Goal: Task Accomplishment & Management: Complete application form

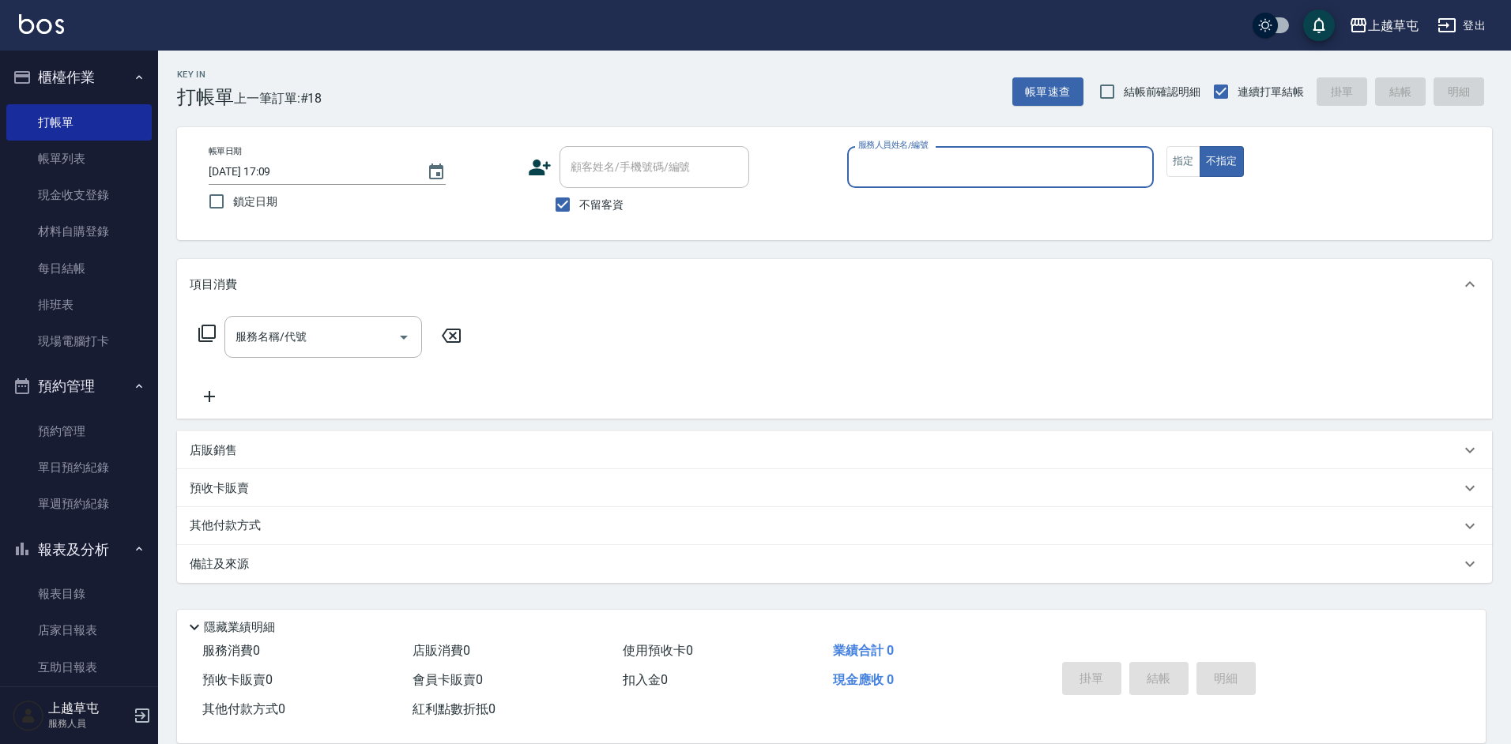
click at [919, 161] on input "服務人員姓名/編號" at bounding box center [1000, 167] width 292 height 28
click at [1012, 170] on input "30" at bounding box center [988, 167] width 269 height 28
type input "3"
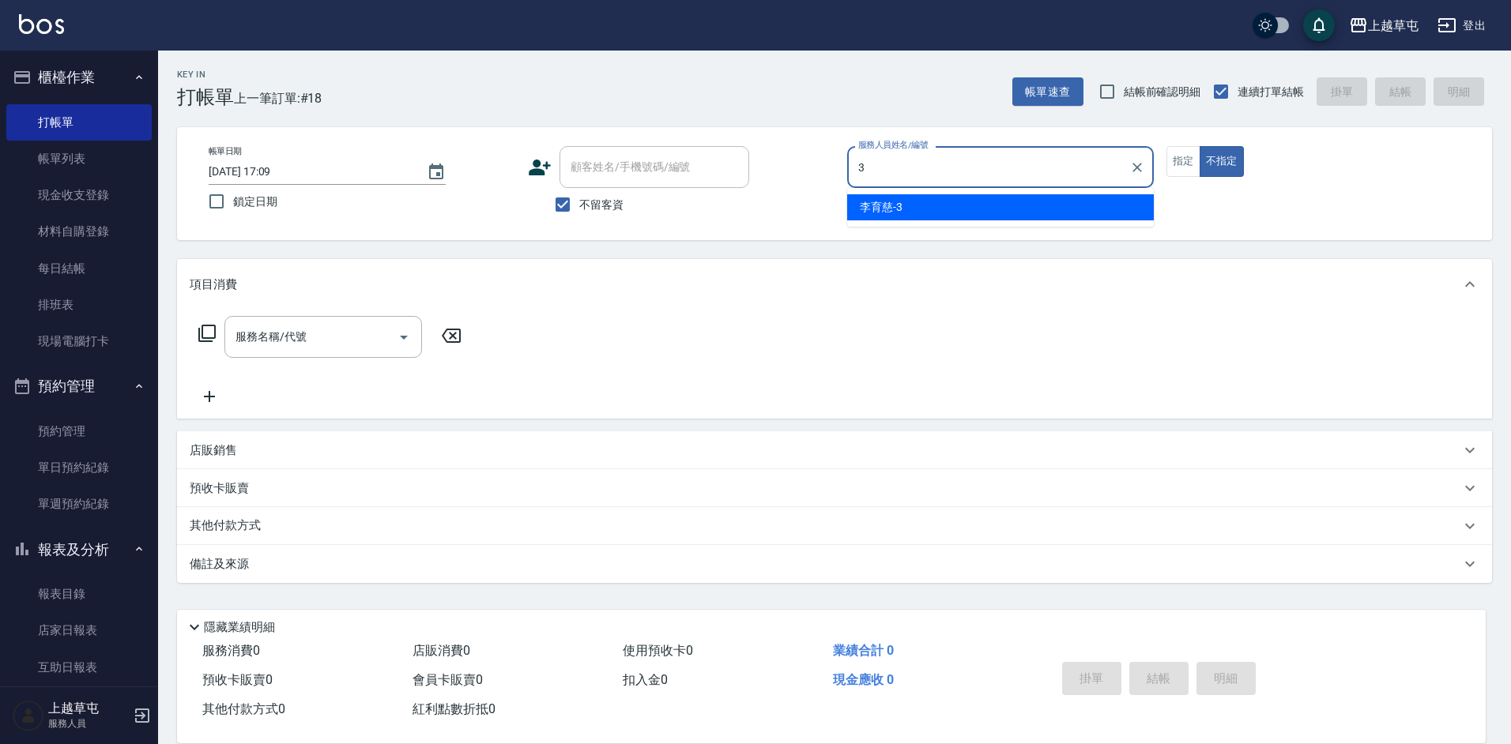
type input "[PERSON_NAME]-3"
type button "false"
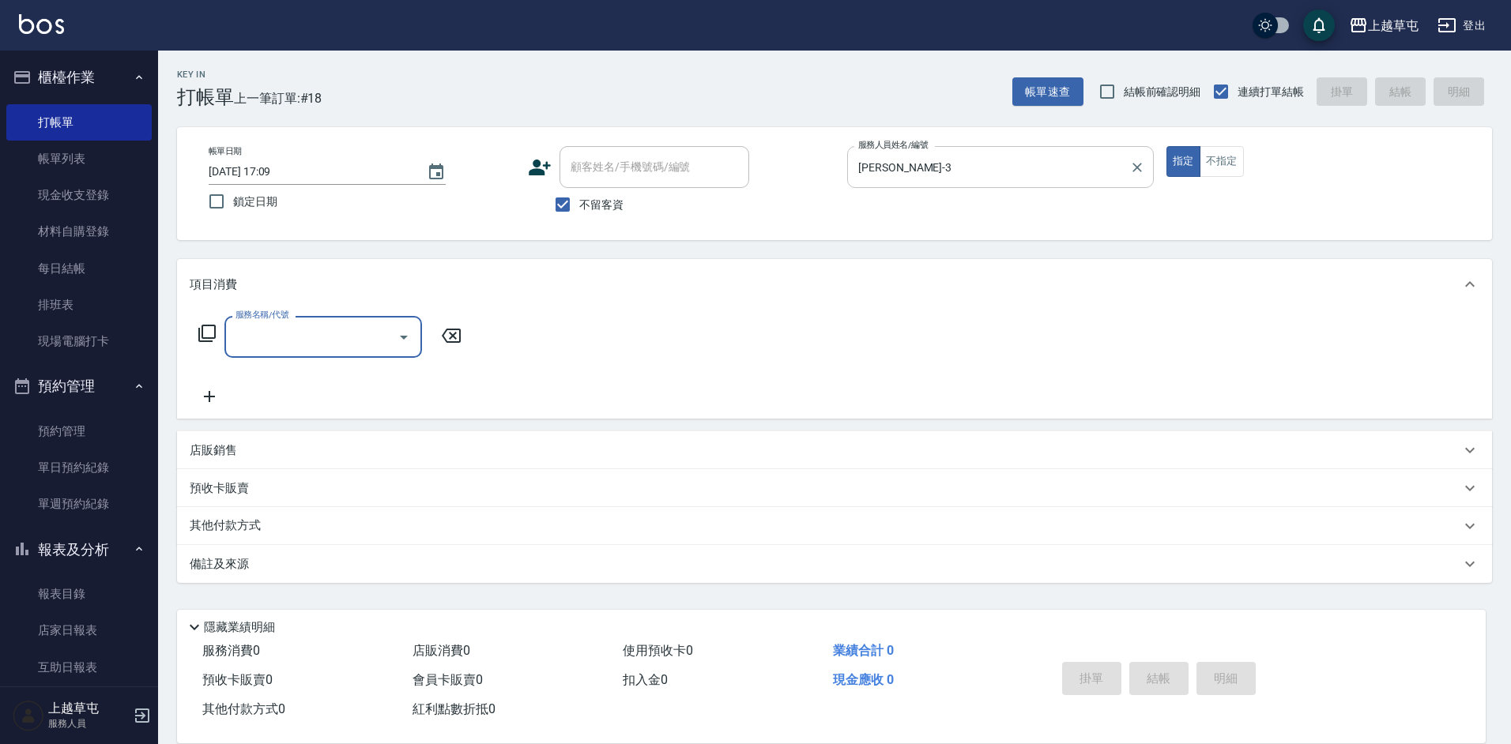
type input "3"
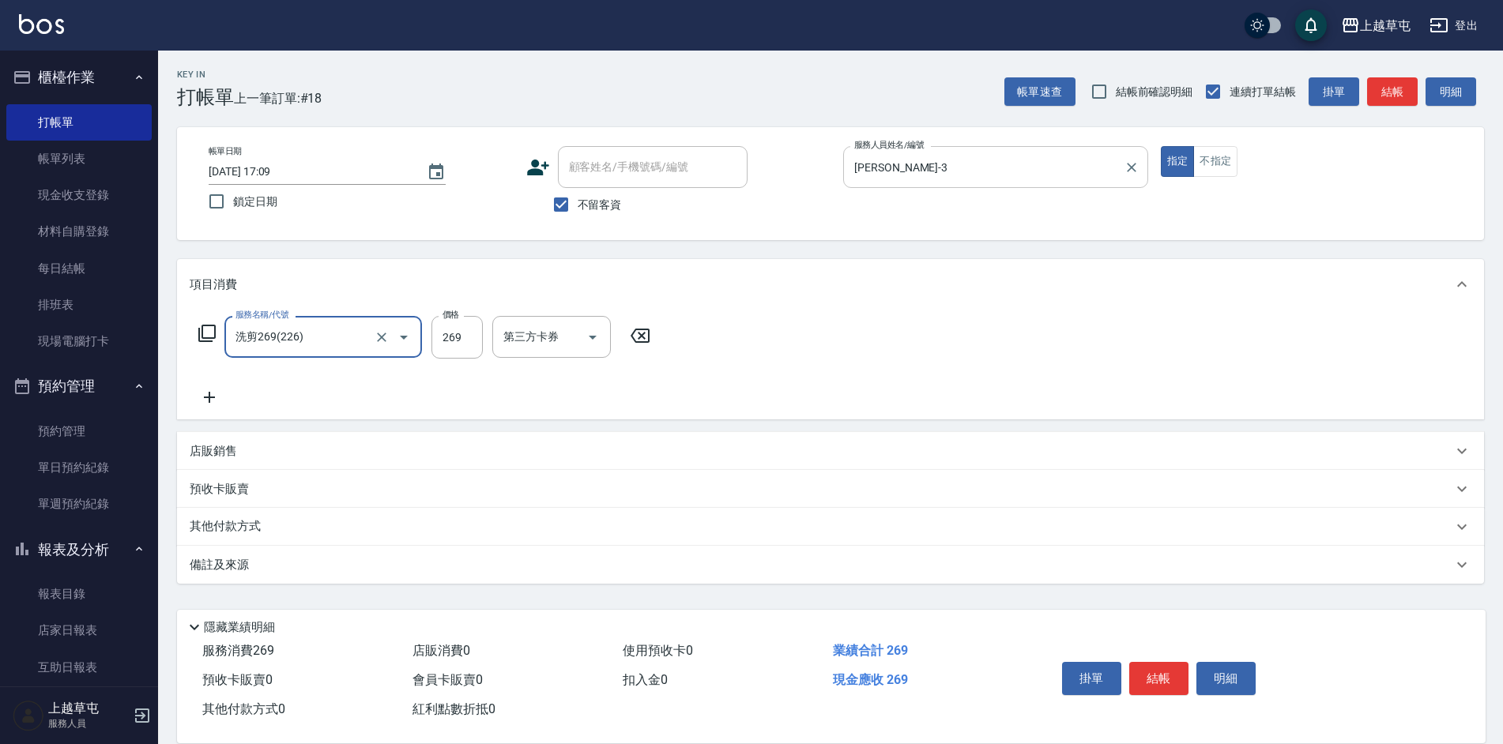
type input "洗剪269(226)"
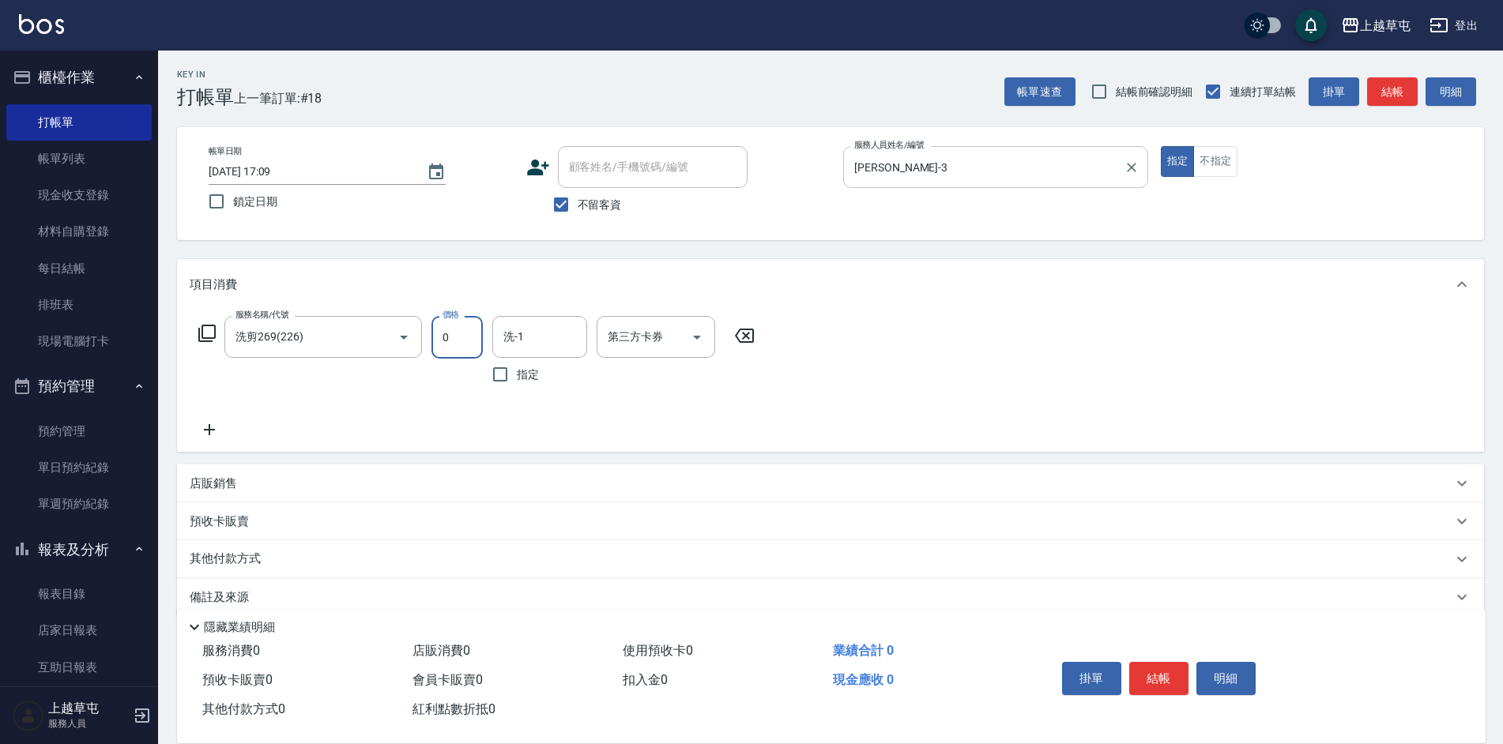
type input "30"
type input "5"
click at [469, 335] on input "30" at bounding box center [456, 337] width 51 height 43
type input "350"
type input "[PERSON_NAME]-3"
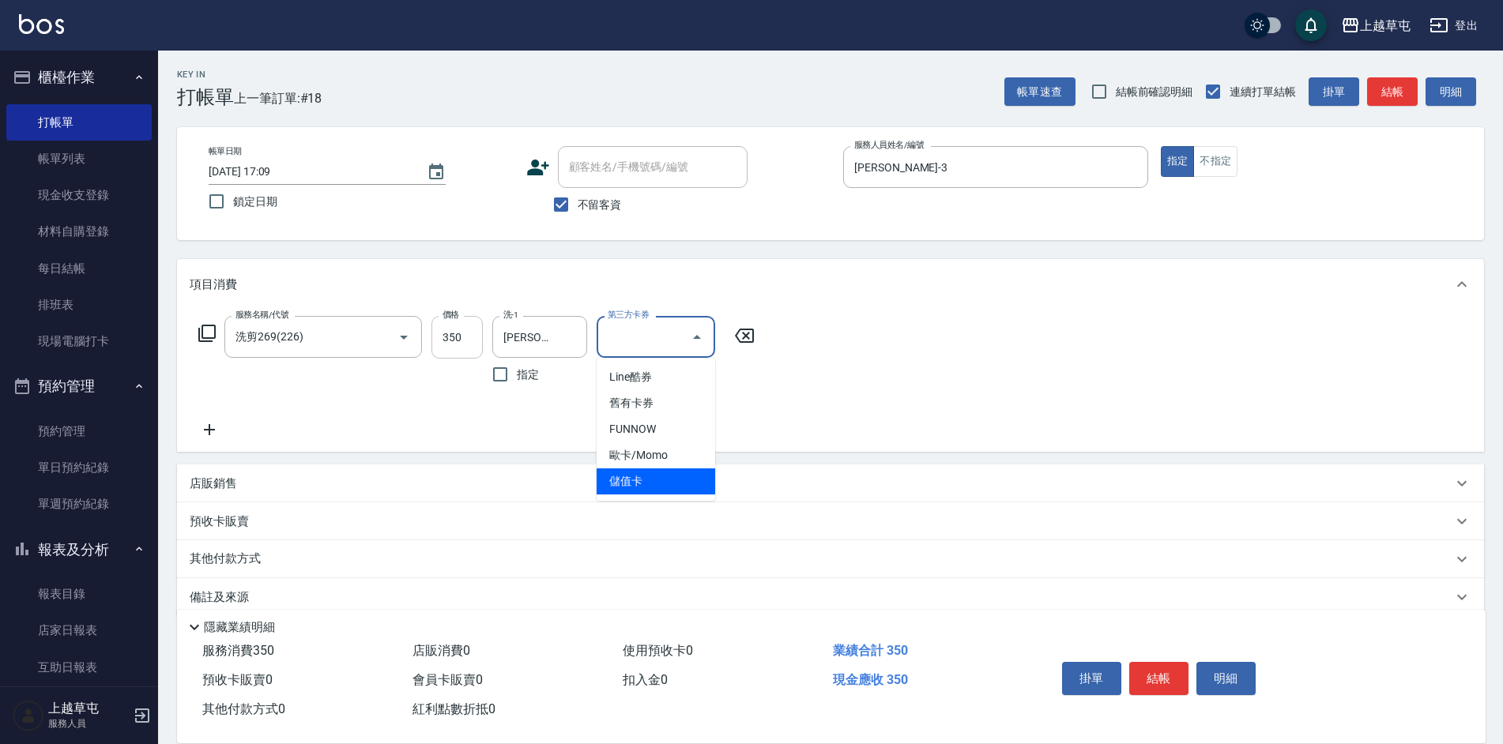
type input "儲值卡"
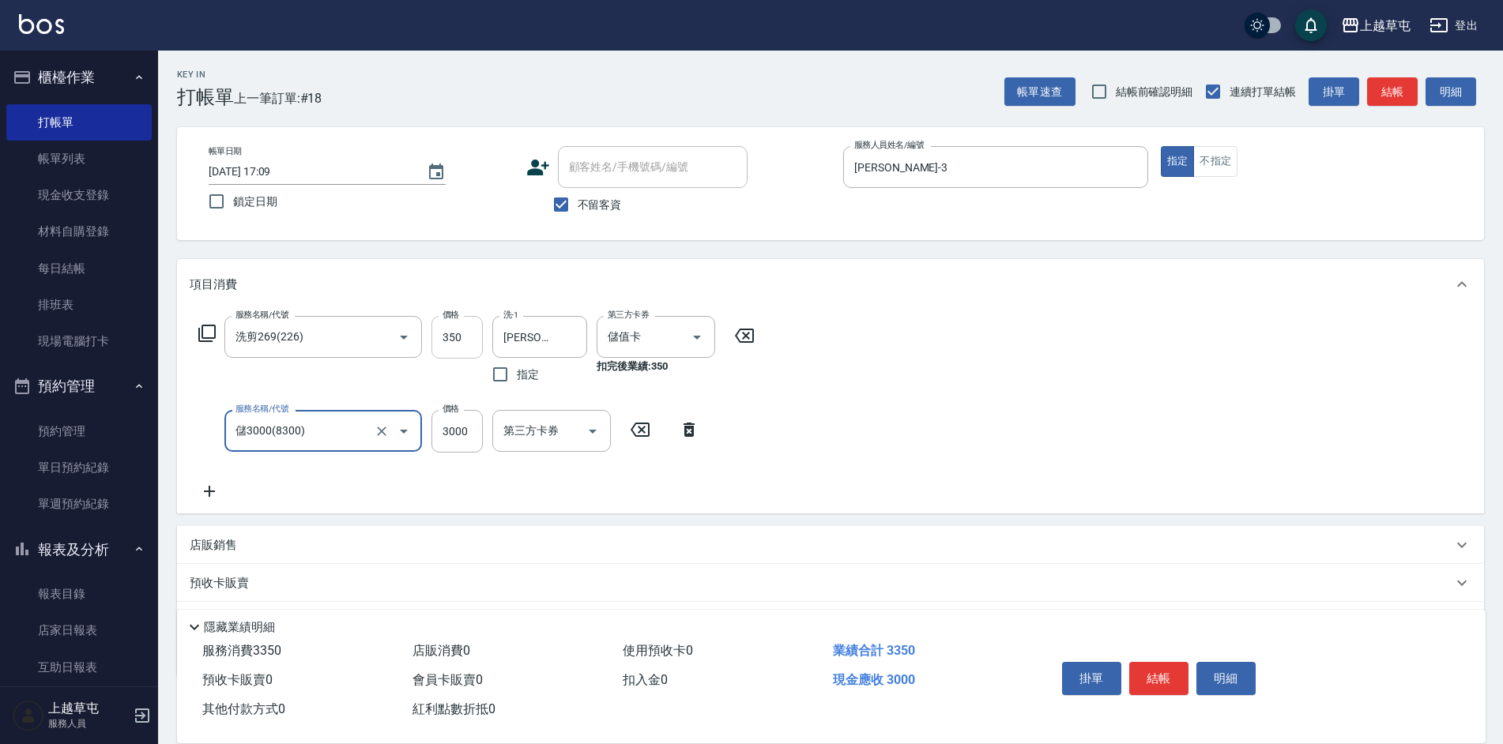
type input "儲3000(8300)"
type input "1000"
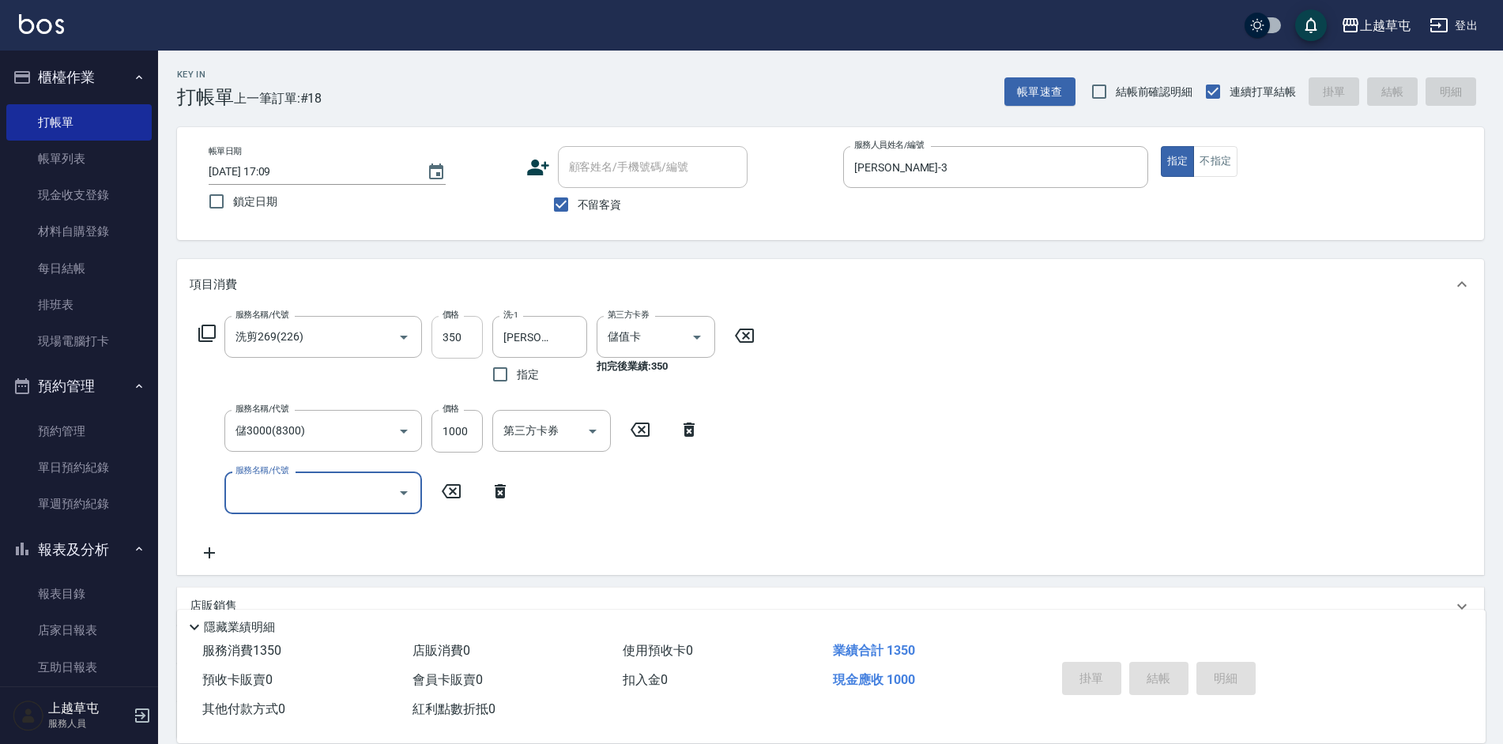
type input "[DATE] 18:18"
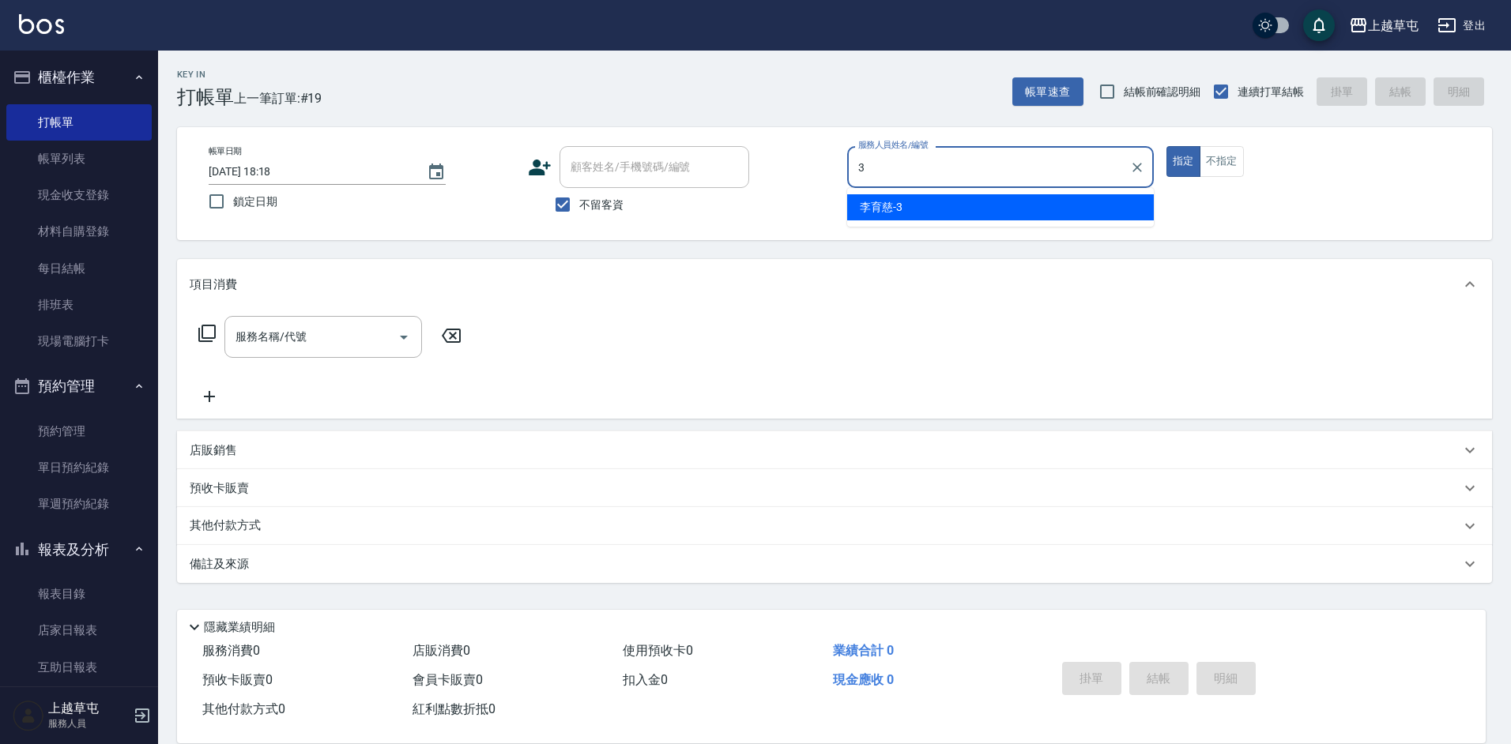
type input "[PERSON_NAME]-3"
type button "true"
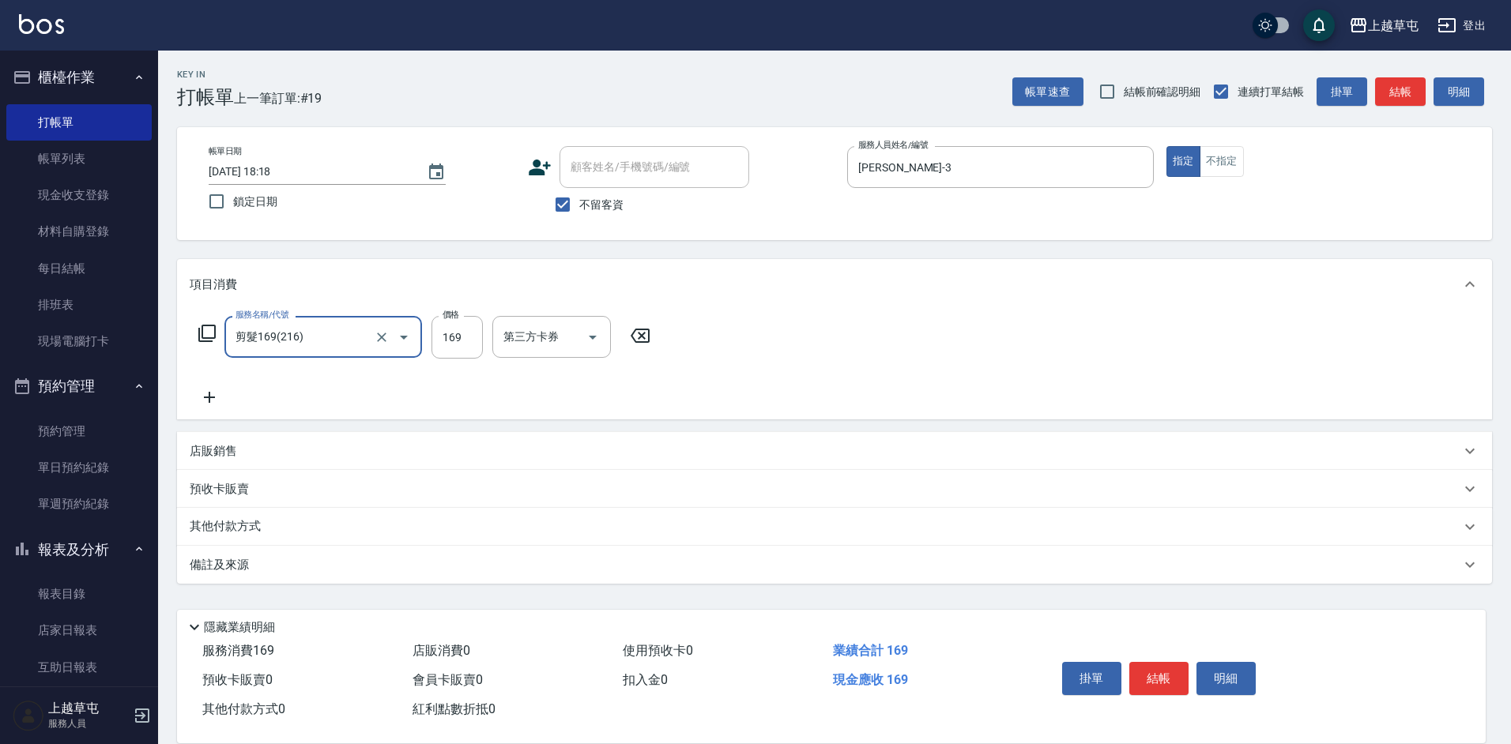
type input "剪髮169(216)"
type input "250"
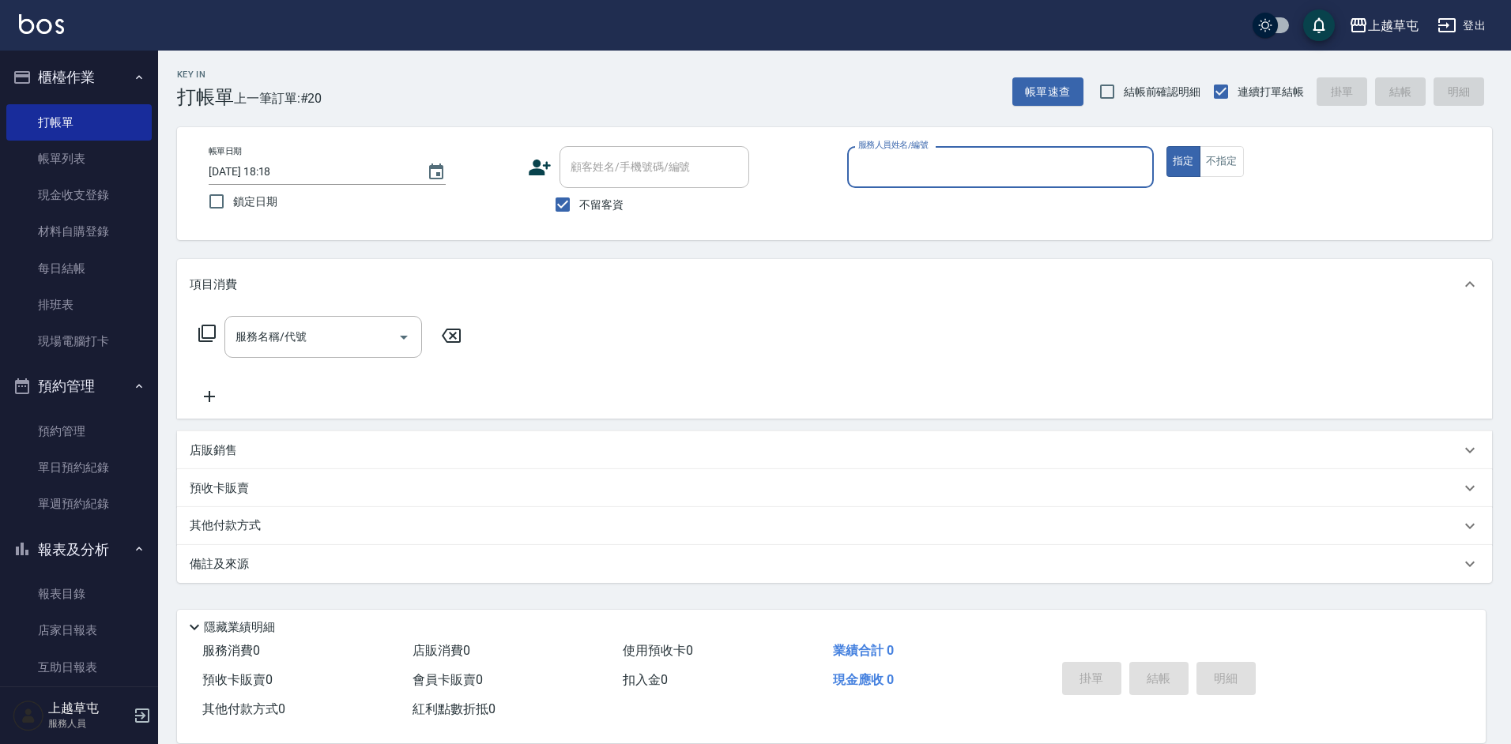
click at [905, 145] on label "服務人員姓名/編號" at bounding box center [893, 145] width 70 height 12
click at [905, 153] on input "服務人員姓名/編號" at bounding box center [1000, 167] width 292 height 28
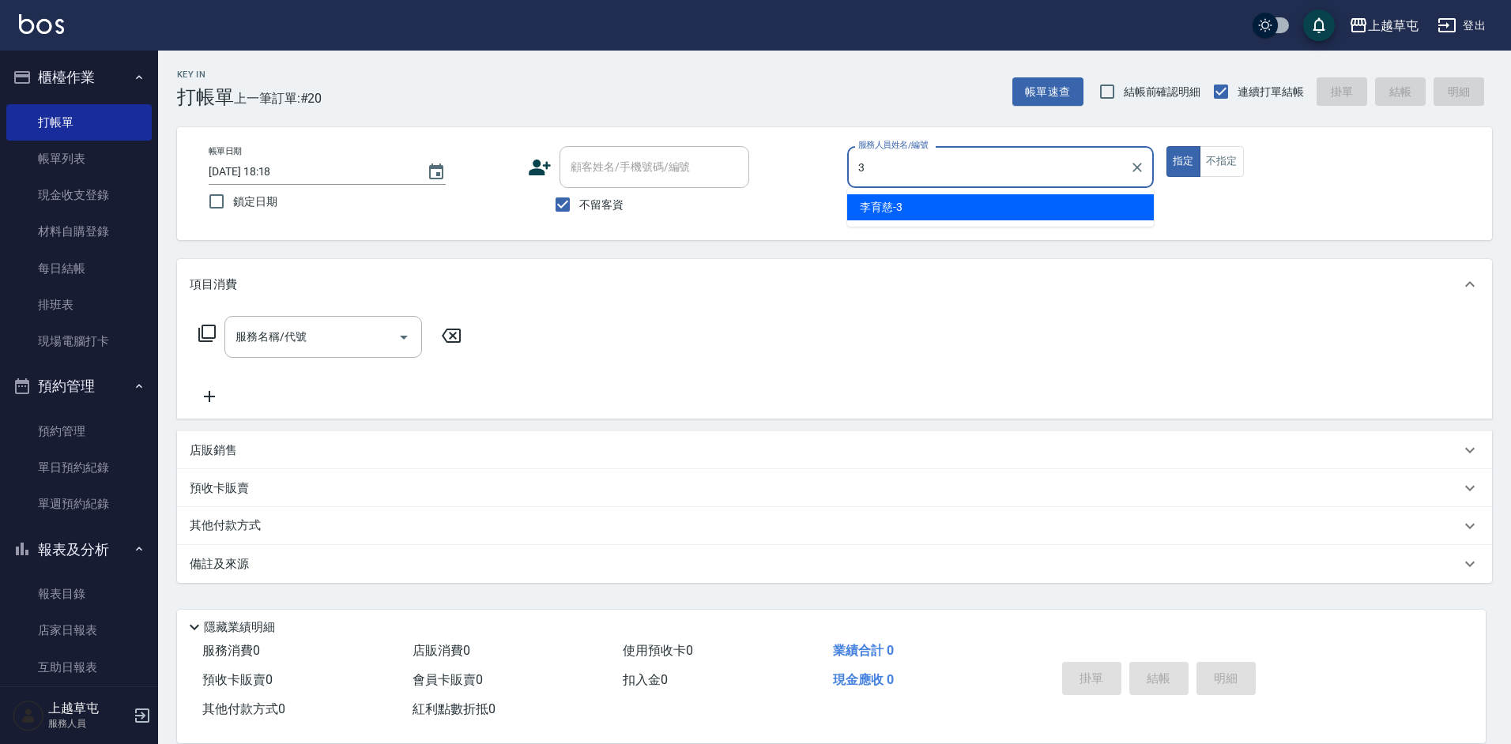
type input "[PERSON_NAME]-3"
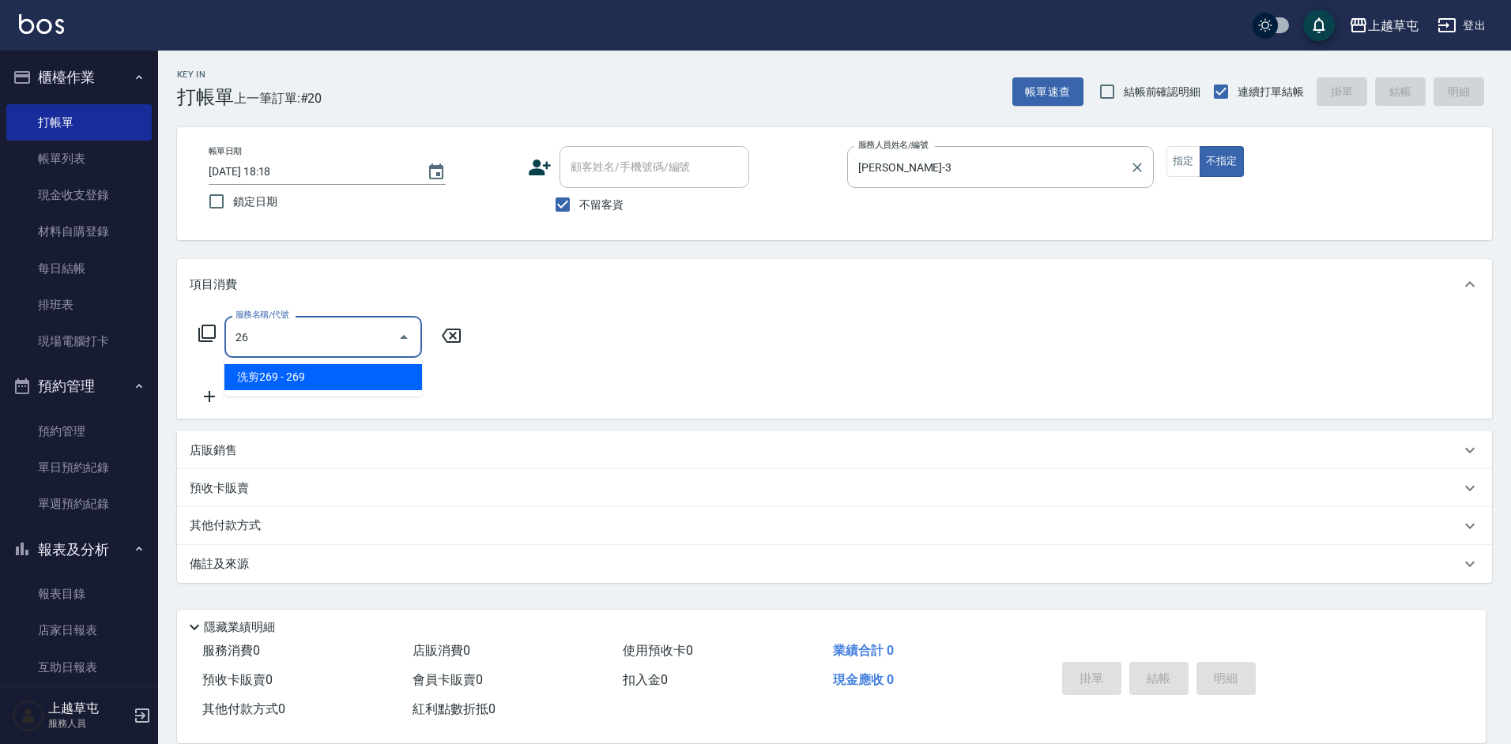
type input "2"
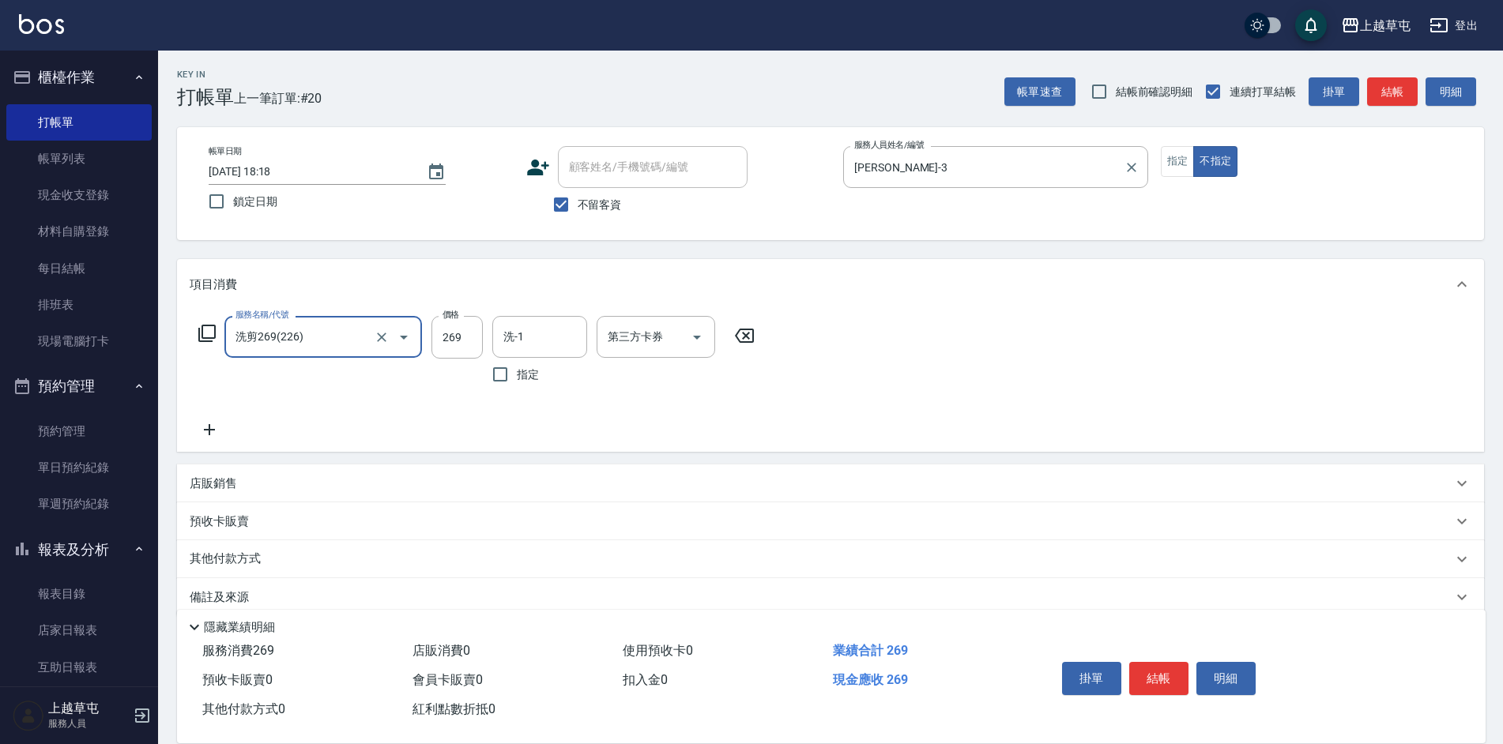
type input "洗剪269(226)"
type input "300"
type input "[PERSON_NAME]25"
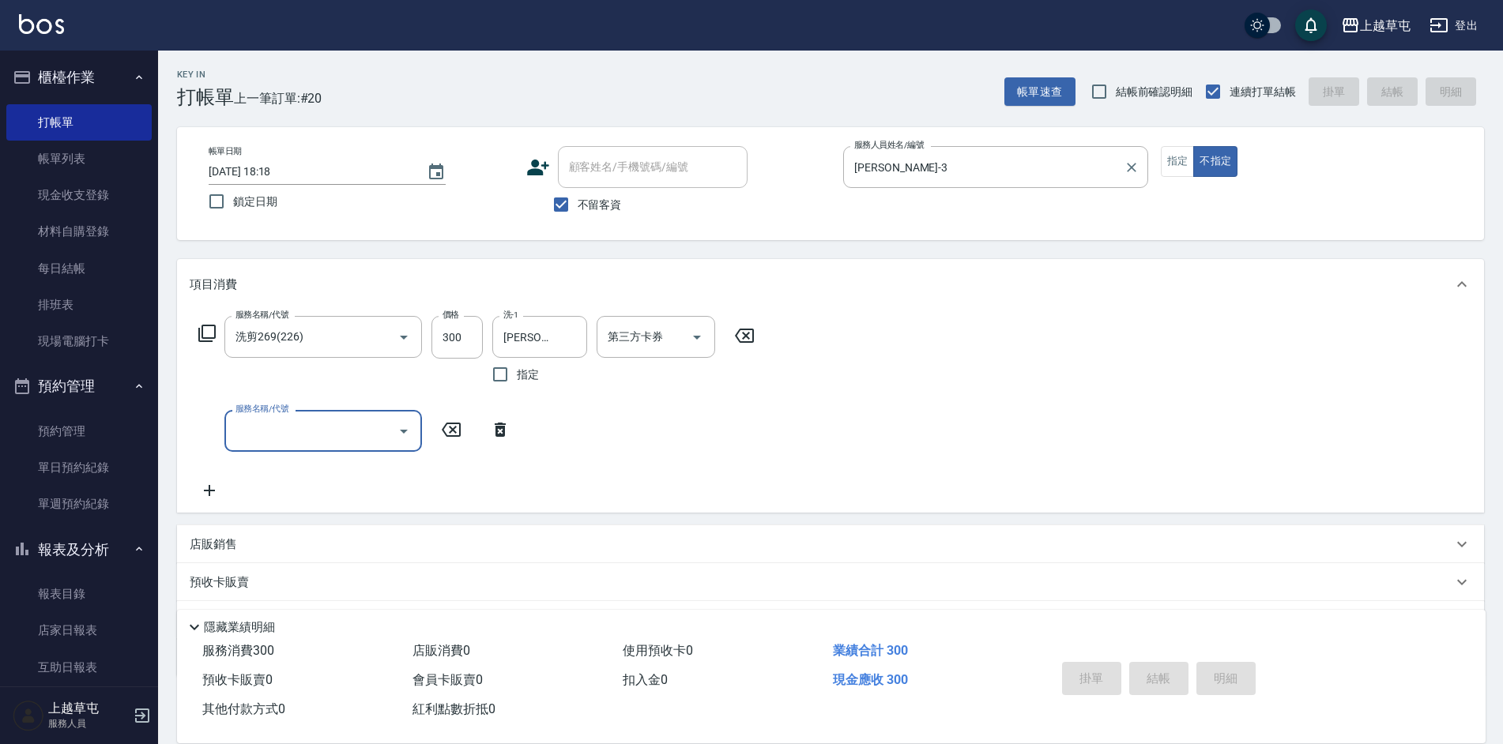
type input "[DATE] 18:19"
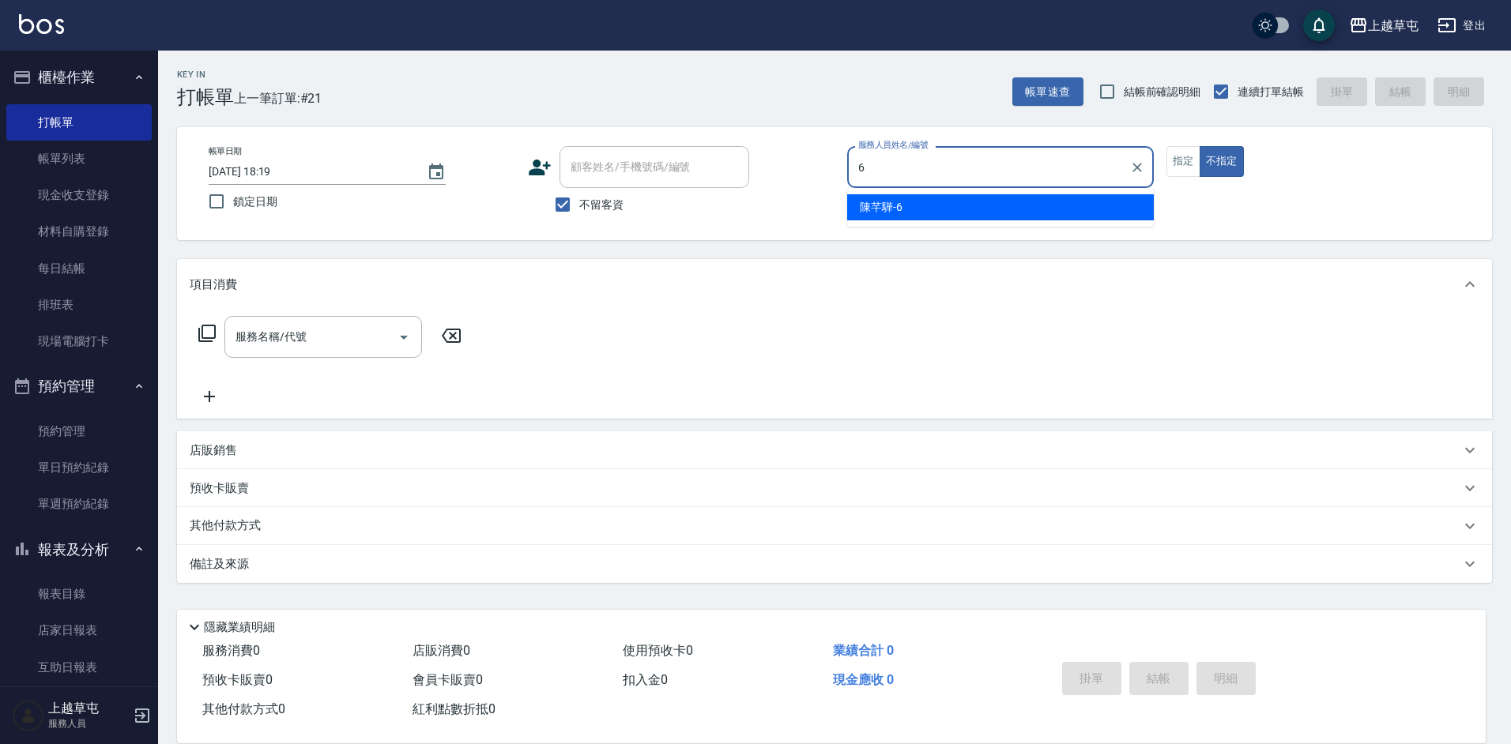
type input "[PERSON_NAME]-6"
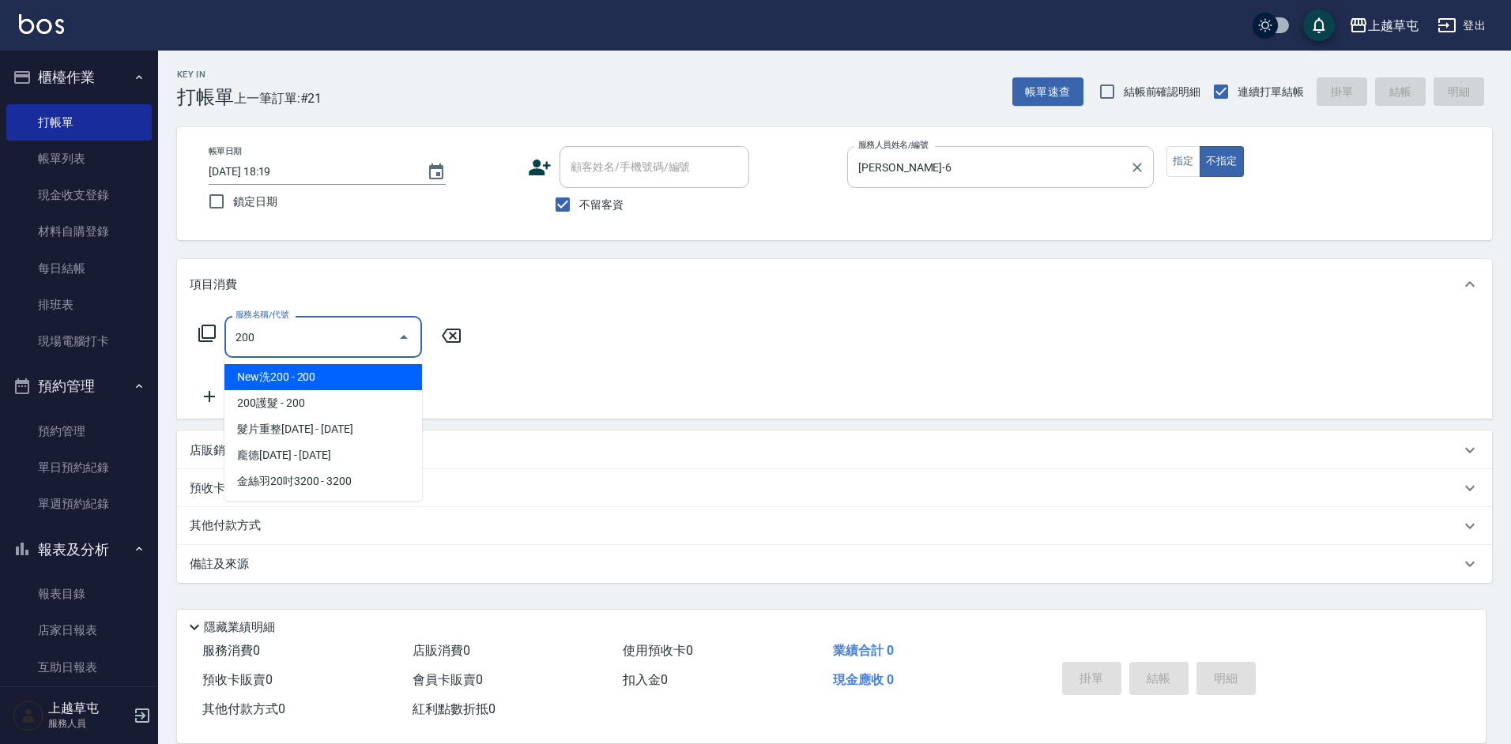
type input "200"
click at [1053, 164] on input "[PERSON_NAME]-6" at bounding box center [988, 167] width 269 height 28
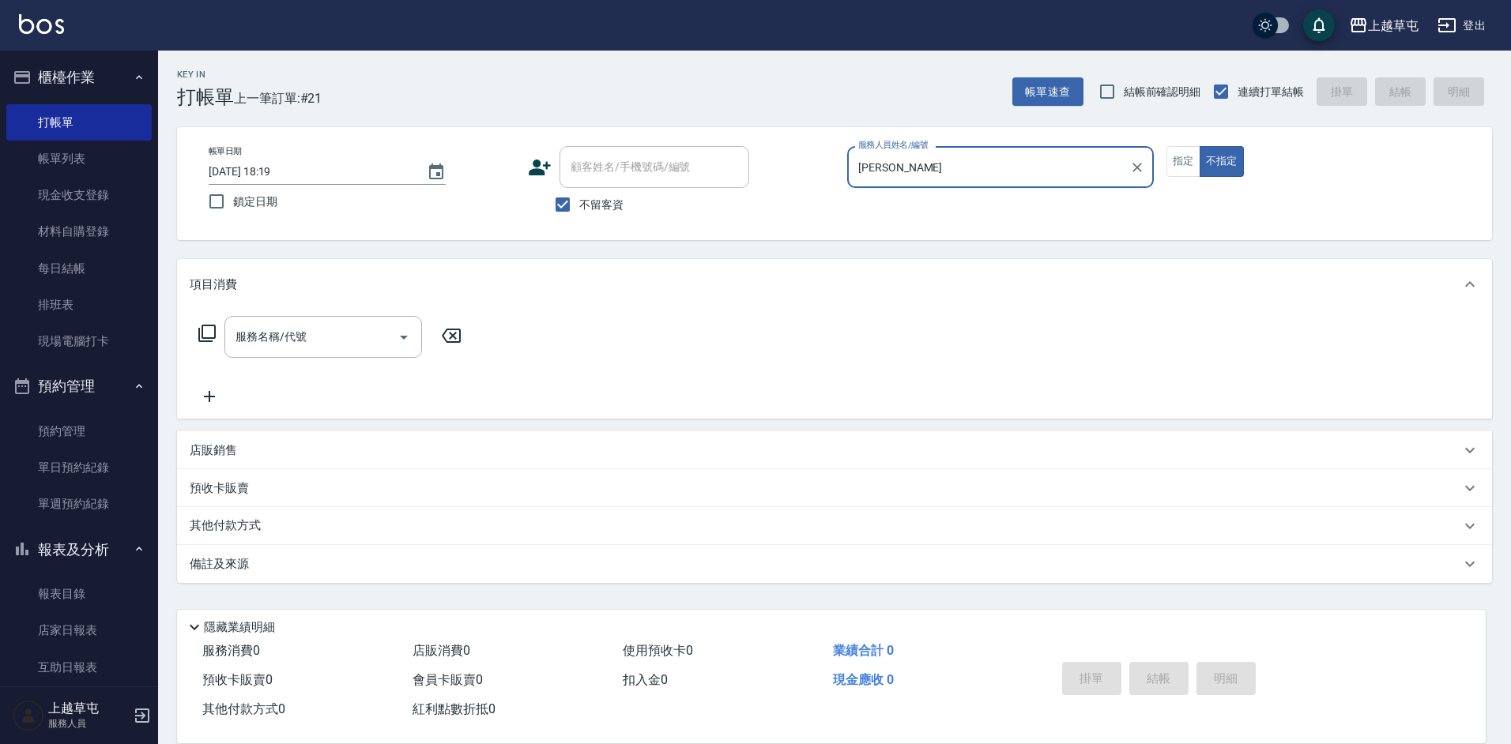
type input "陳"
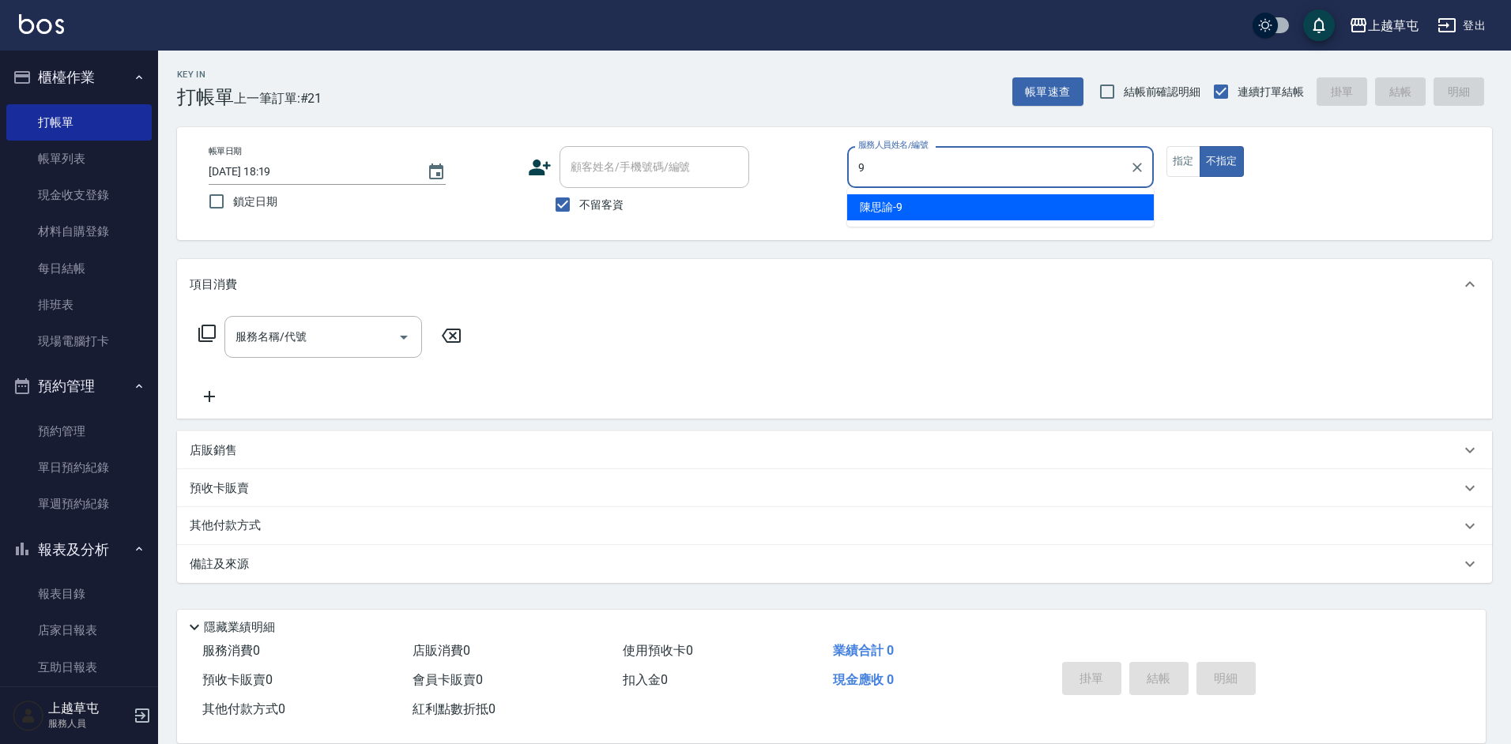
type input "[PERSON_NAME]-9"
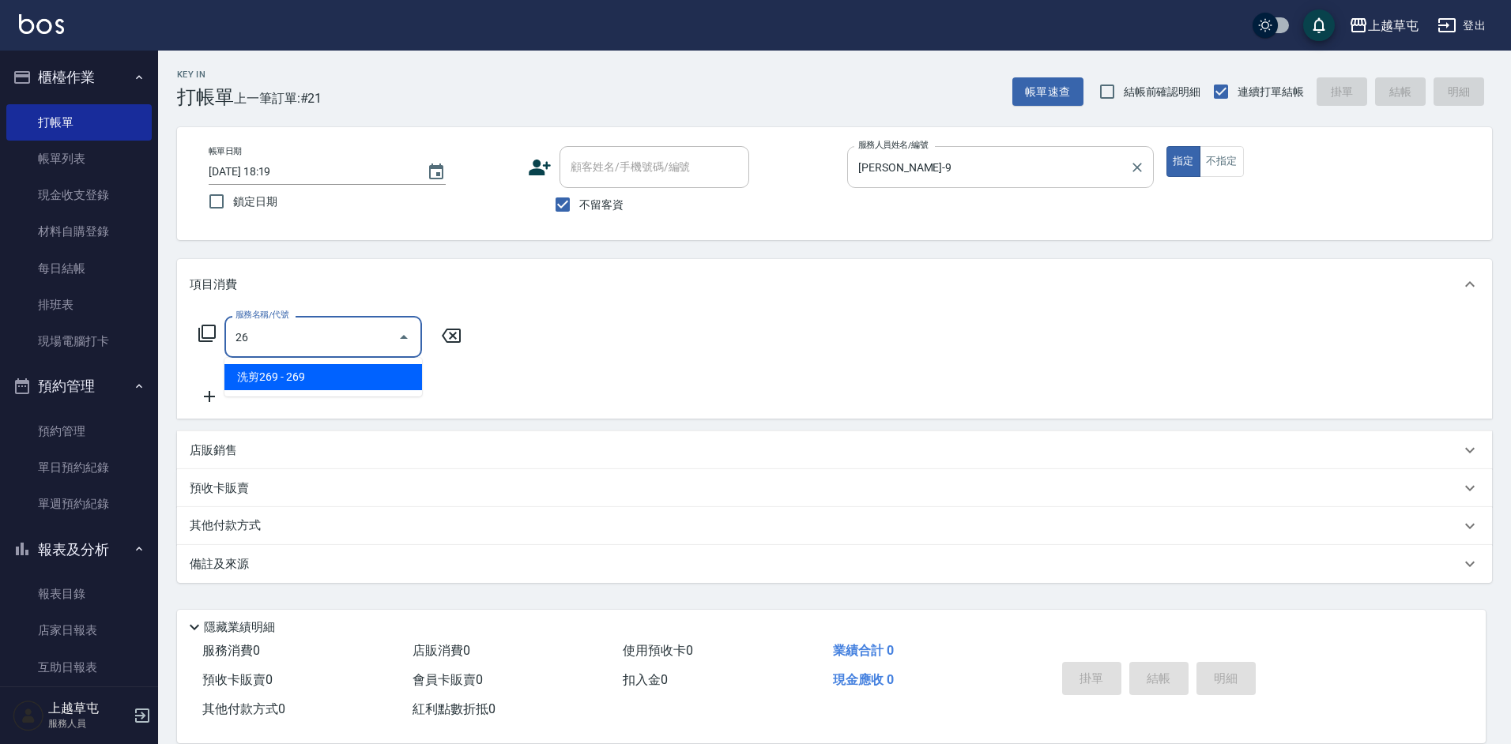
type input "2"
type input "剪髮169(216)"
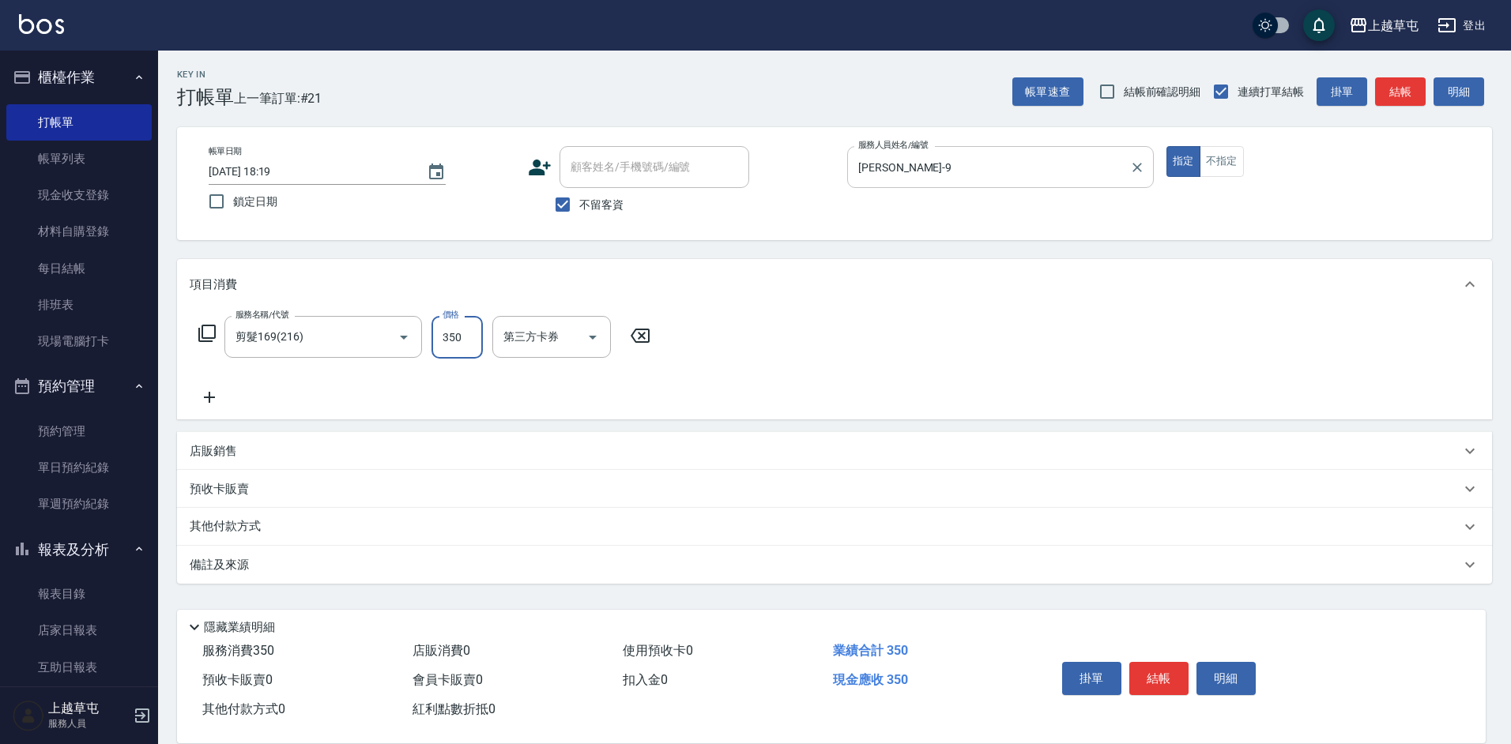
type input "350"
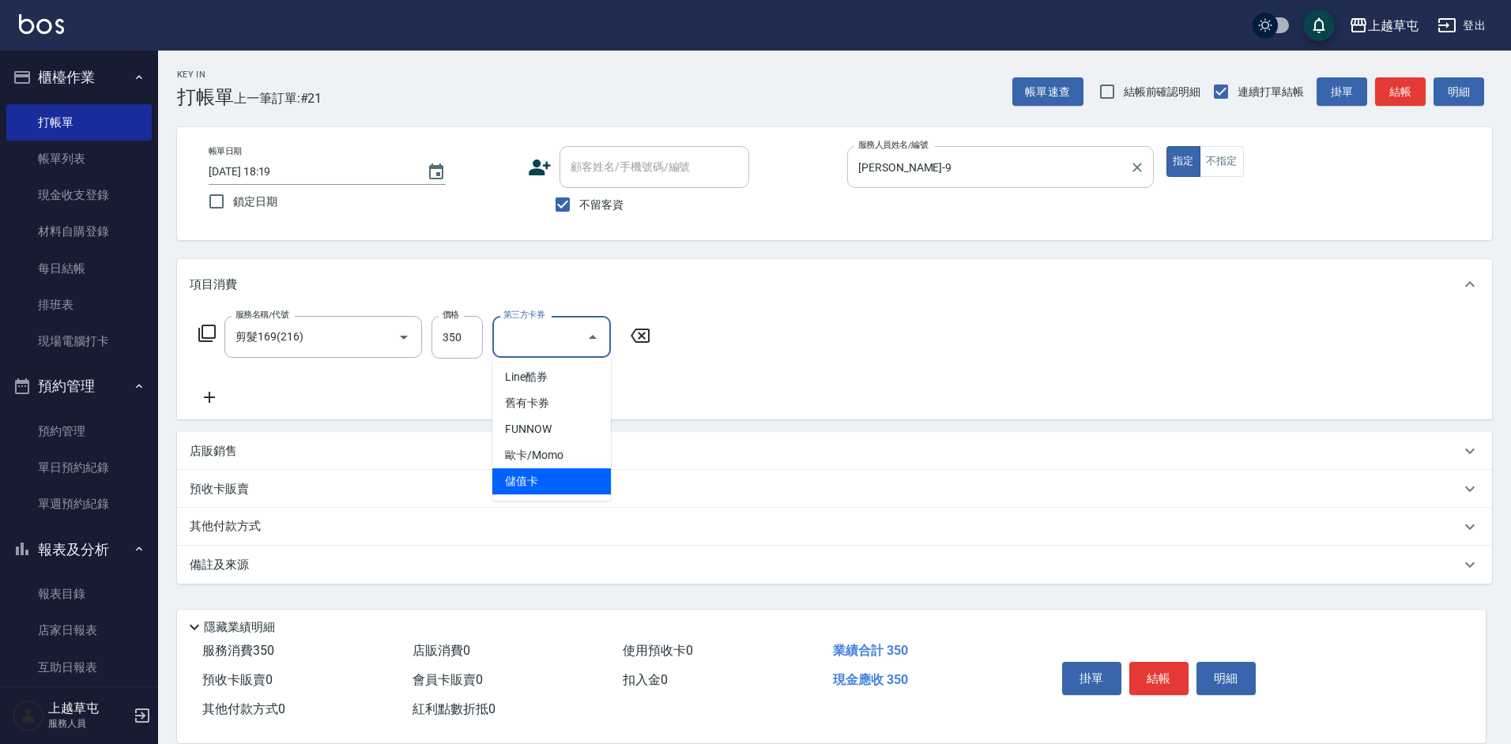
type input "儲值卡"
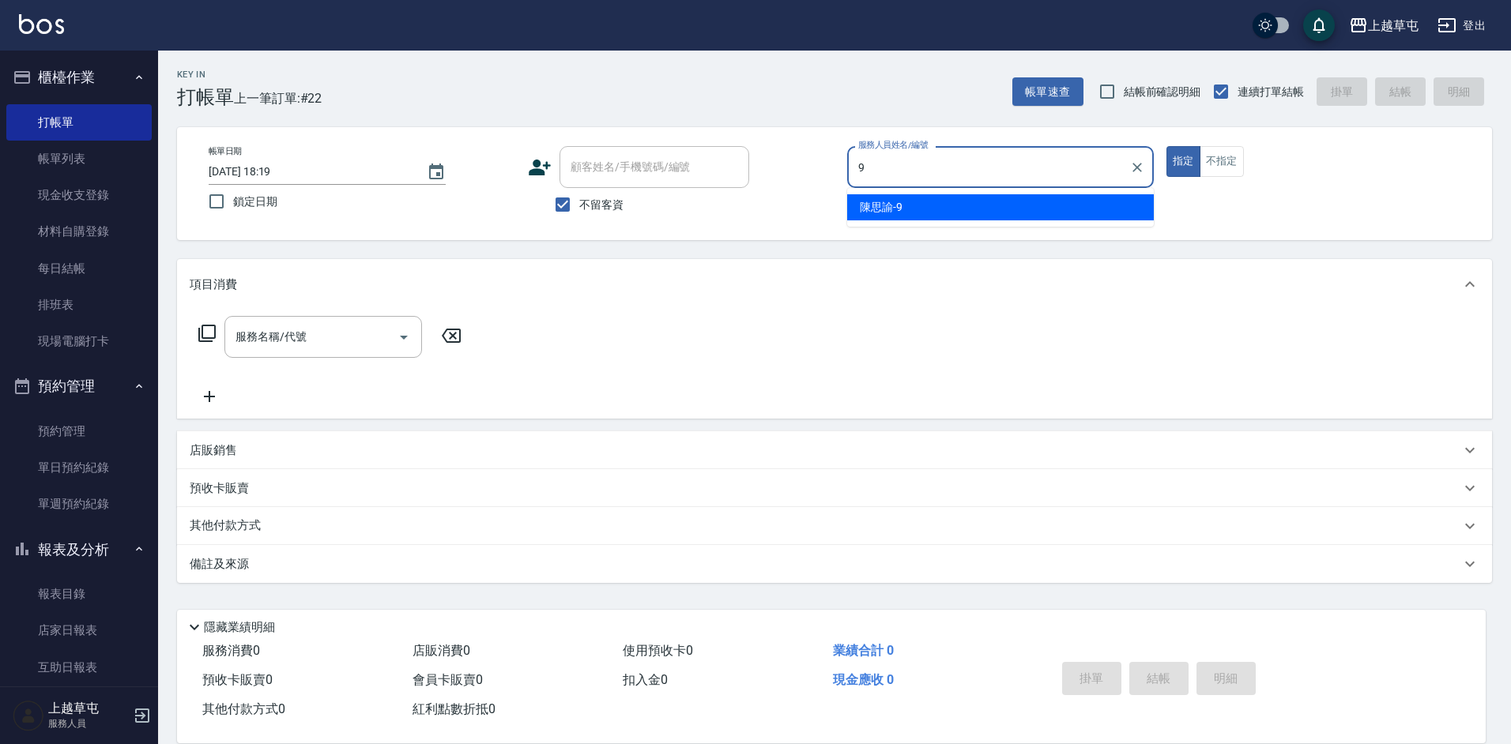
type input "[PERSON_NAME]-9"
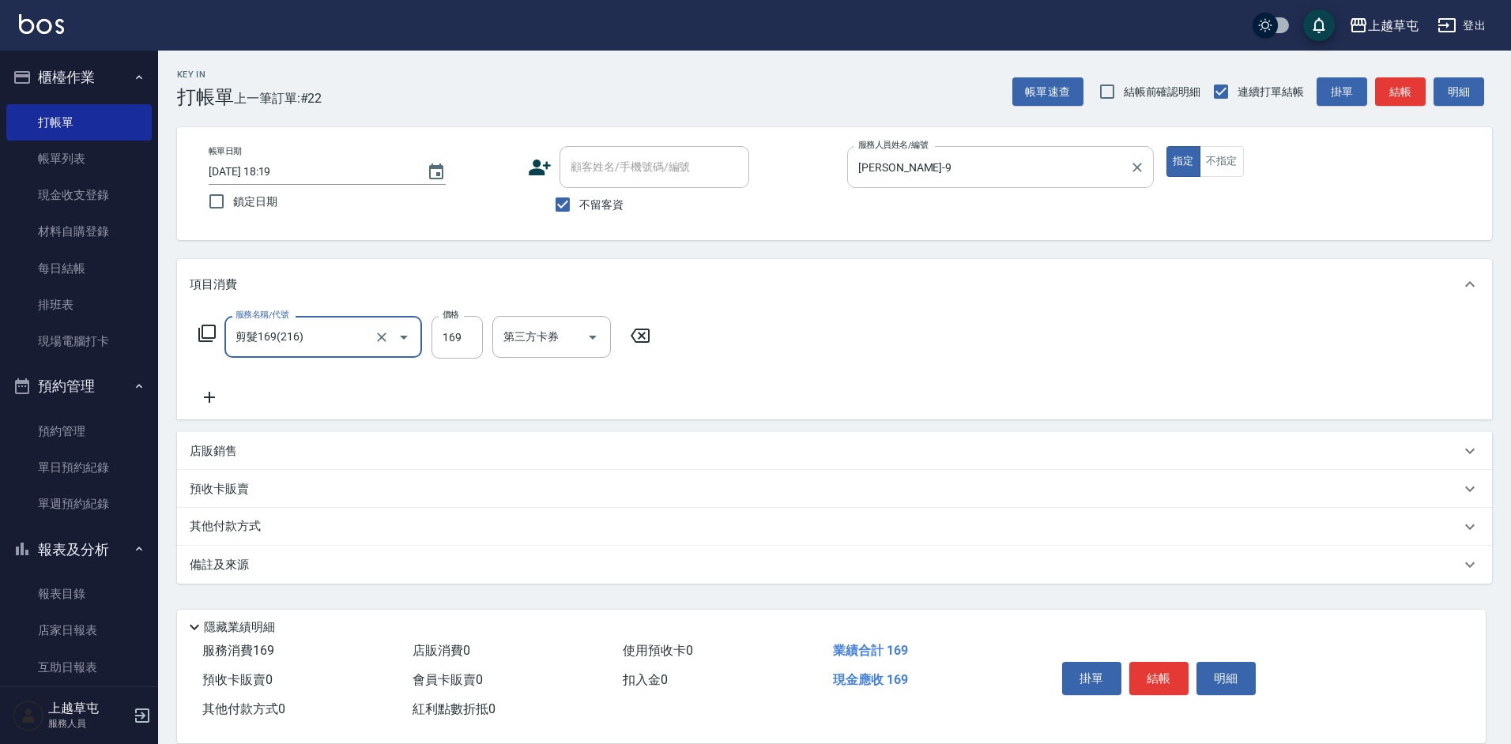
type input "剪髮169(216)"
type input "350"
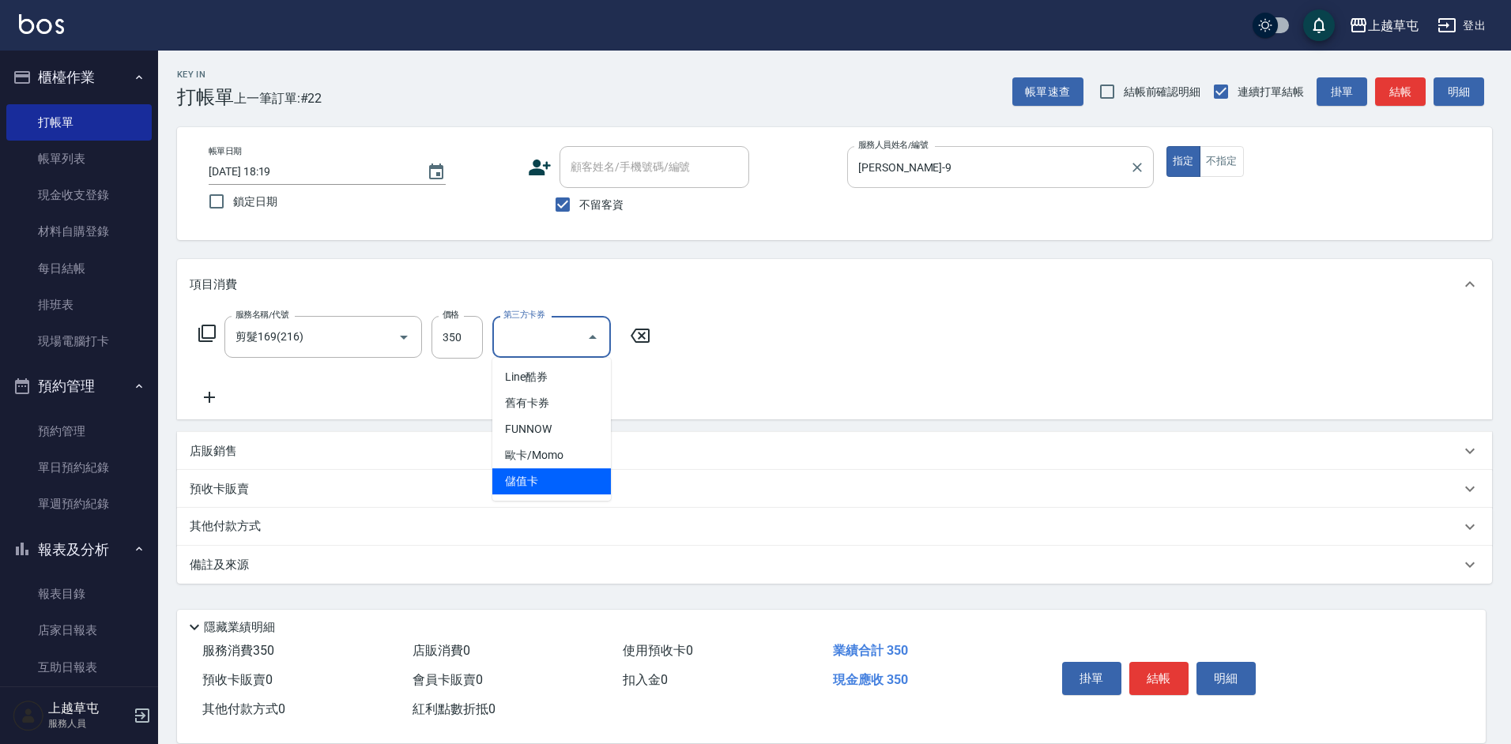
type input "儲值卡"
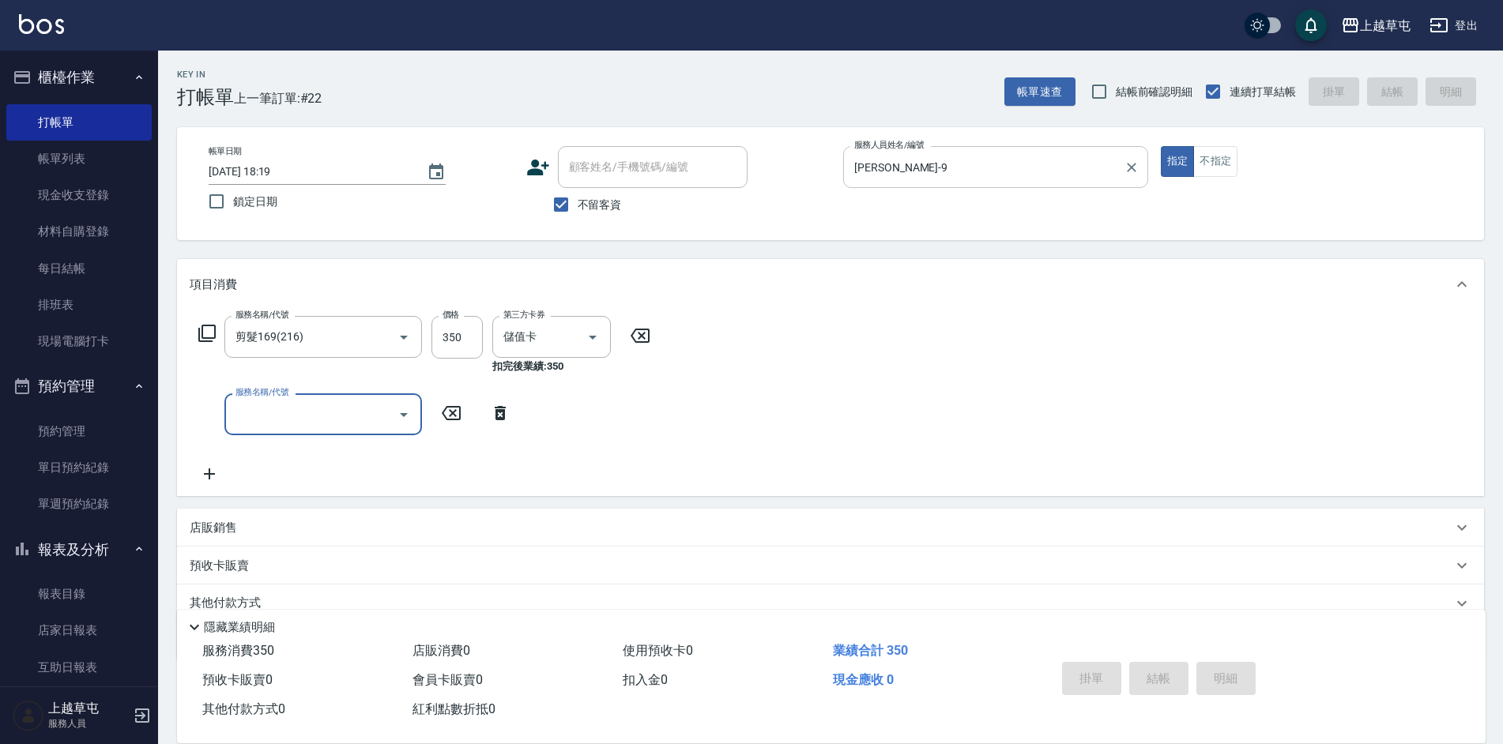
type input "[DATE] 18:20"
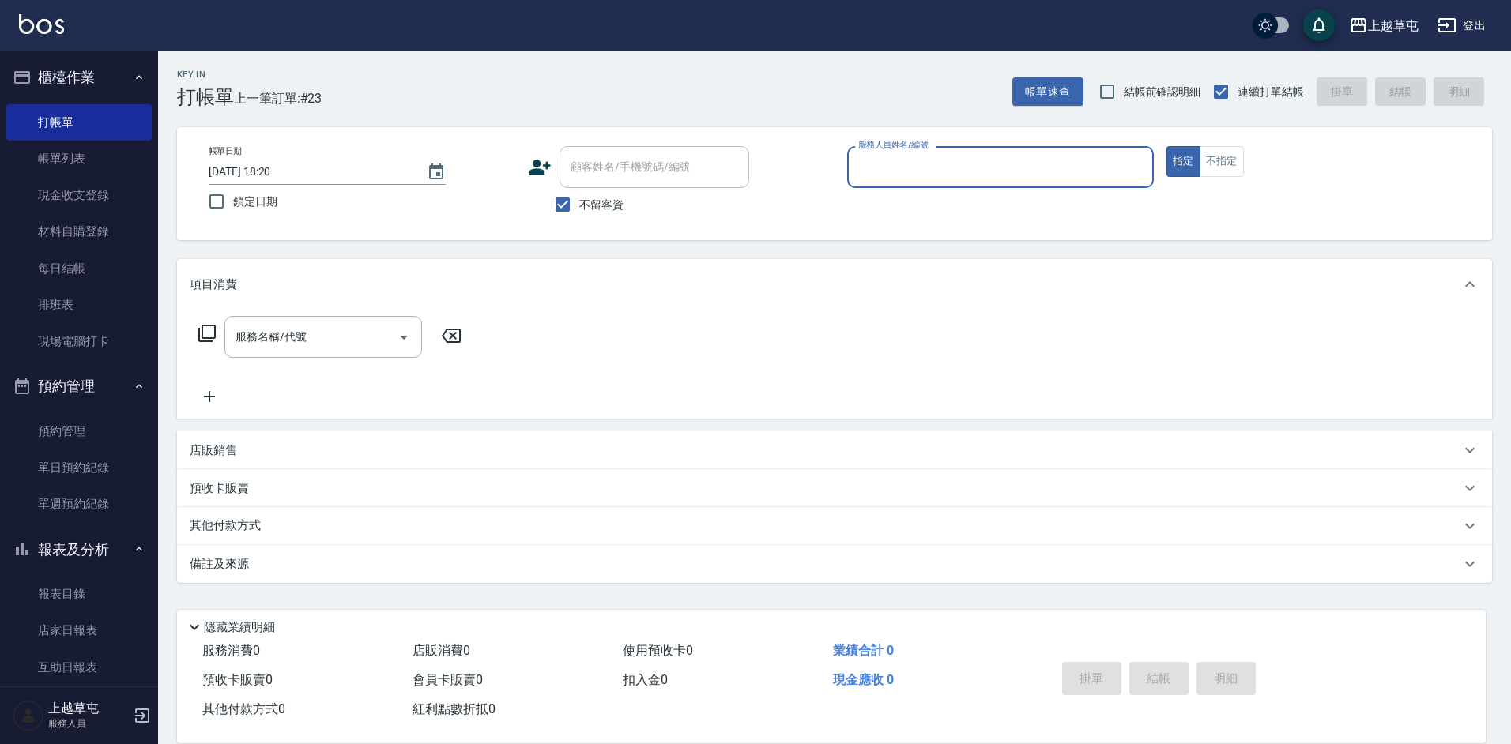
type input "3"
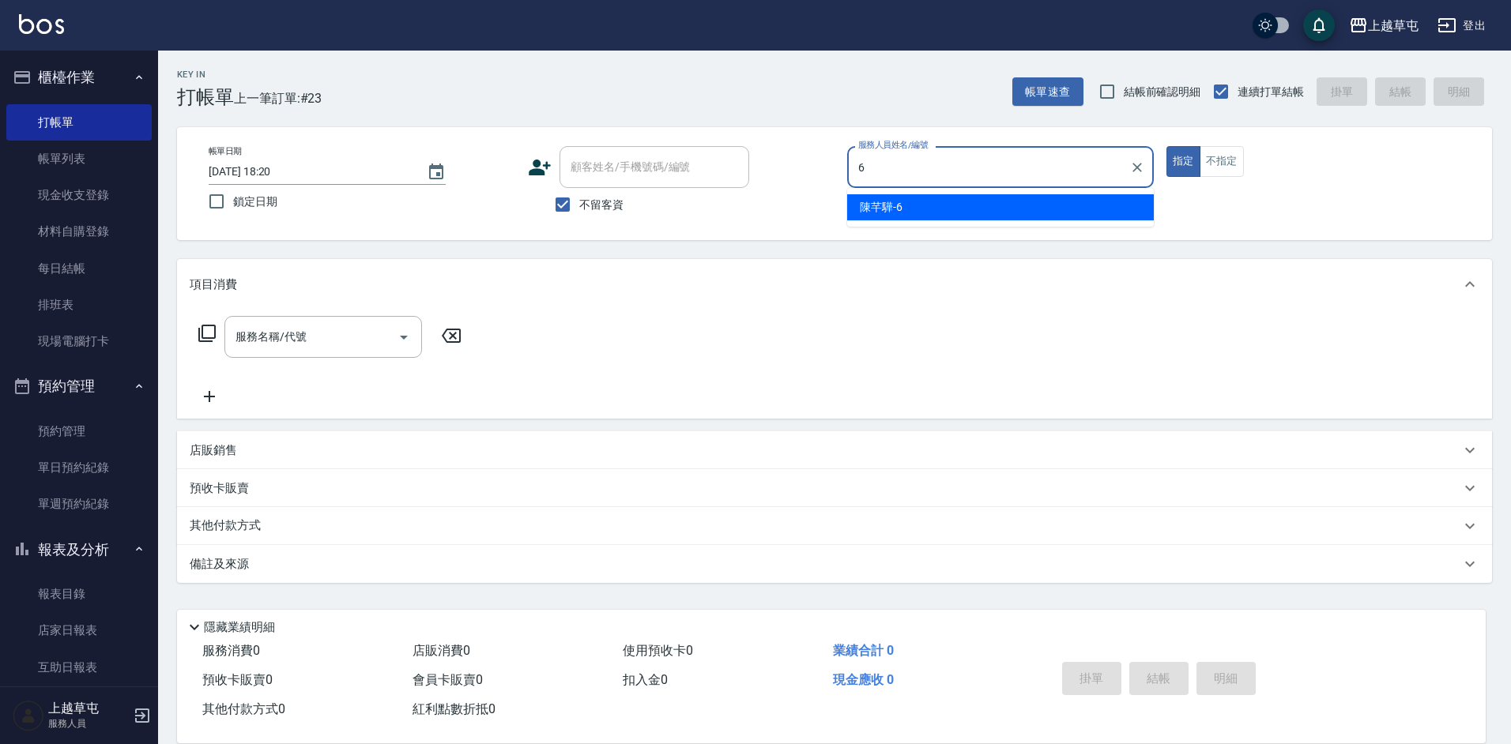
type input "[PERSON_NAME]-6"
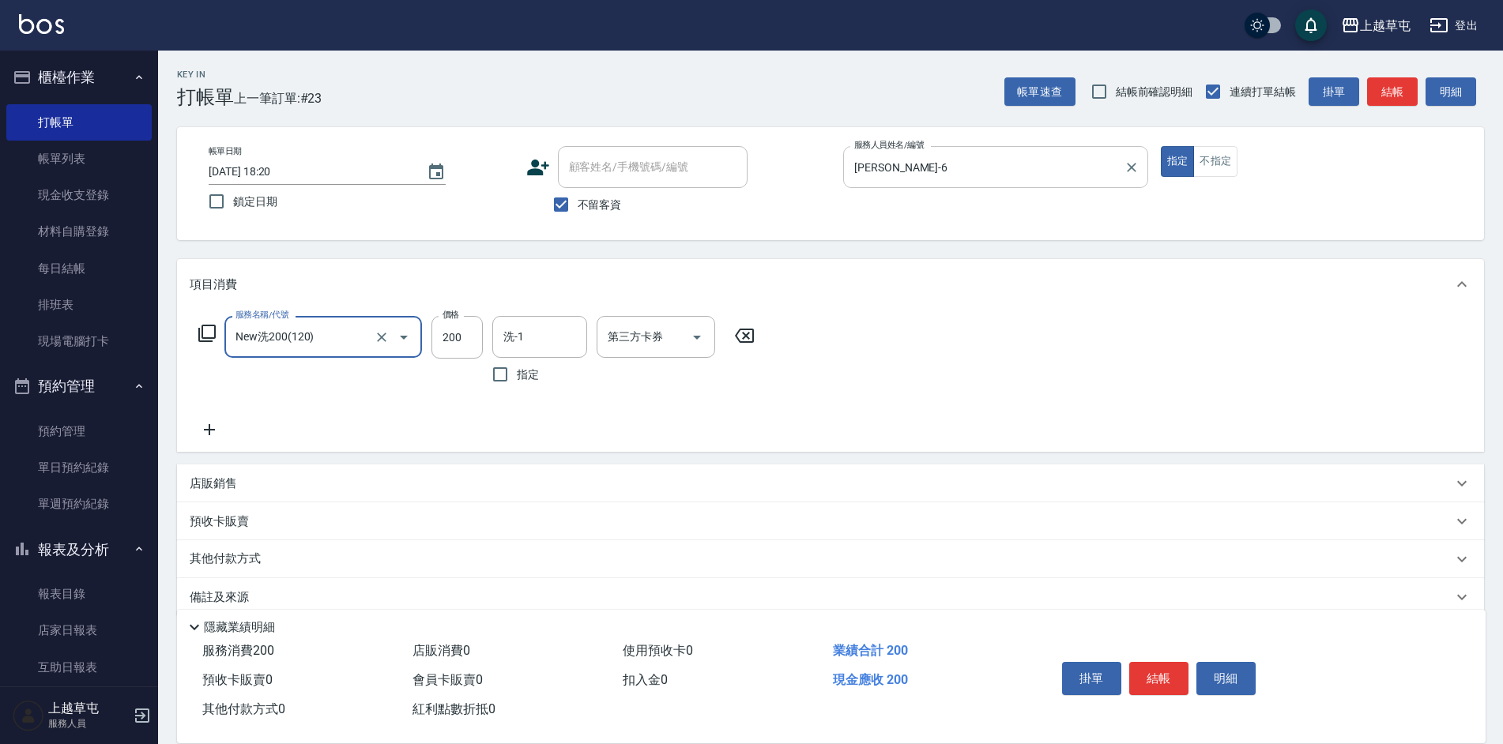
type input "New洗200(120)"
type input "[PERSON_NAME]25"
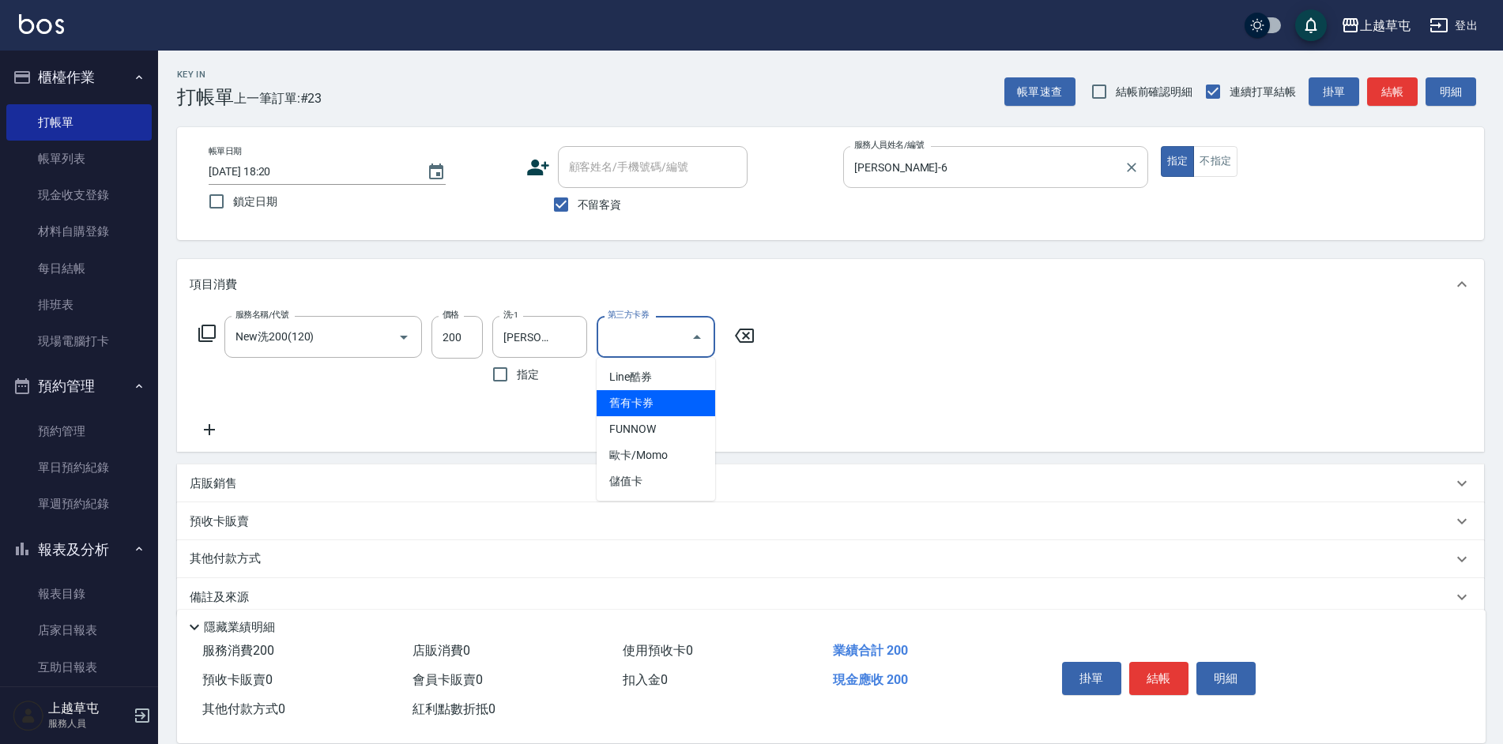
type input "舊有卡券"
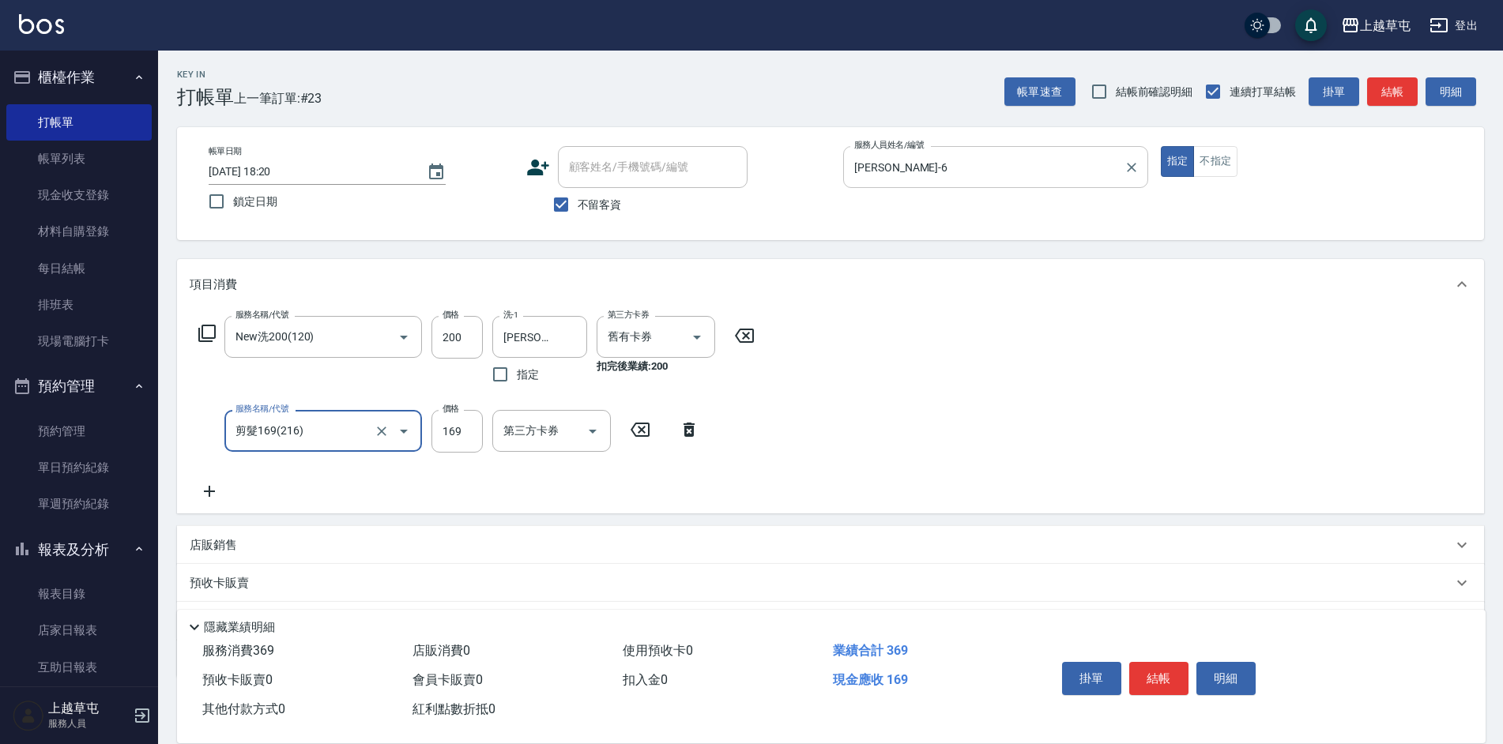
type input "剪髮169(216)"
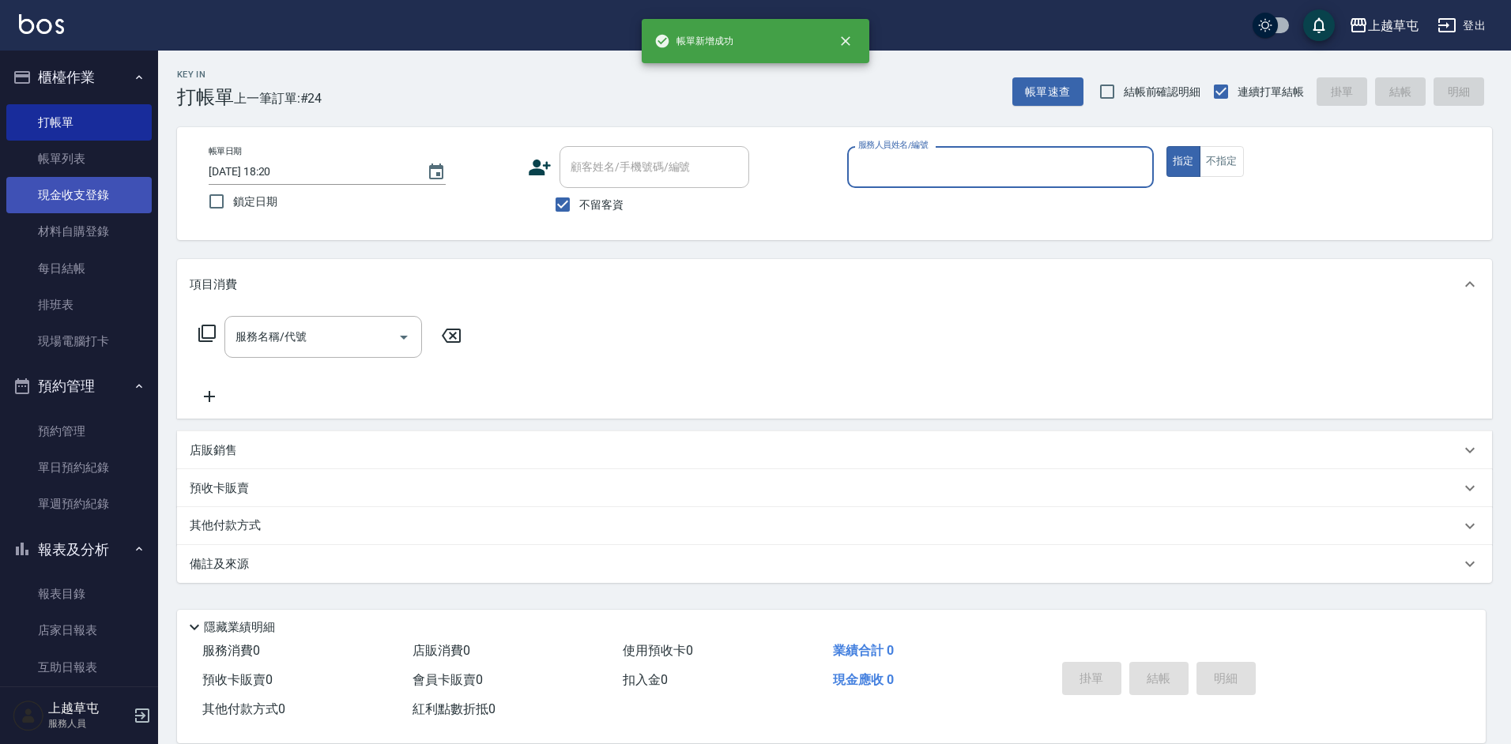
click at [95, 188] on link "現金收支登錄" at bounding box center [78, 195] width 145 height 36
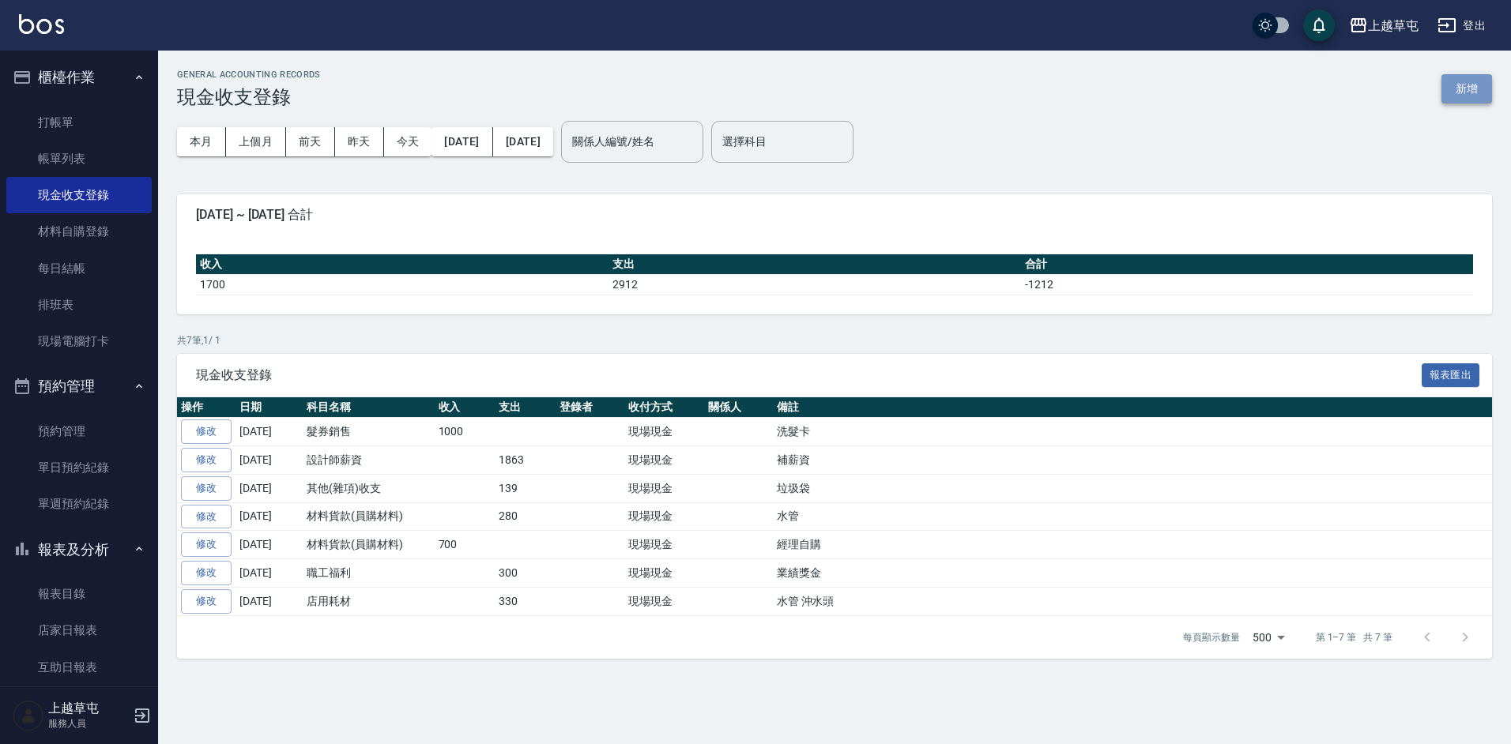
click at [1455, 85] on button "新增" at bounding box center [1466, 88] width 51 height 29
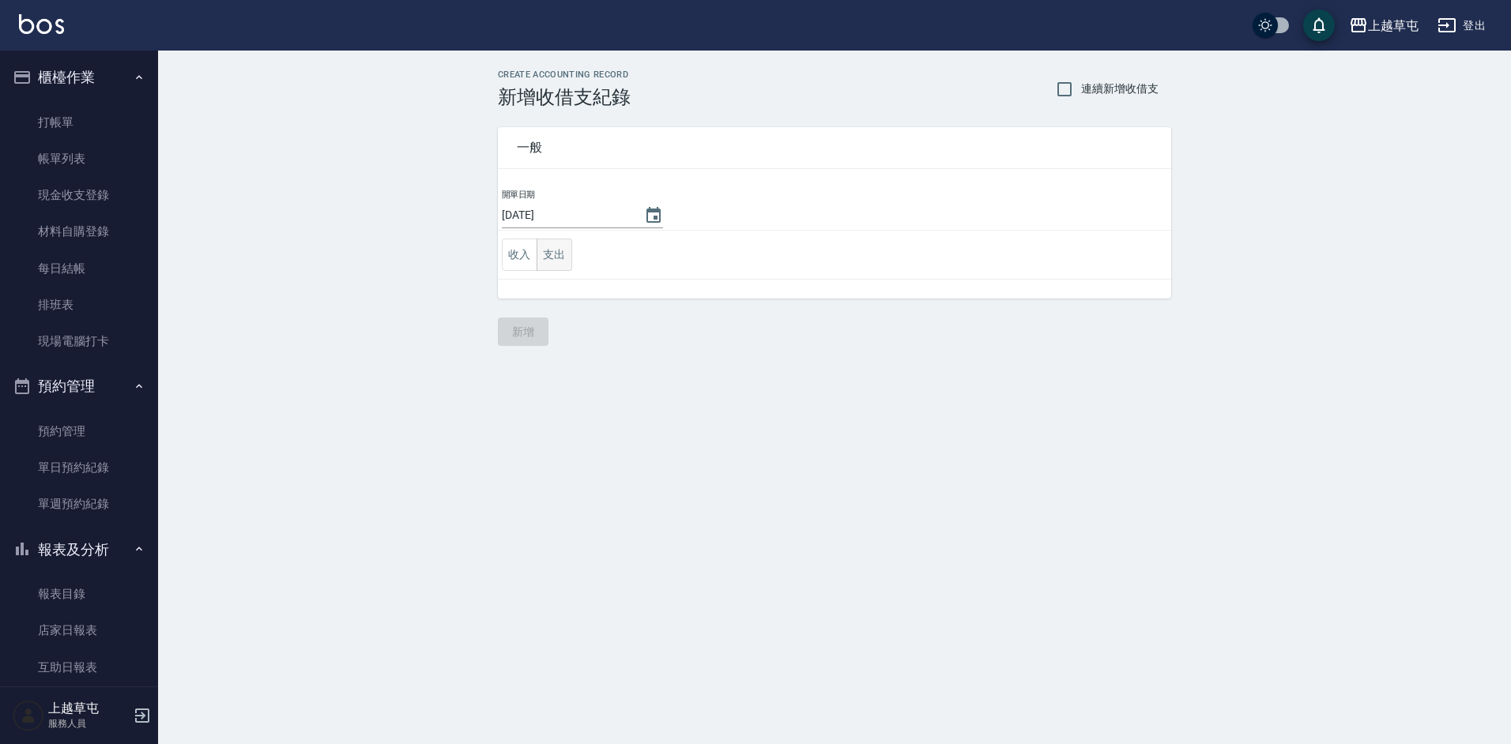
click at [549, 245] on button "支出" at bounding box center [554, 255] width 36 height 32
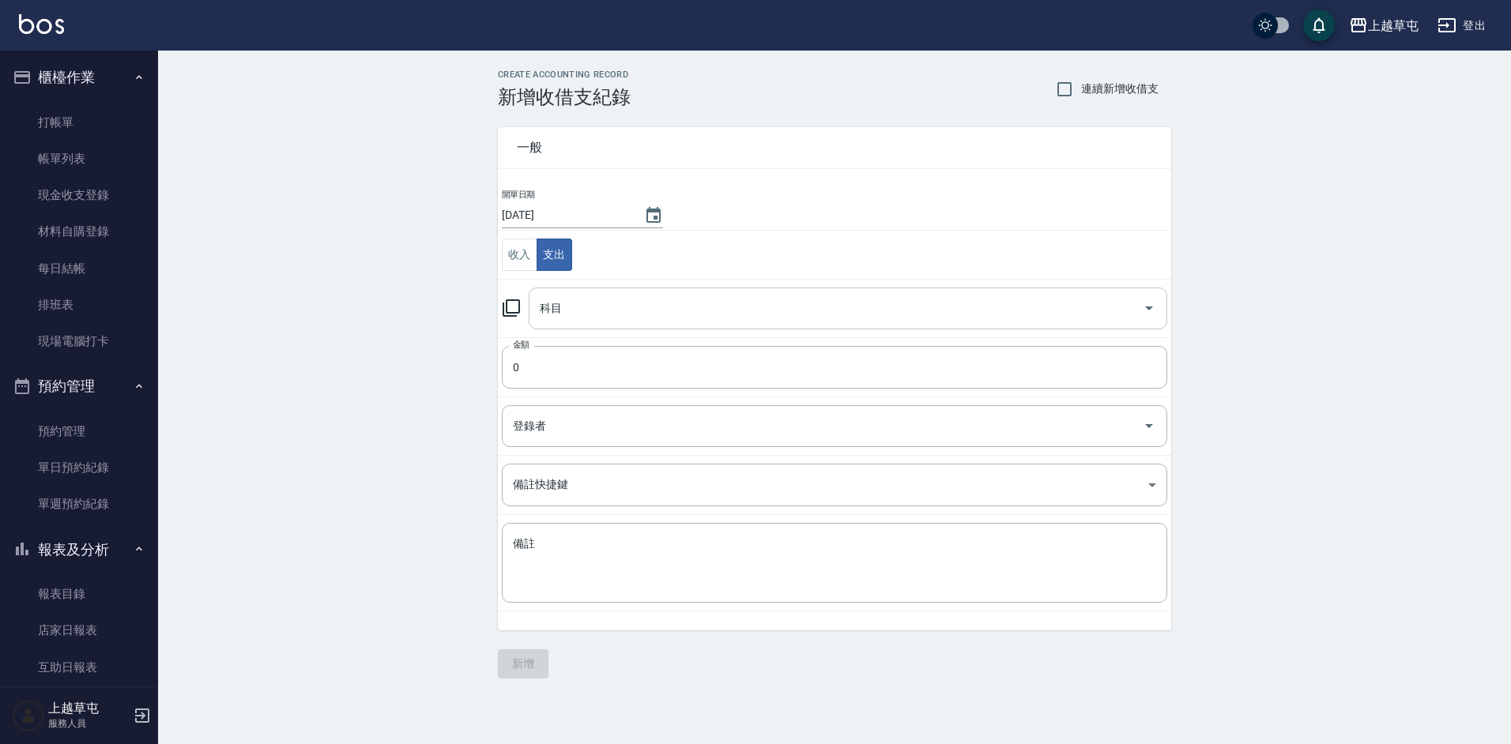
click at [560, 308] on div "科目 科目" at bounding box center [848, 309] width 638 height 42
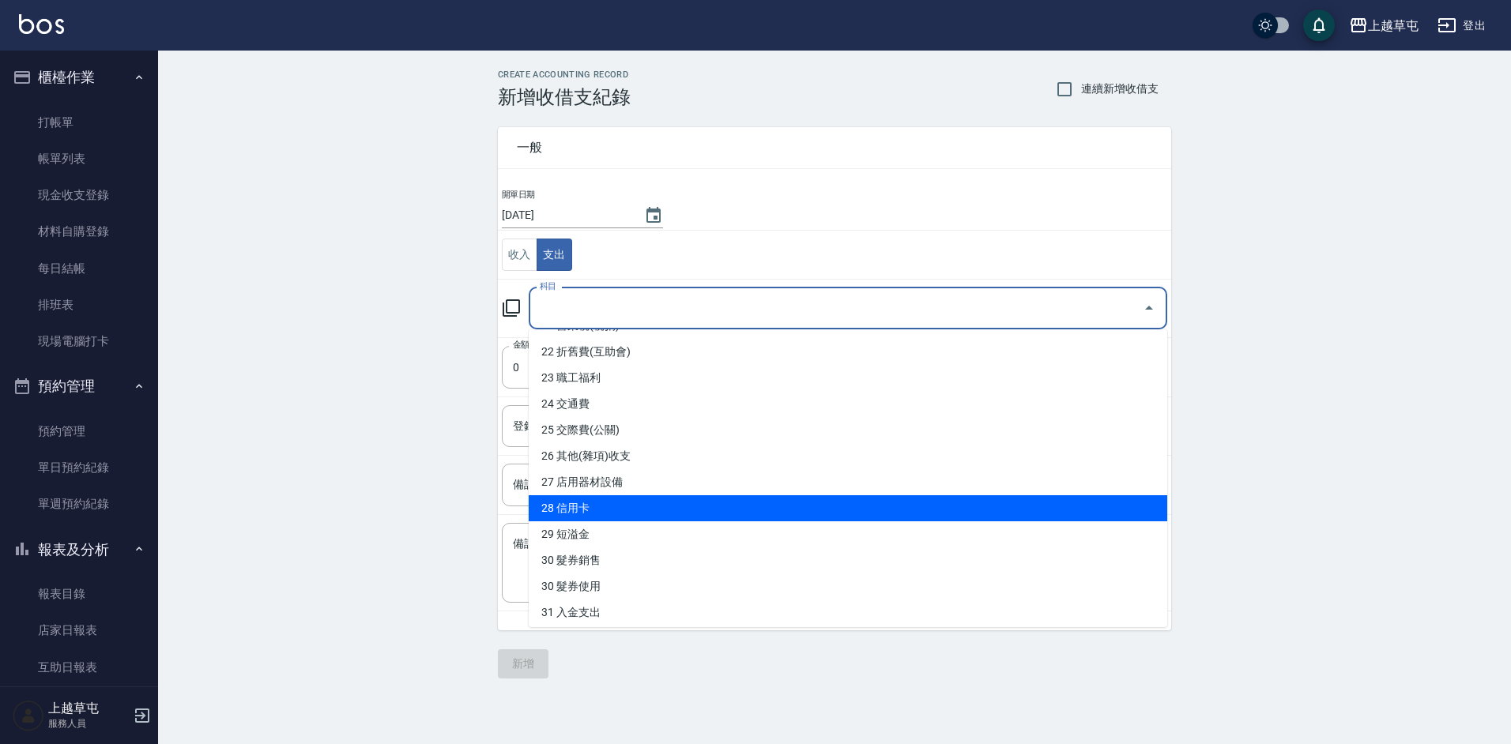
scroll to position [632, 0]
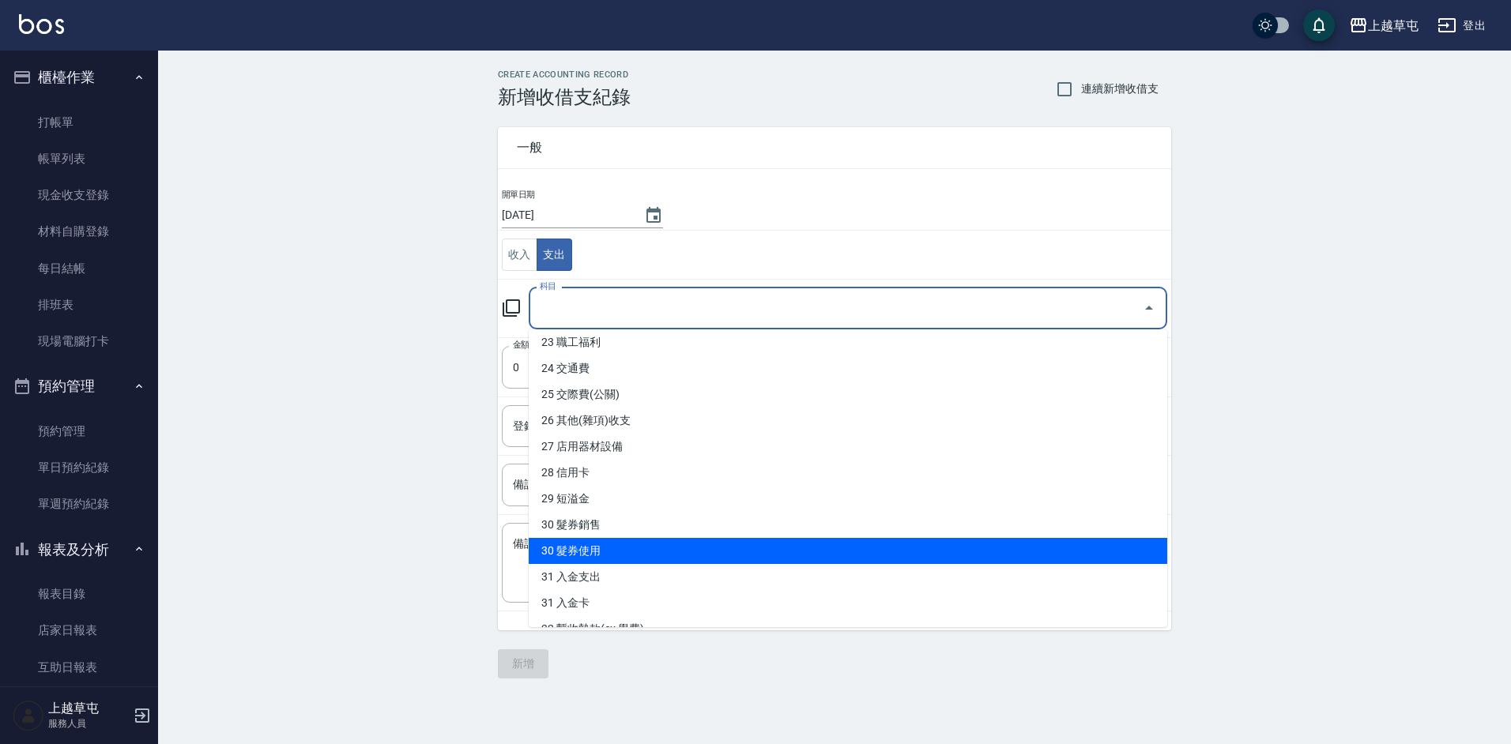
click at [610, 555] on li "30 髮券使用" at bounding box center [848, 551] width 638 height 26
type input "30 髮券使用"
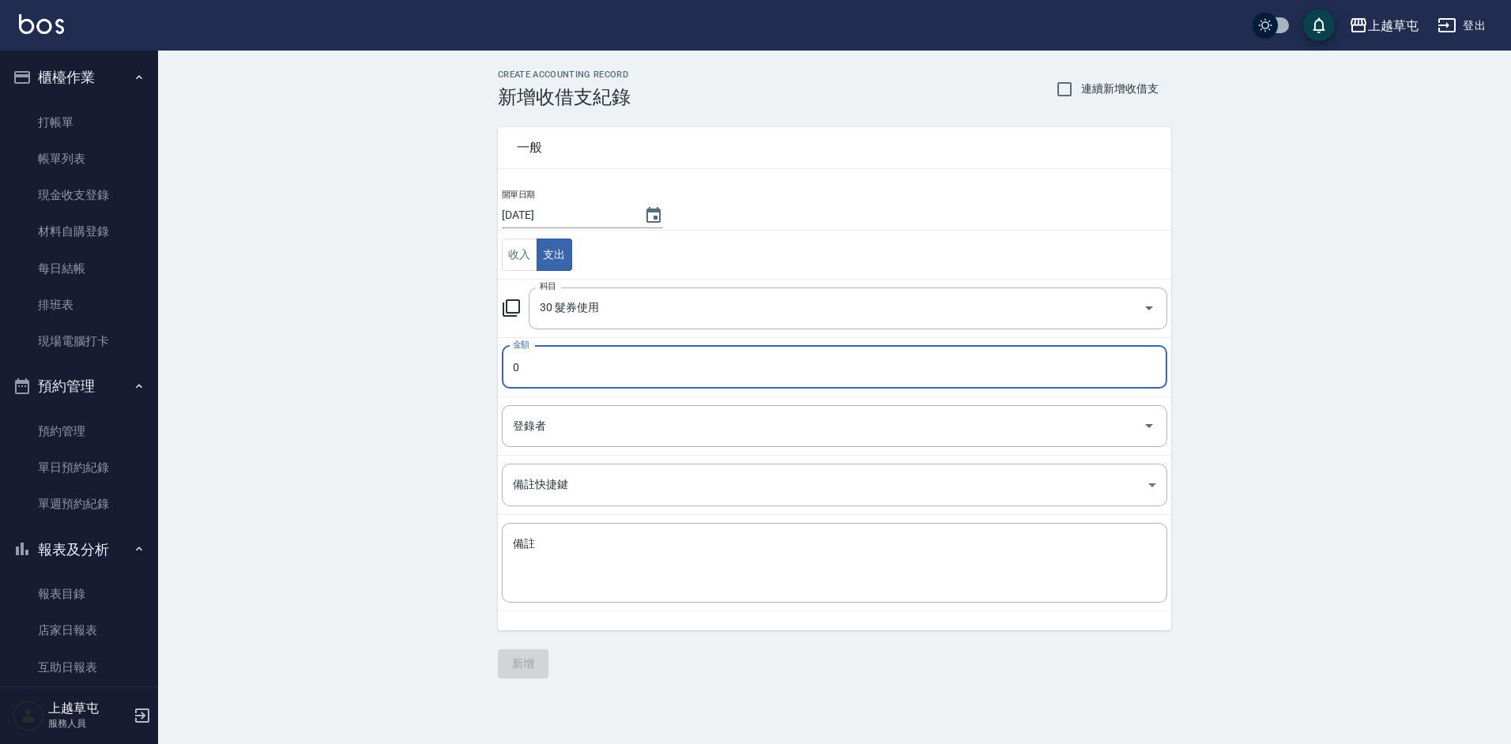
click at [589, 360] on input "0" at bounding box center [834, 367] width 665 height 43
type input "169"
click at [619, 584] on textarea "備註" at bounding box center [834, 563] width 643 height 54
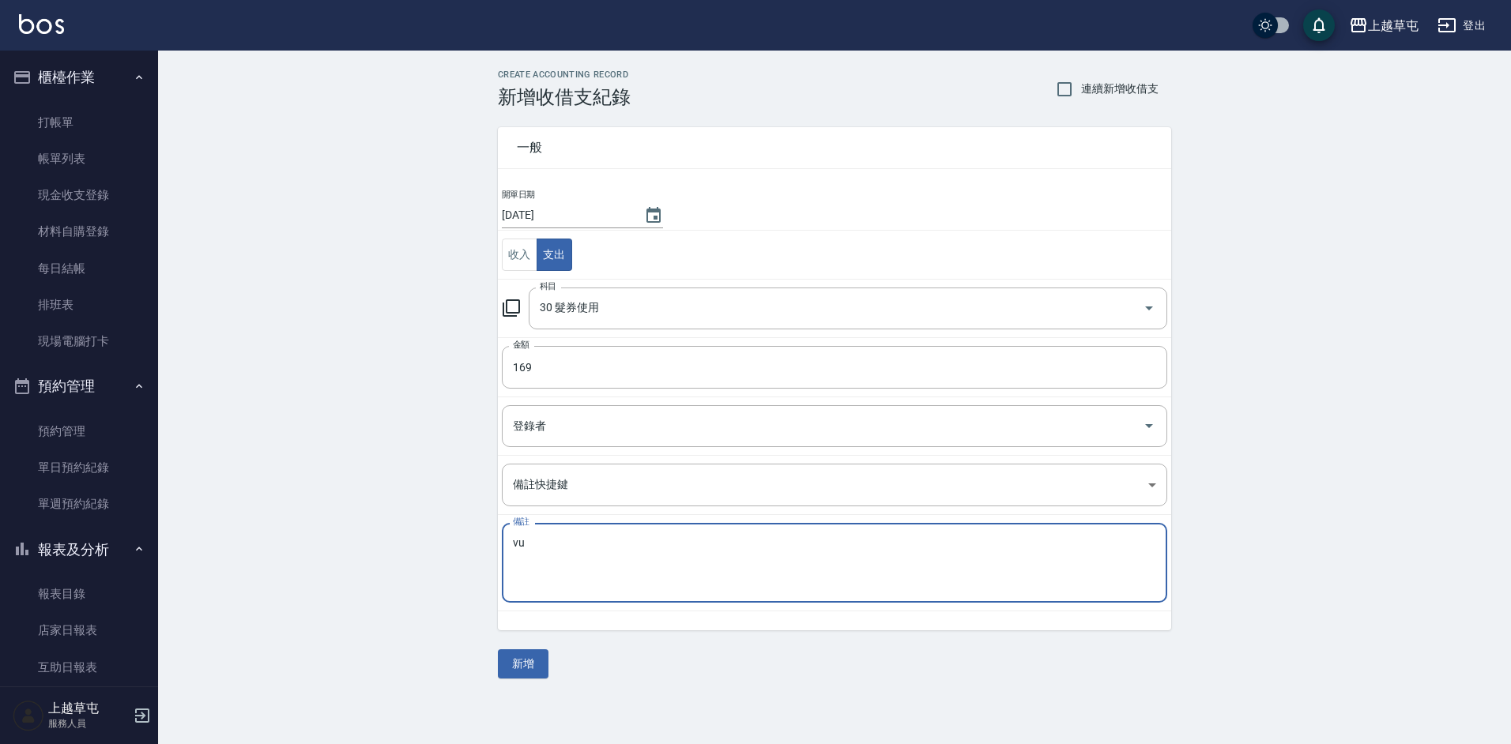
type textarea "v"
type textarea "席"
type textarea "洗髮卡送剪"
click at [507, 656] on button "新增" at bounding box center [523, 663] width 51 height 29
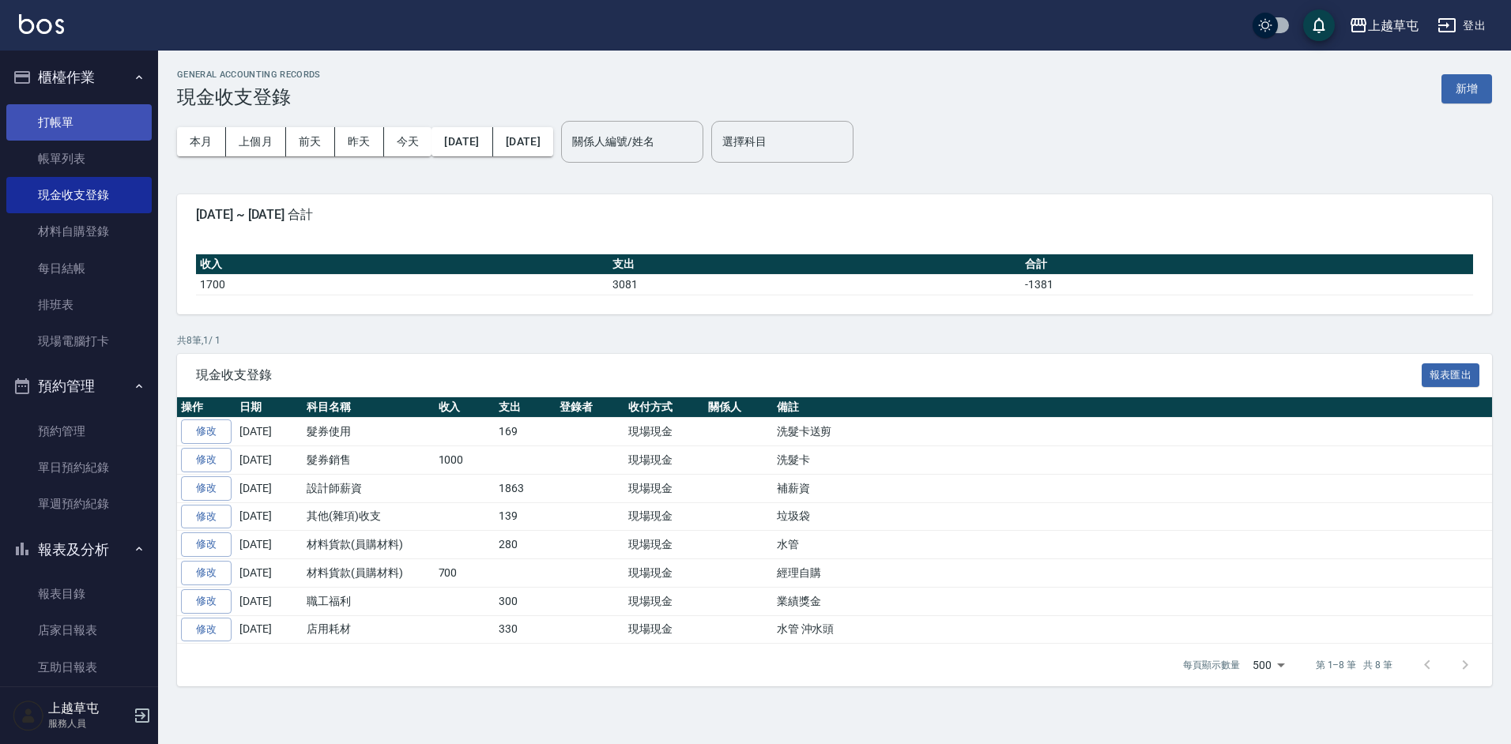
click at [64, 121] on link "打帳單" at bounding box center [78, 122] width 145 height 36
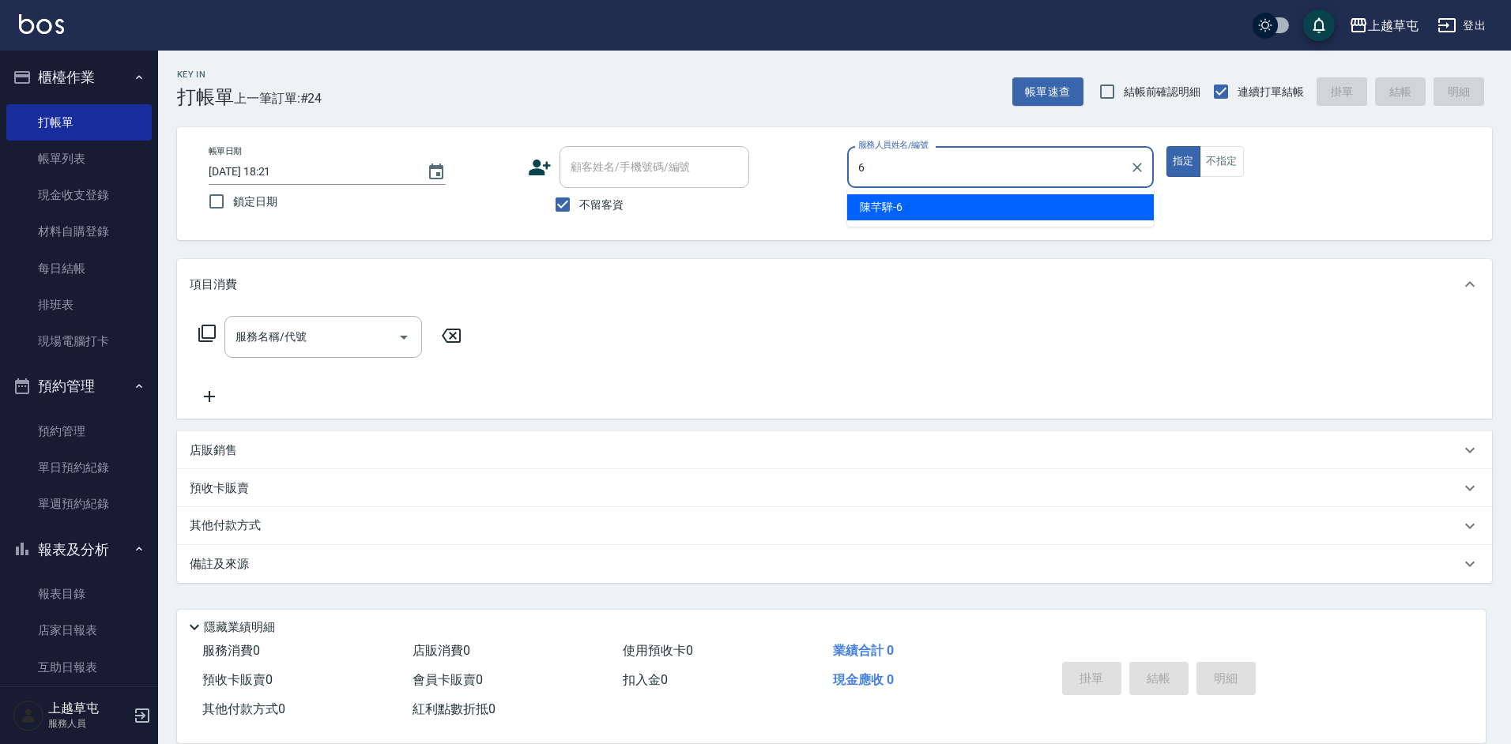
type input "[PERSON_NAME]-6"
type button "true"
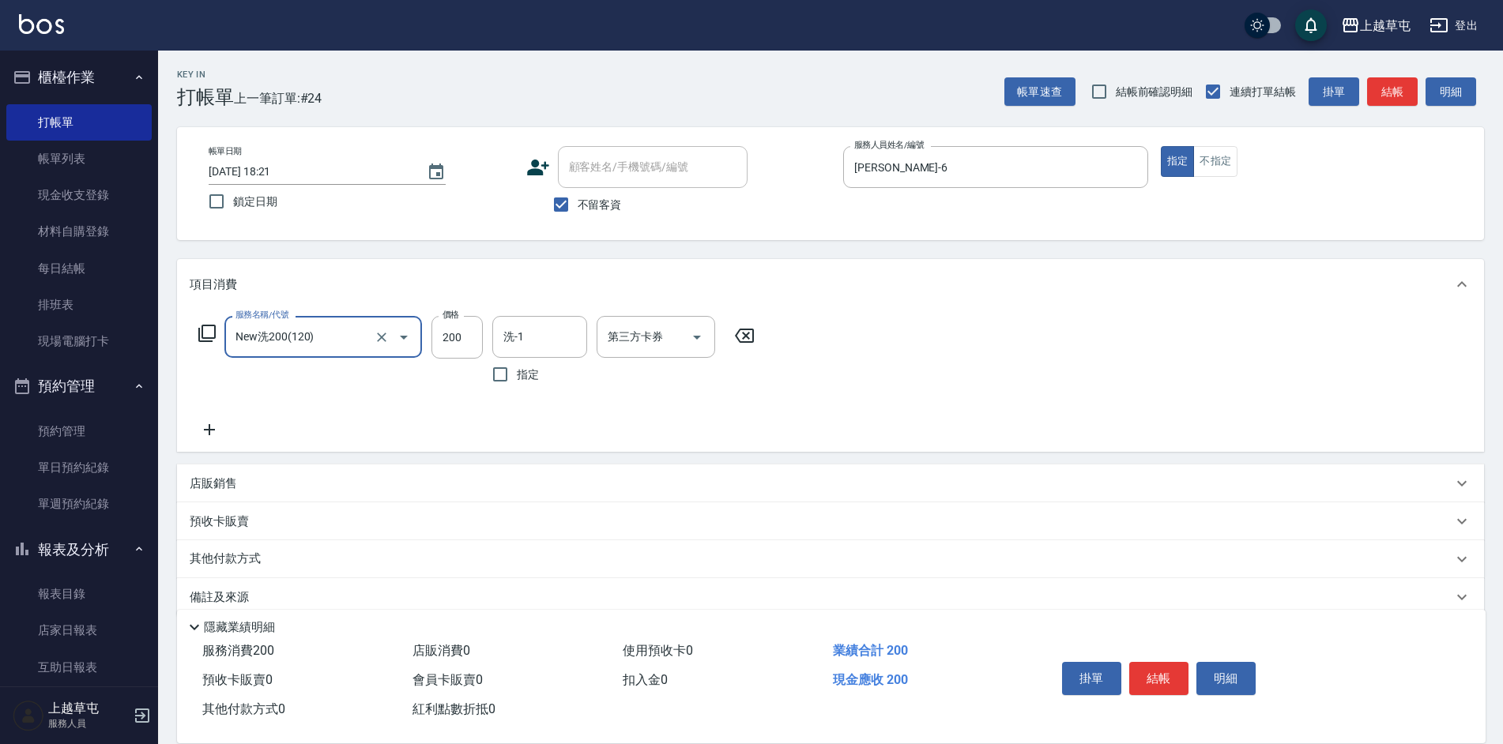
type input "New洗200(120)"
type input "[PERSON_NAME]-39"
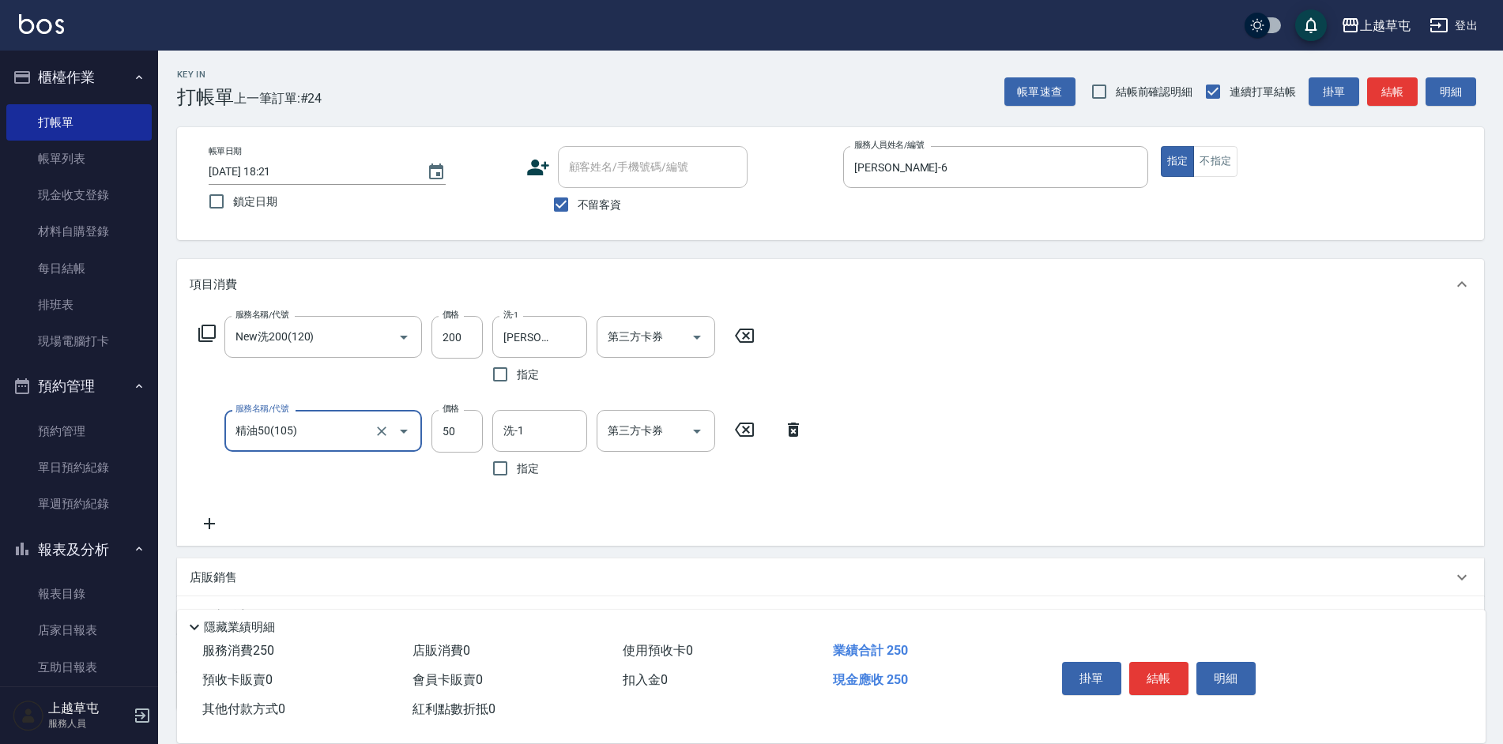
type input "精油50(105)"
type input "[PERSON_NAME]-39"
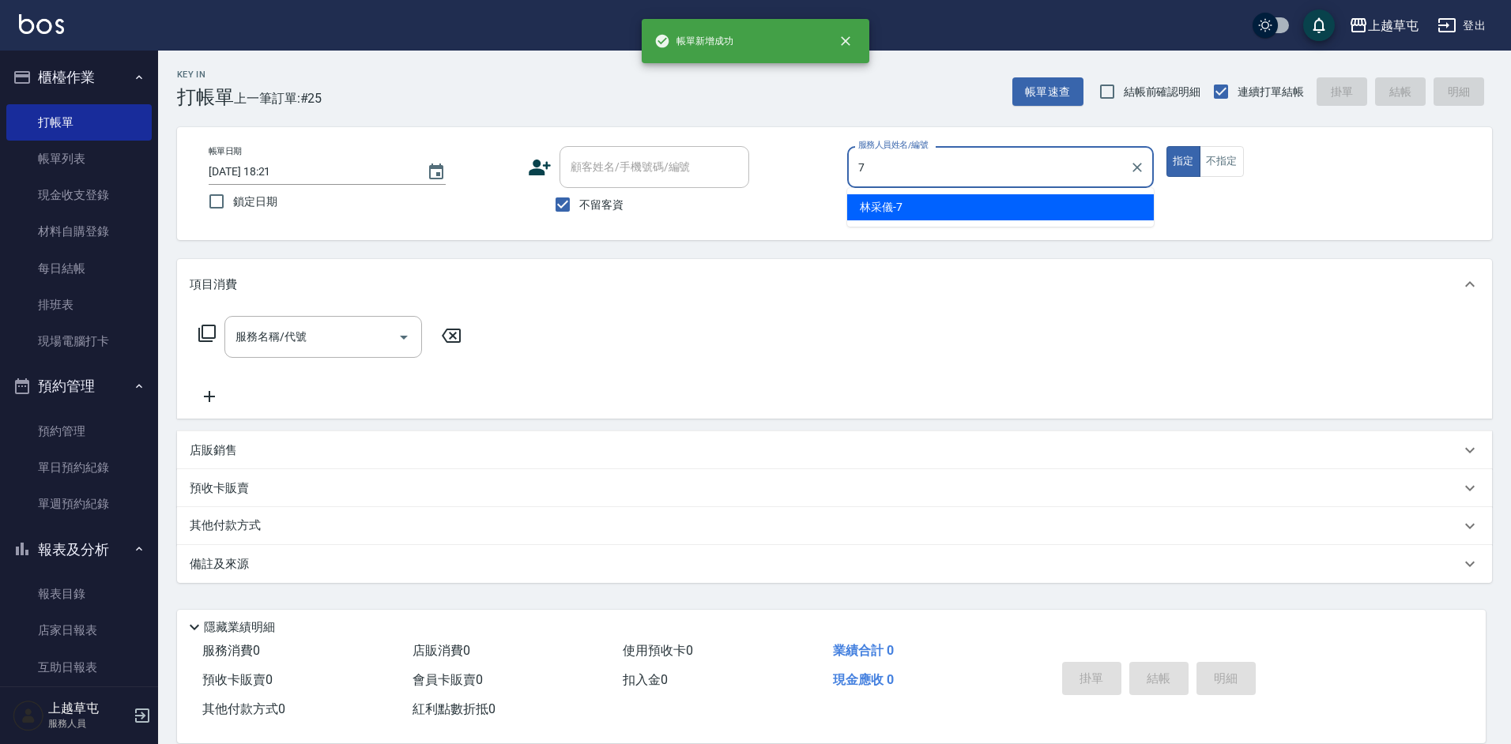
type input "[PERSON_NAME]-7"
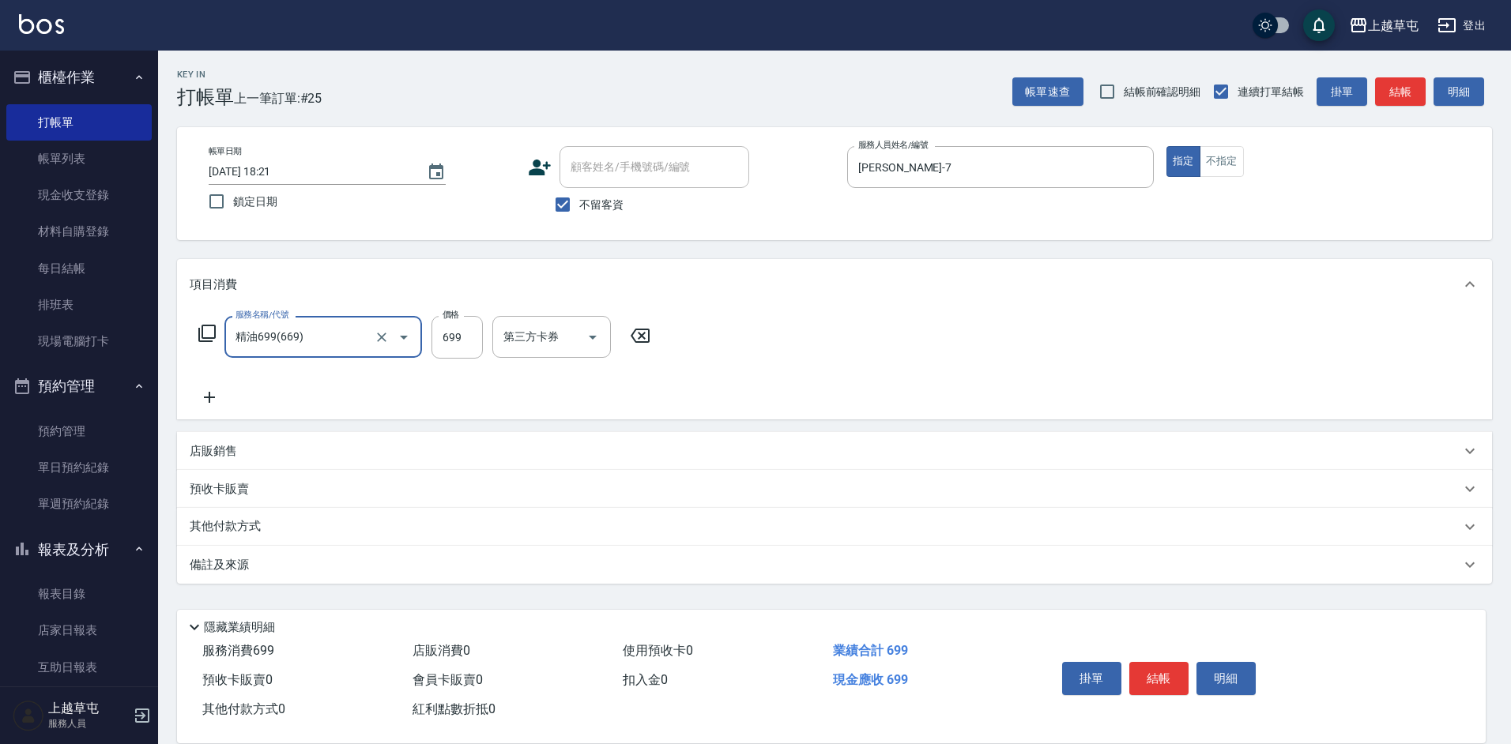
type input "精油699(669)"
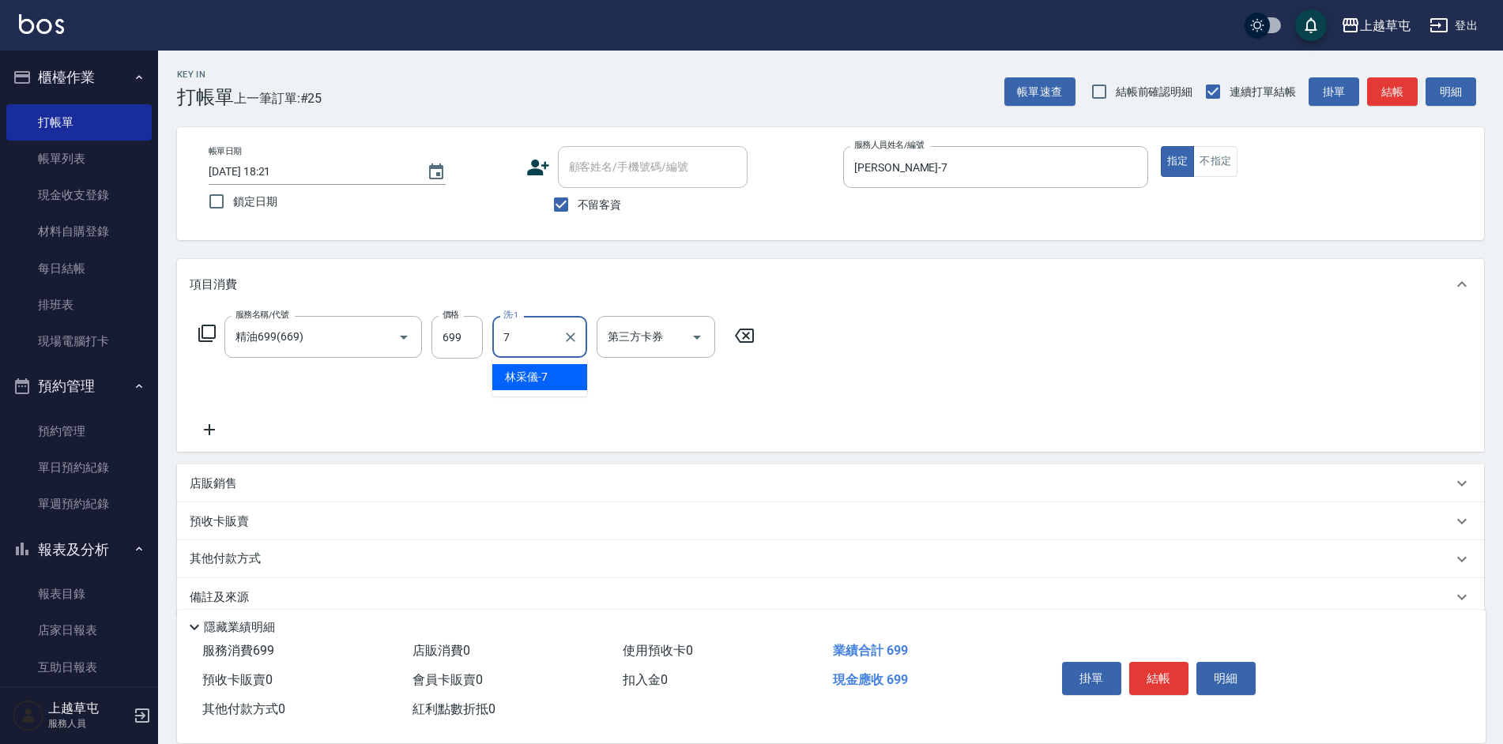
type input "[PERSON_NAME]-7"
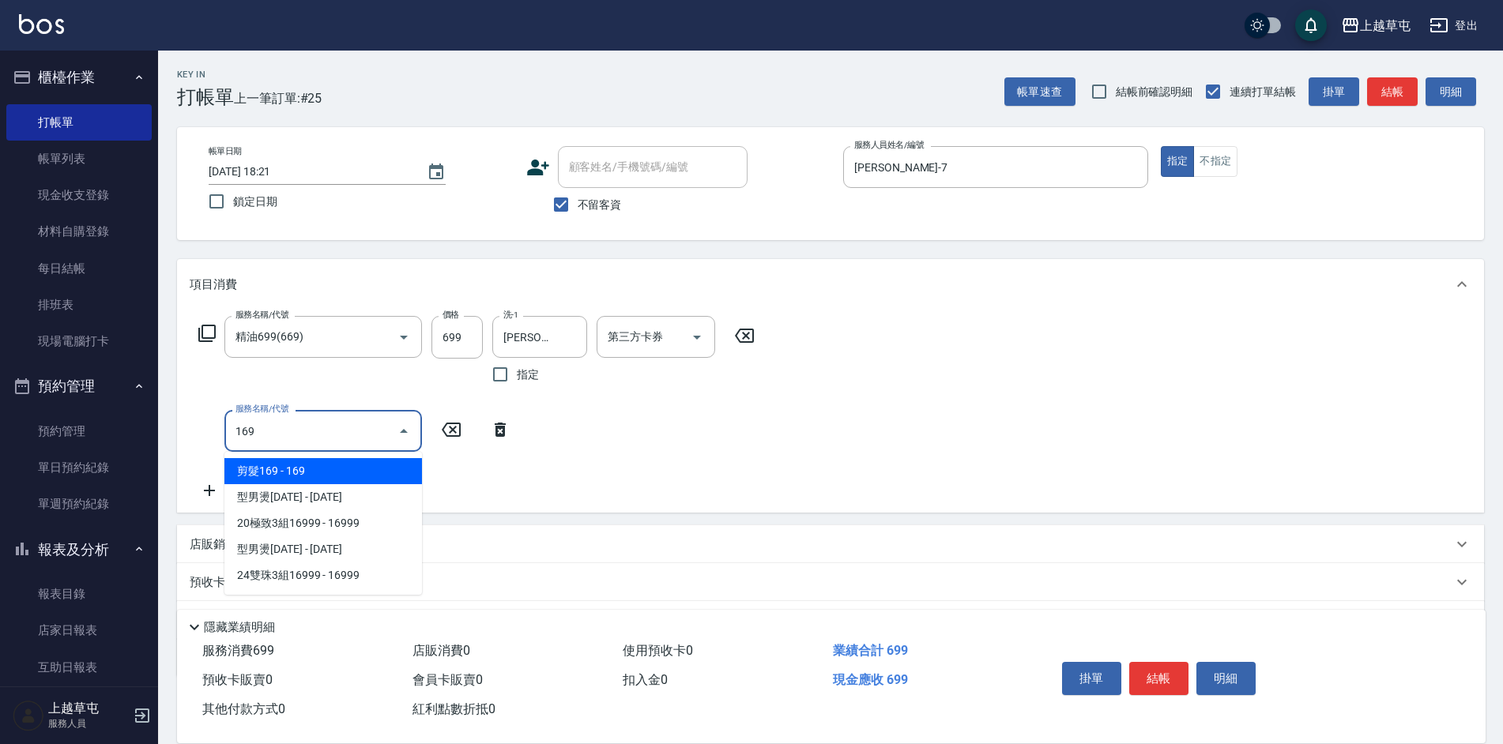
type input "剪髮169(216)"
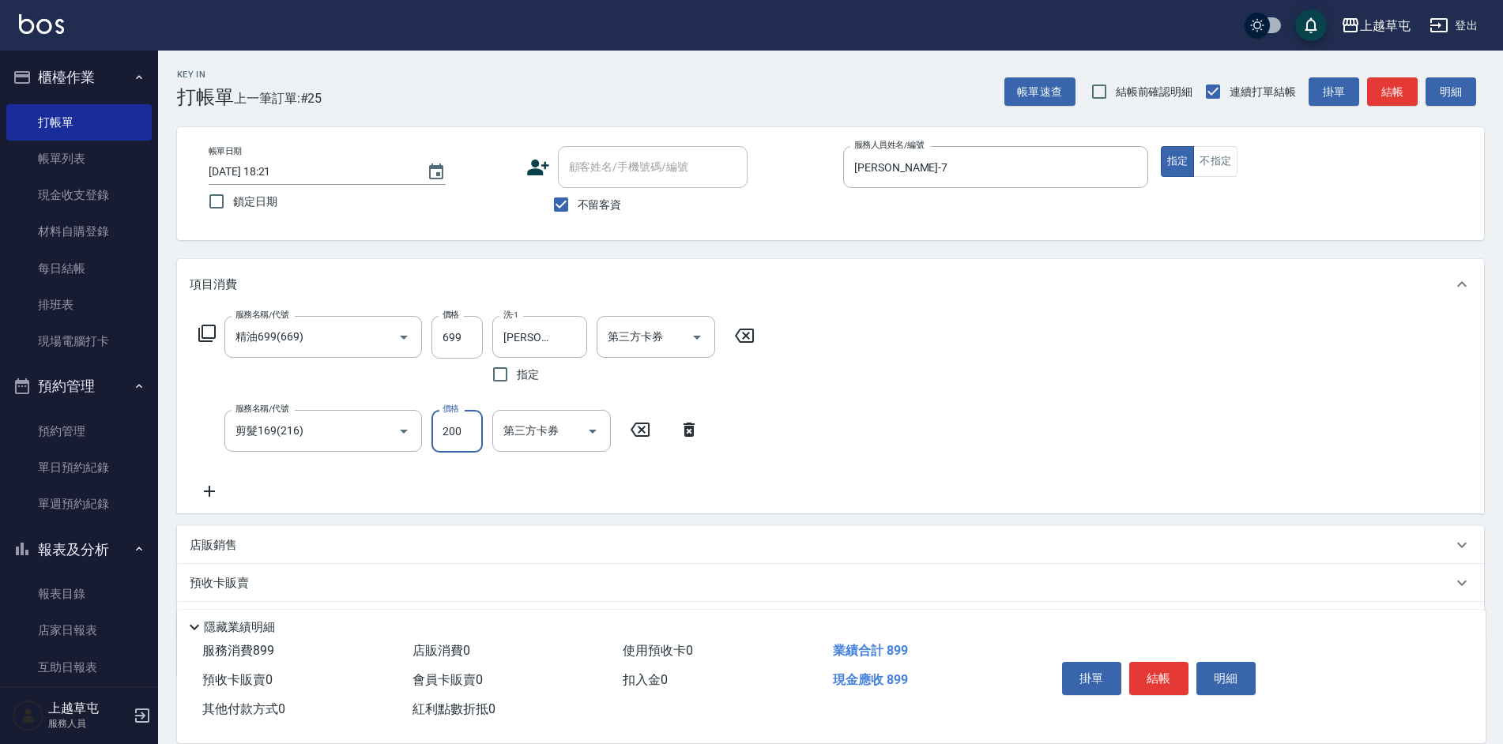
type input "200"
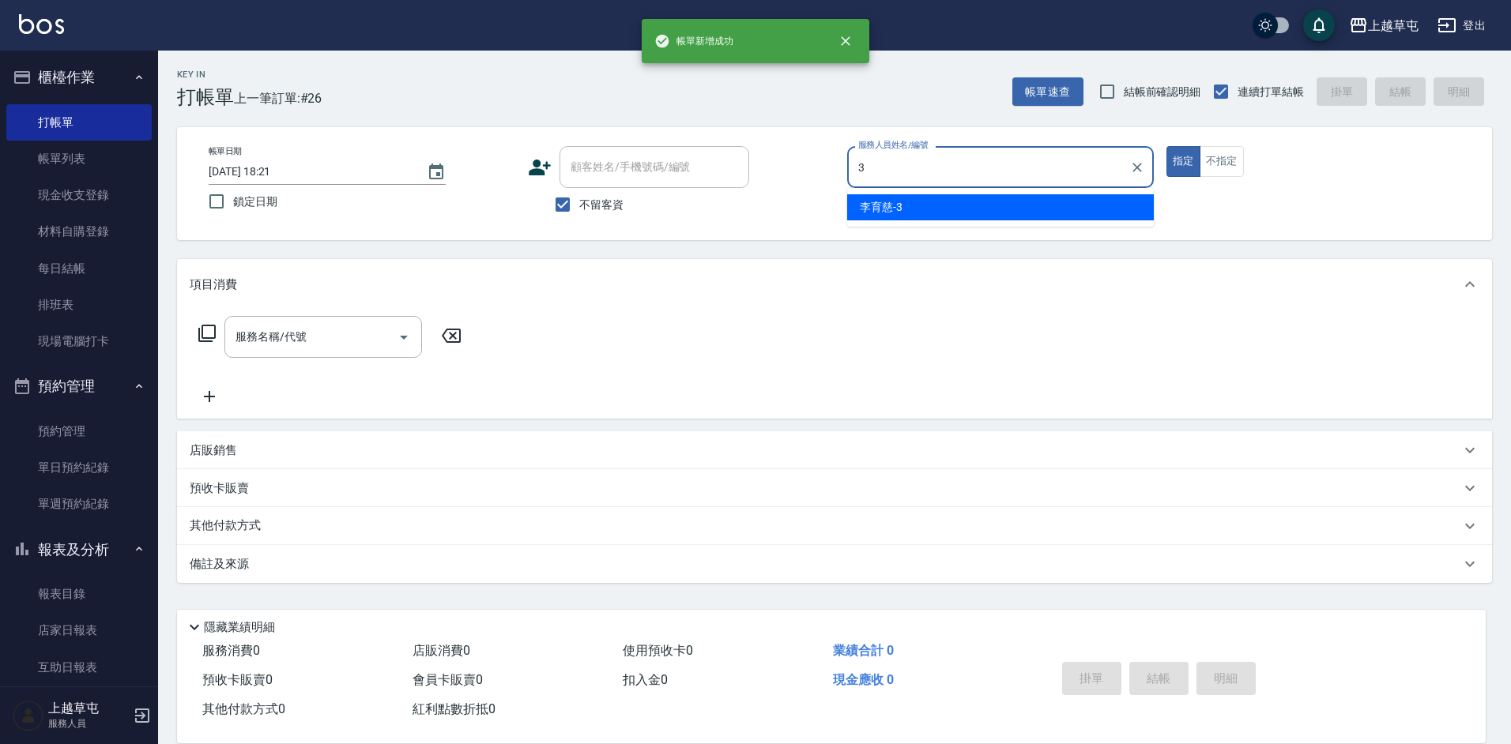
type input "[PERSON_NAME]-3"
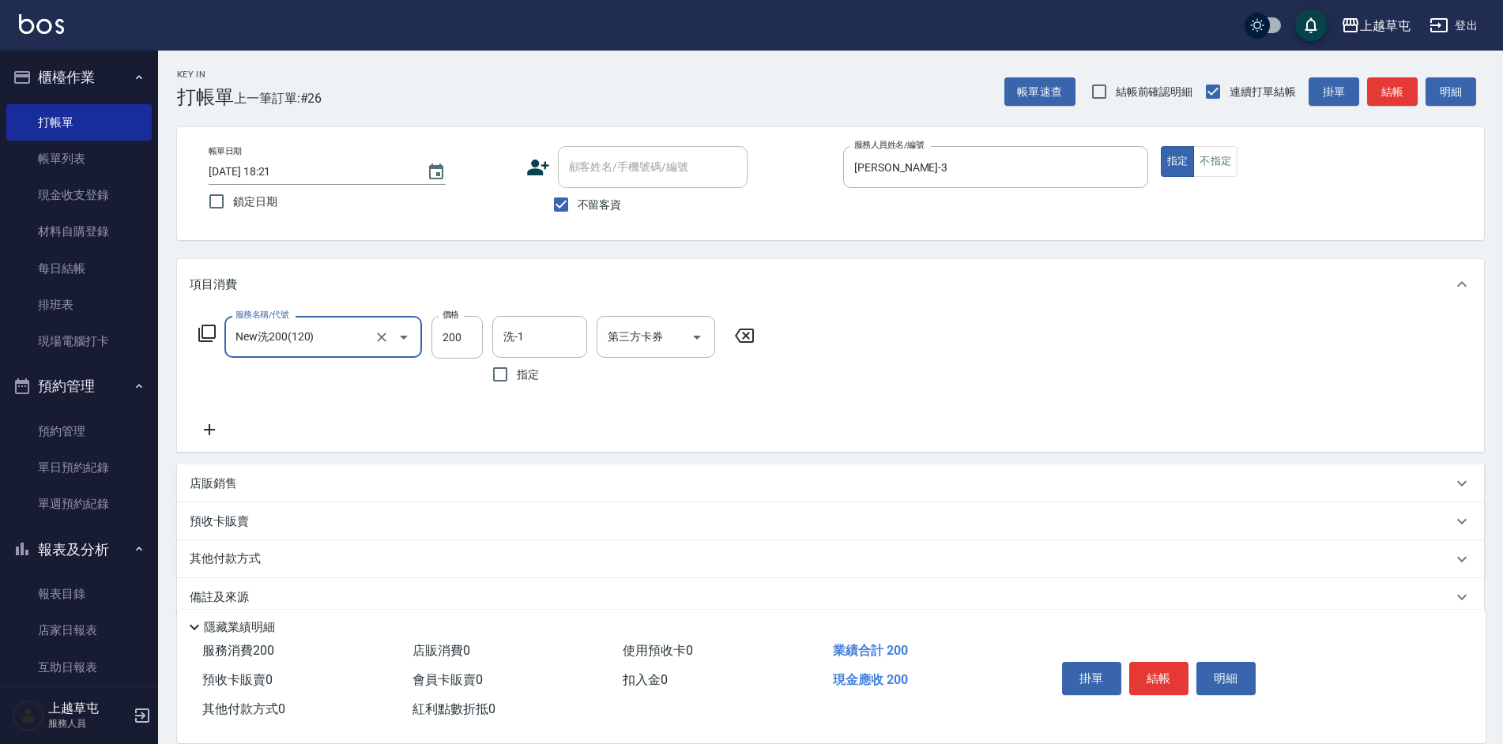
type input "New洗200(120)"
type input "258"
click at [555, 338] on input "洗-1" at bounding box center [539, 337] width 81 height 28
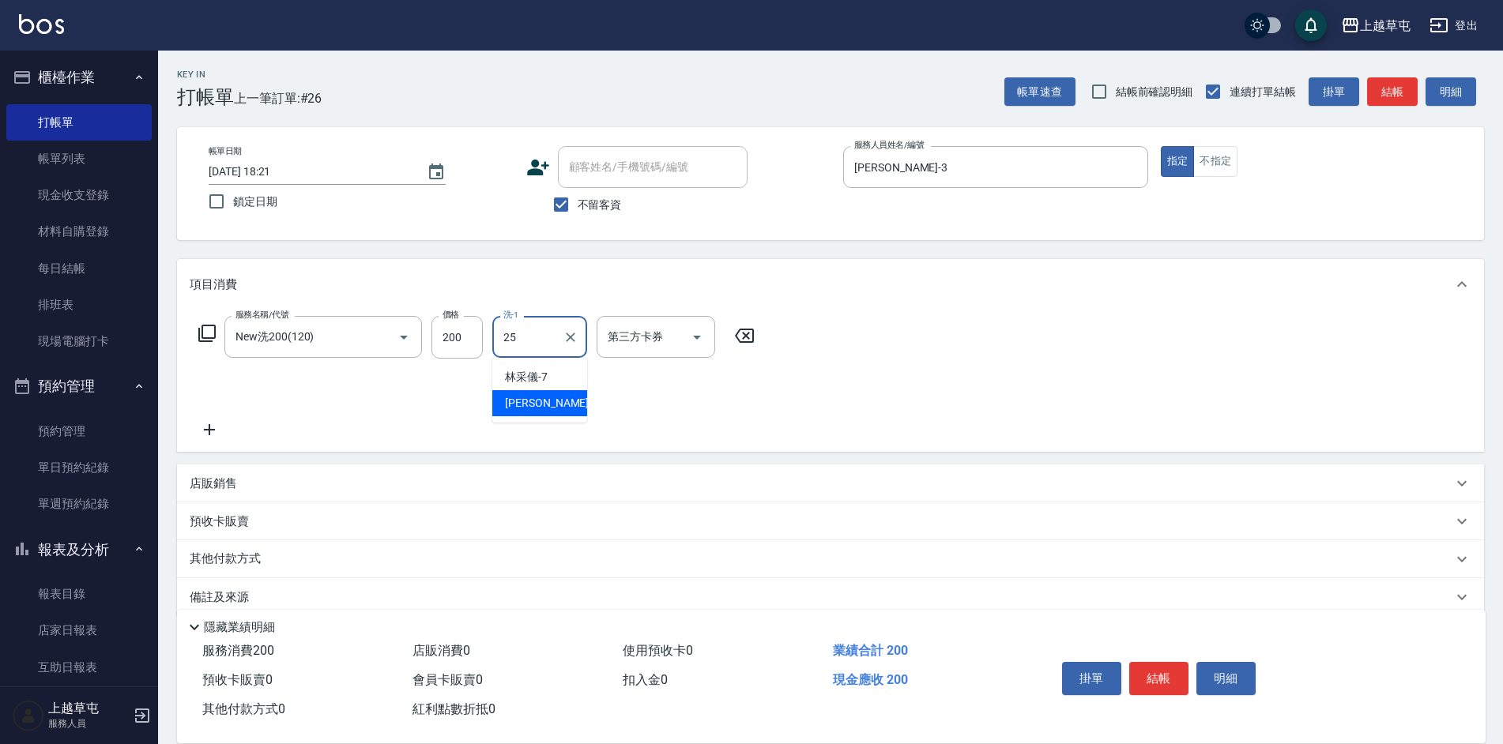
type input "[PERSON_NAME]25"
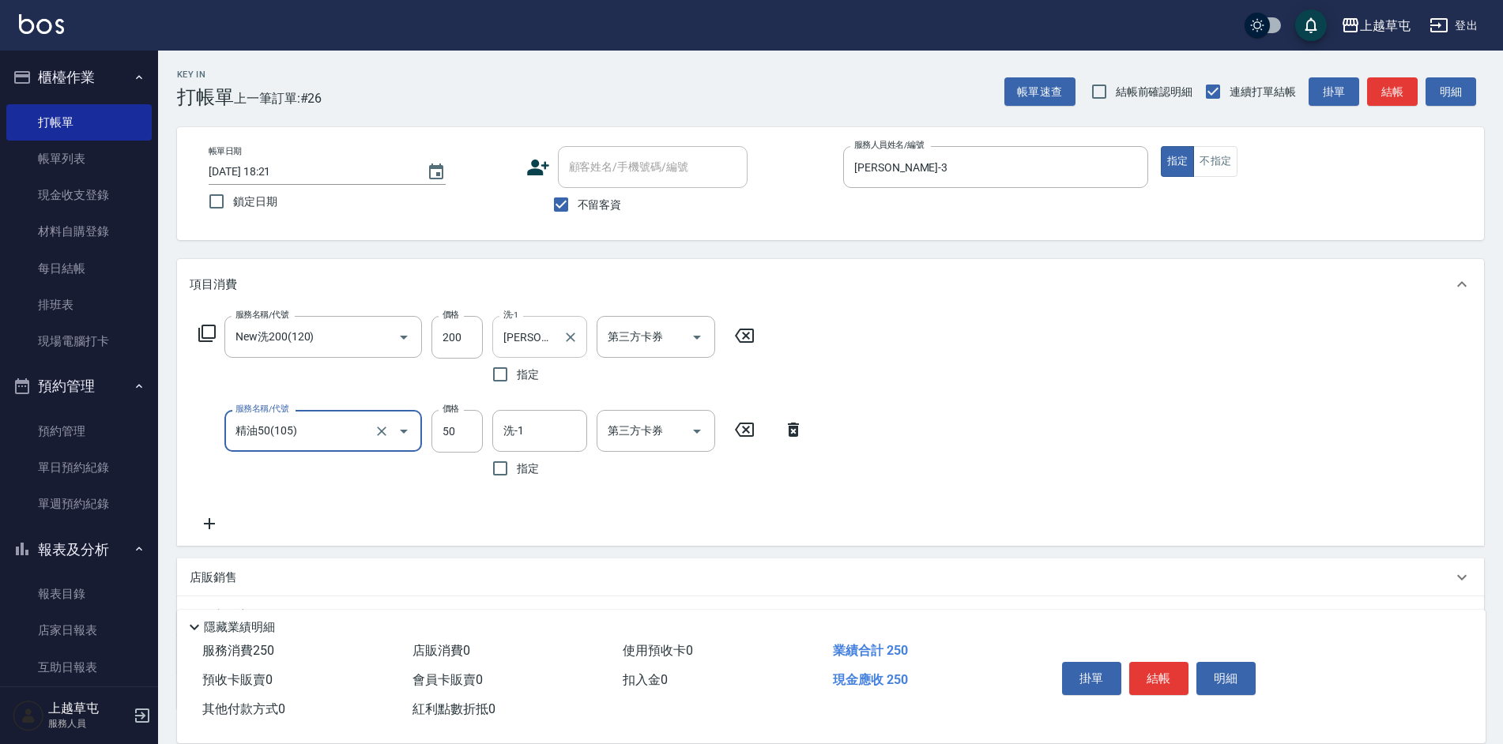
type input "精油50(105)"
type input "[PERSON_NAME]25"
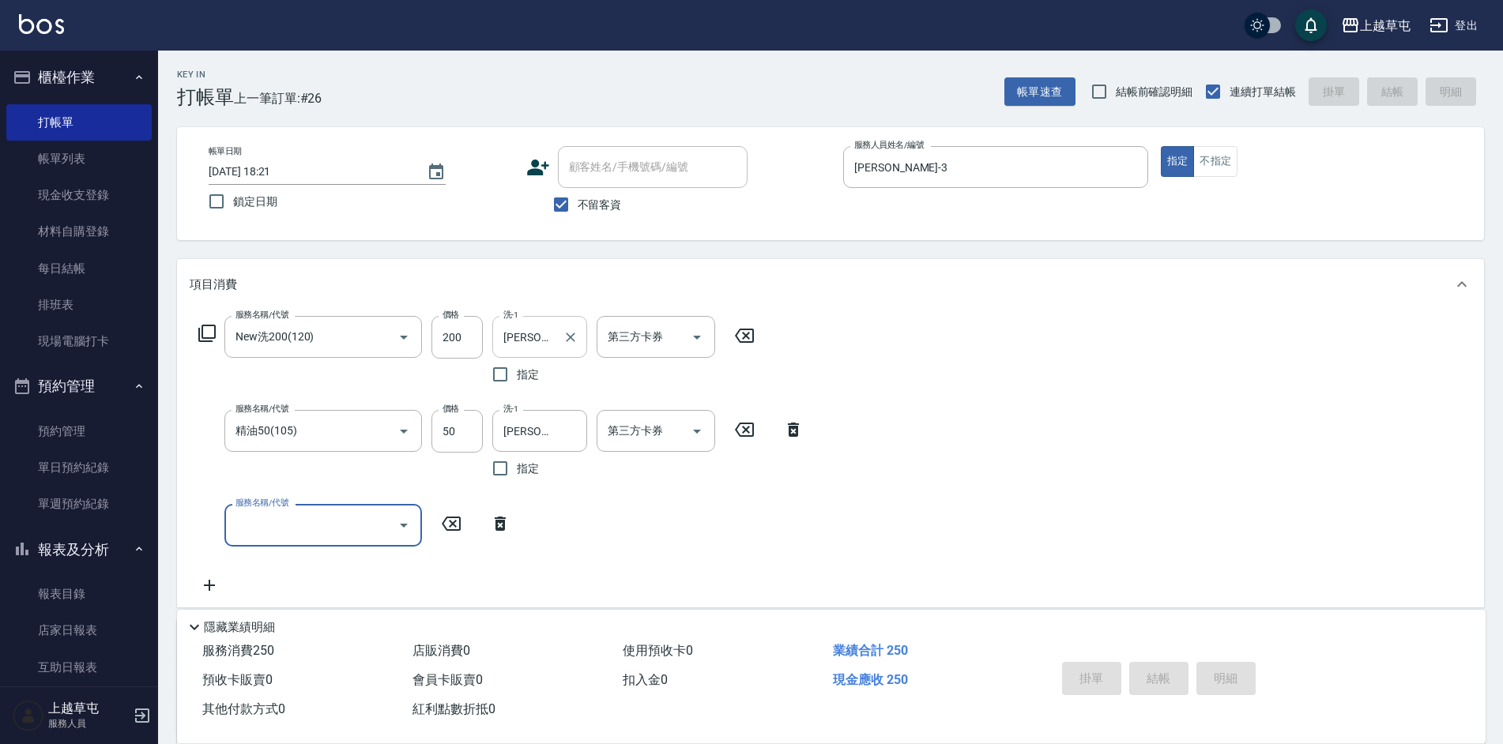
type input "[DATE] 18:22"
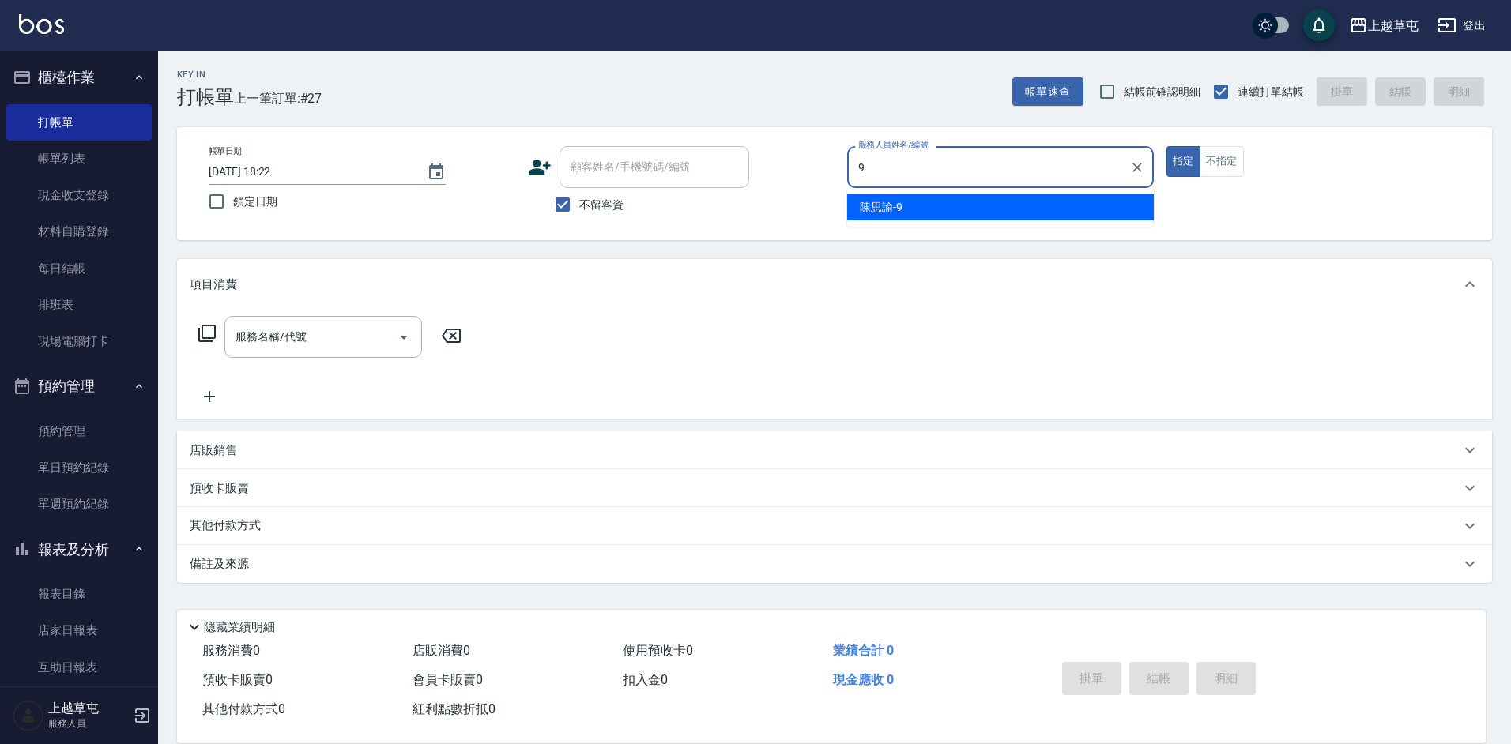
type input "[PERSON_NAME]-9"
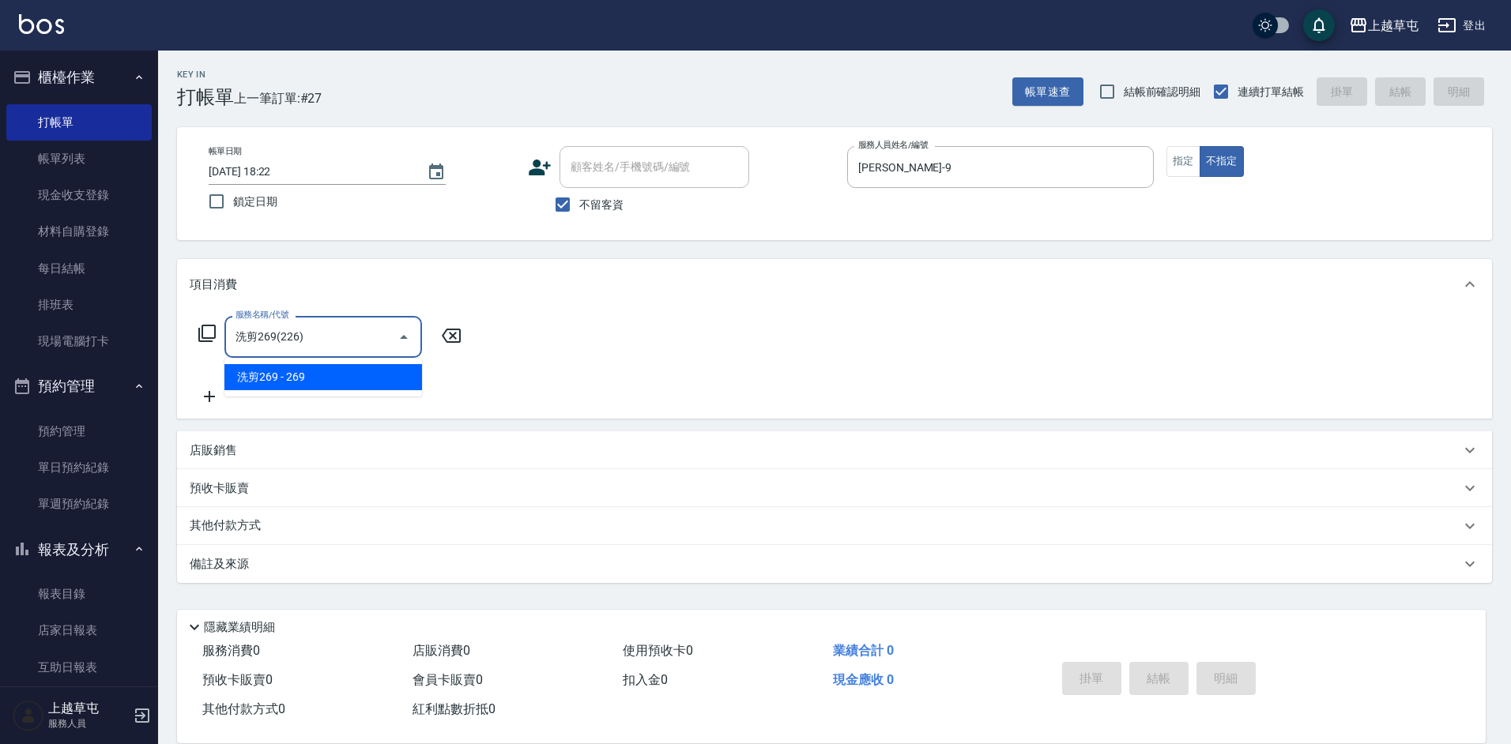
type input "洗剪269(226)"
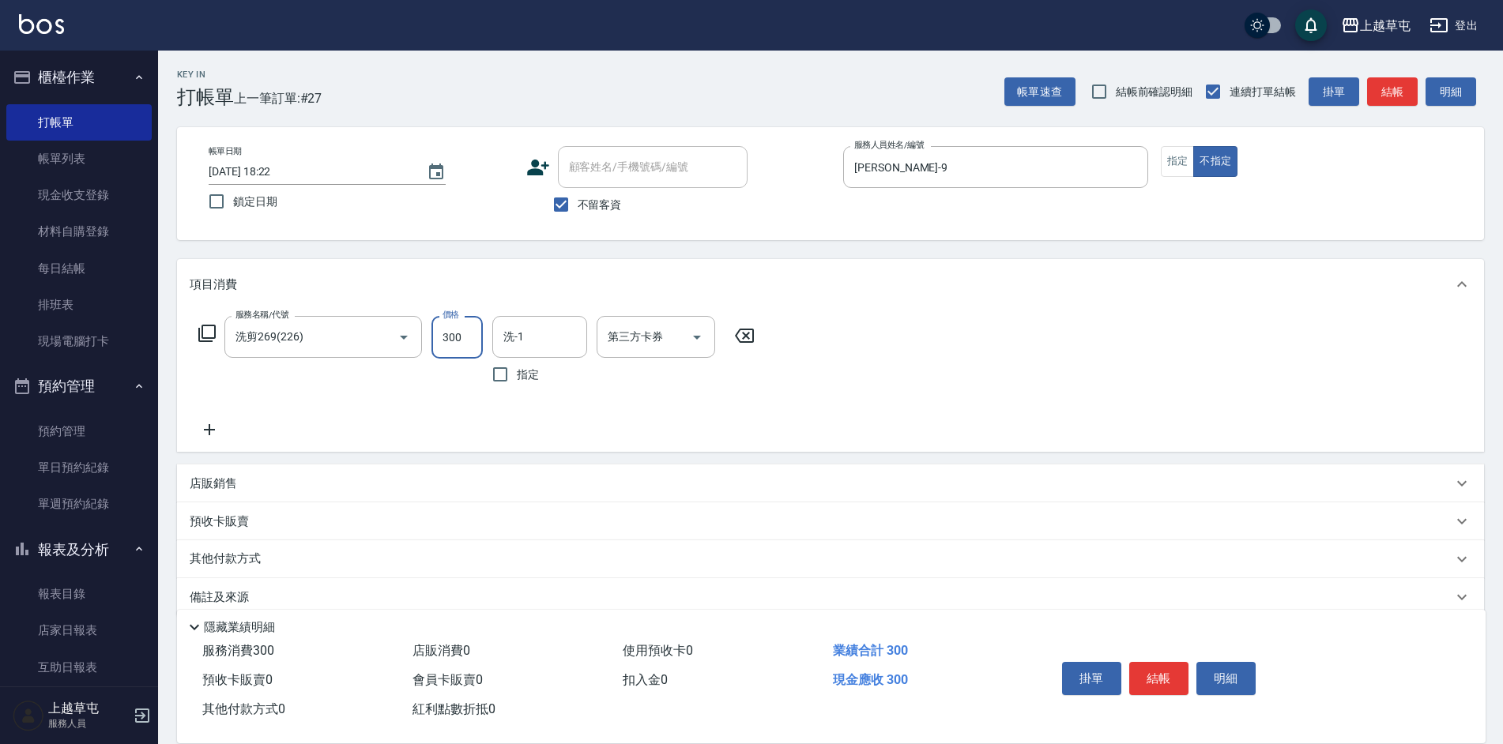
type input "300"
type input "[PERSON_NAME]25"
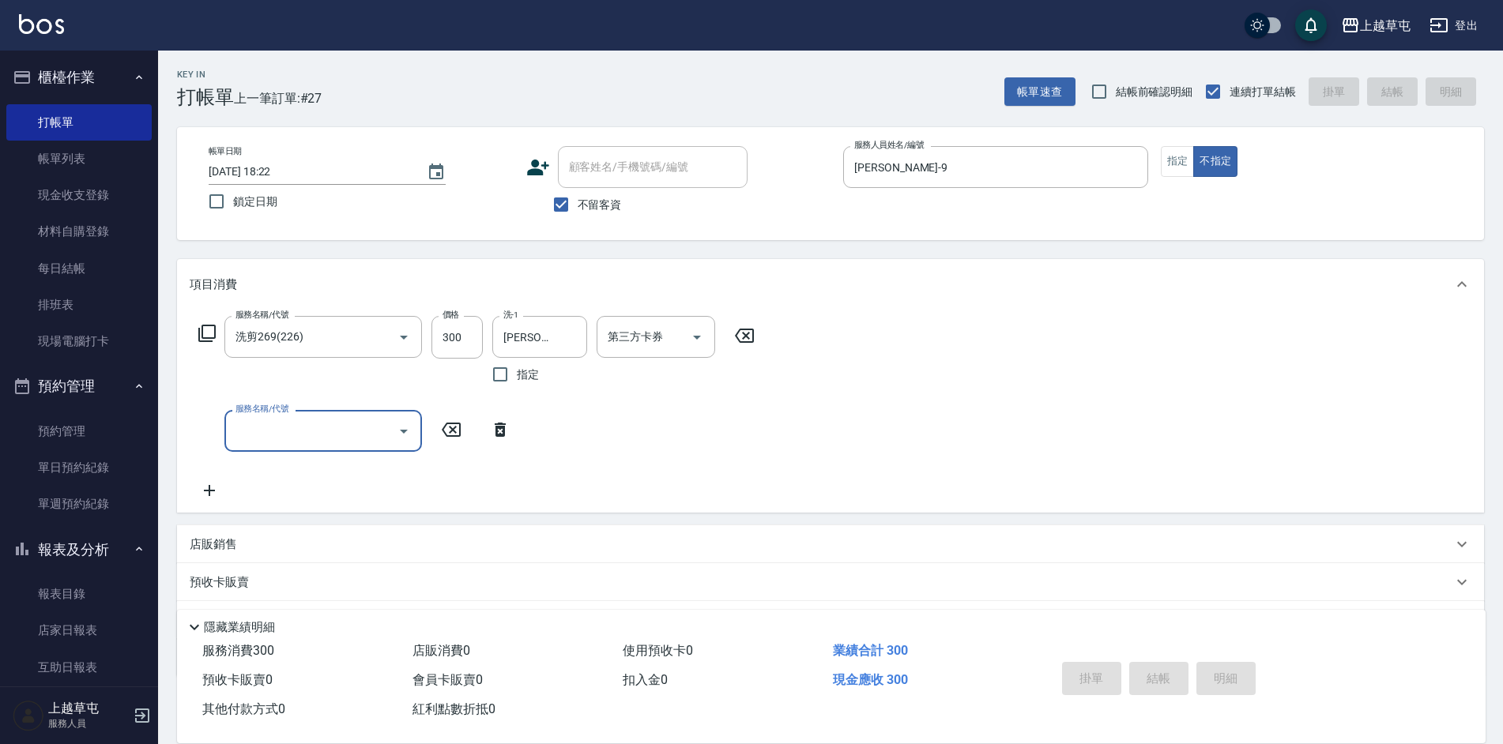
type input "[DATE] 18:23"
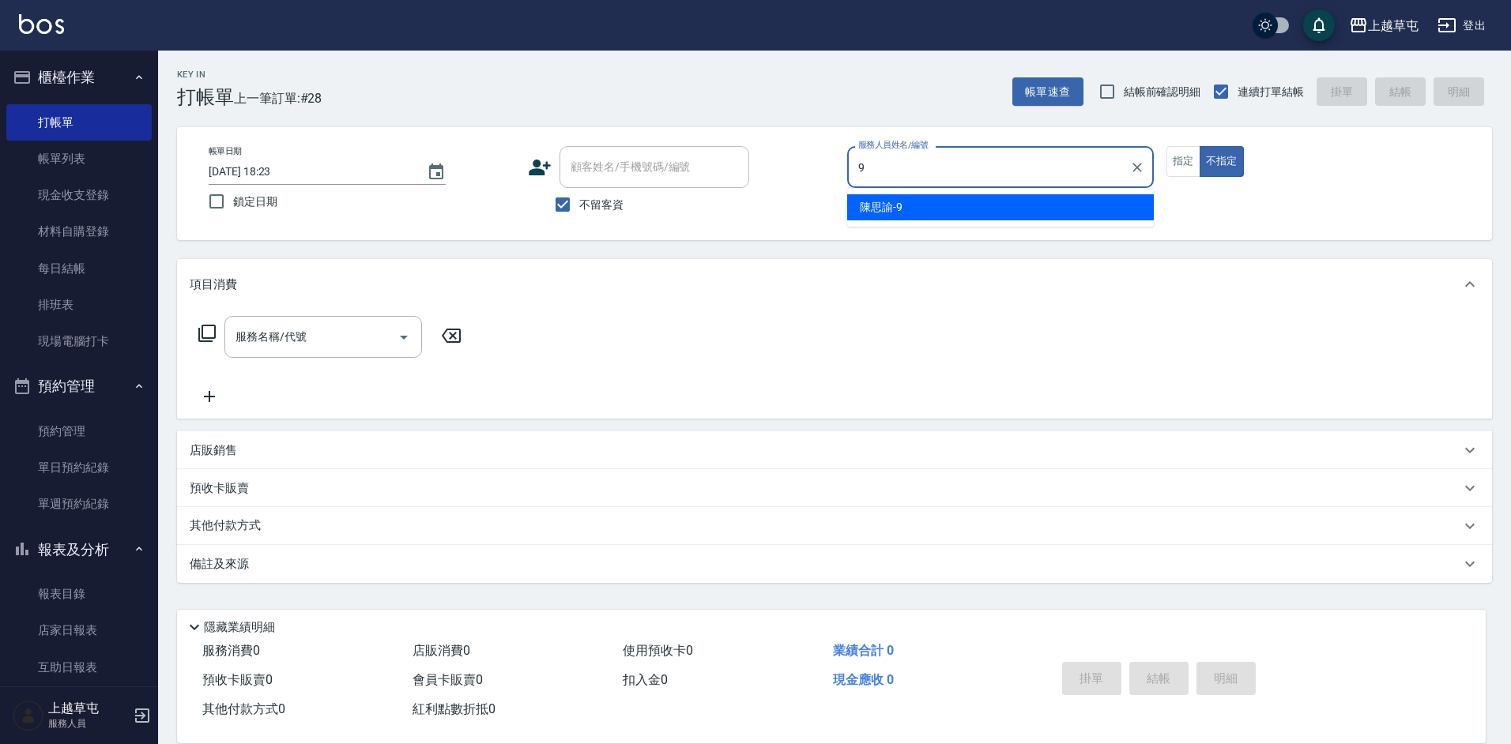
type input "[PERSON_NAME]-9"
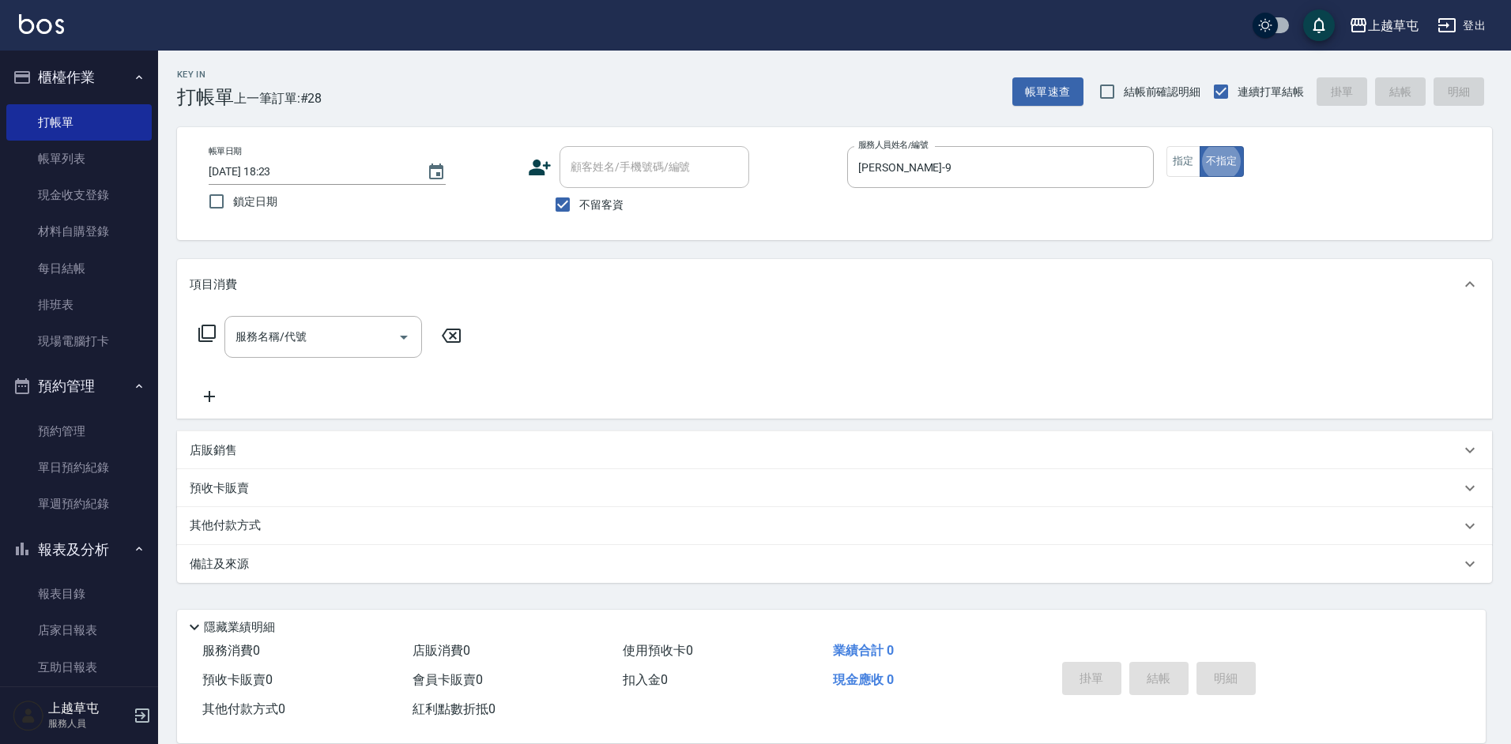
type button "false"
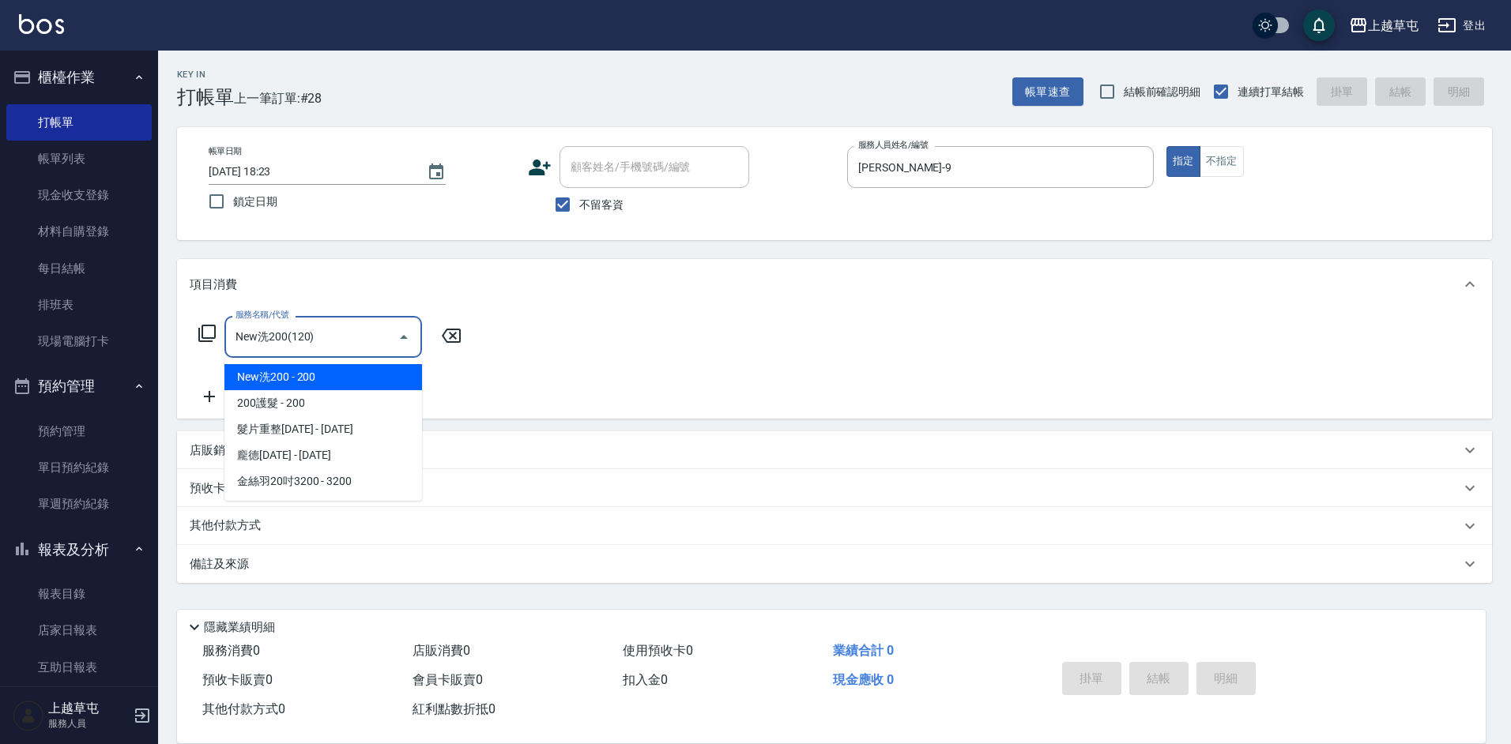
type input "New洗200(120)"
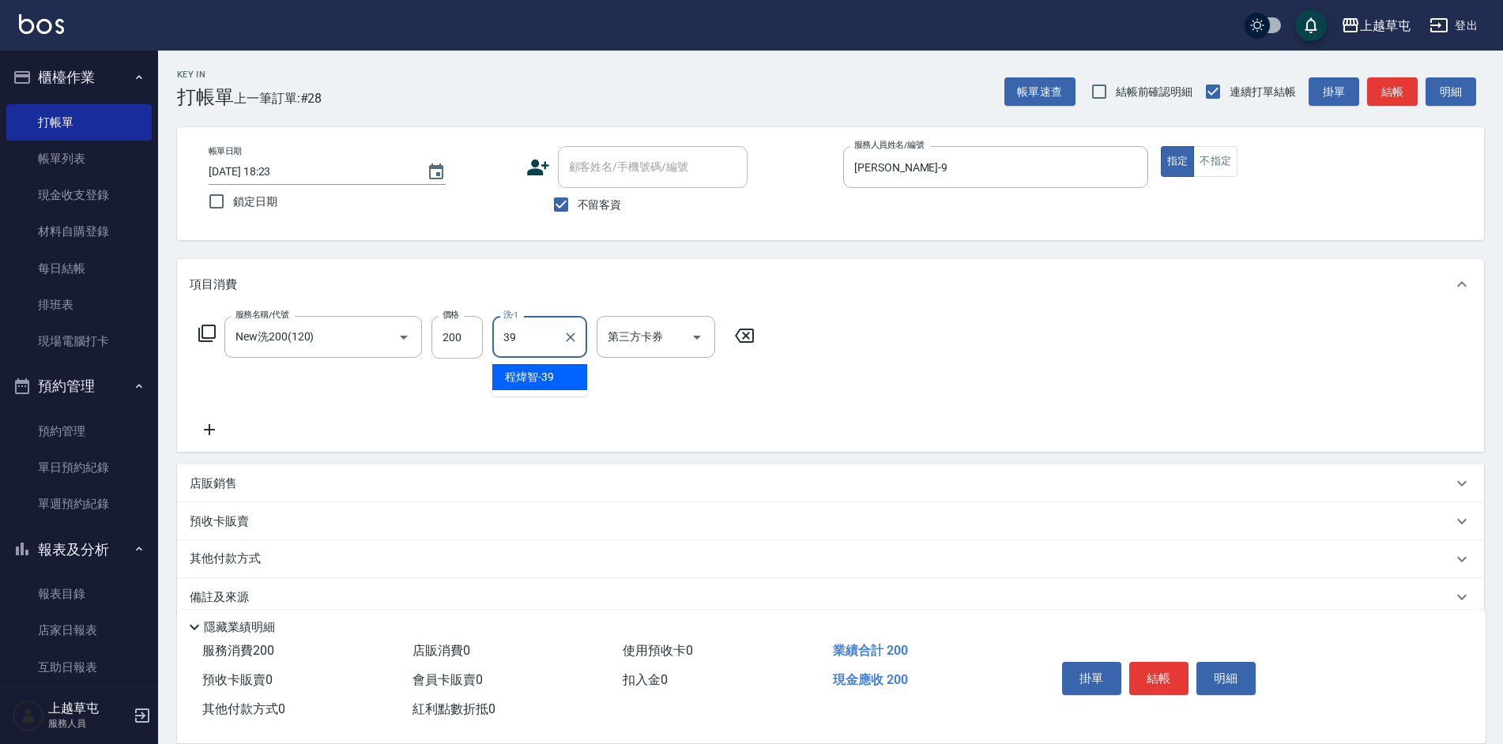
type input "[PERSON_NAME]-39"
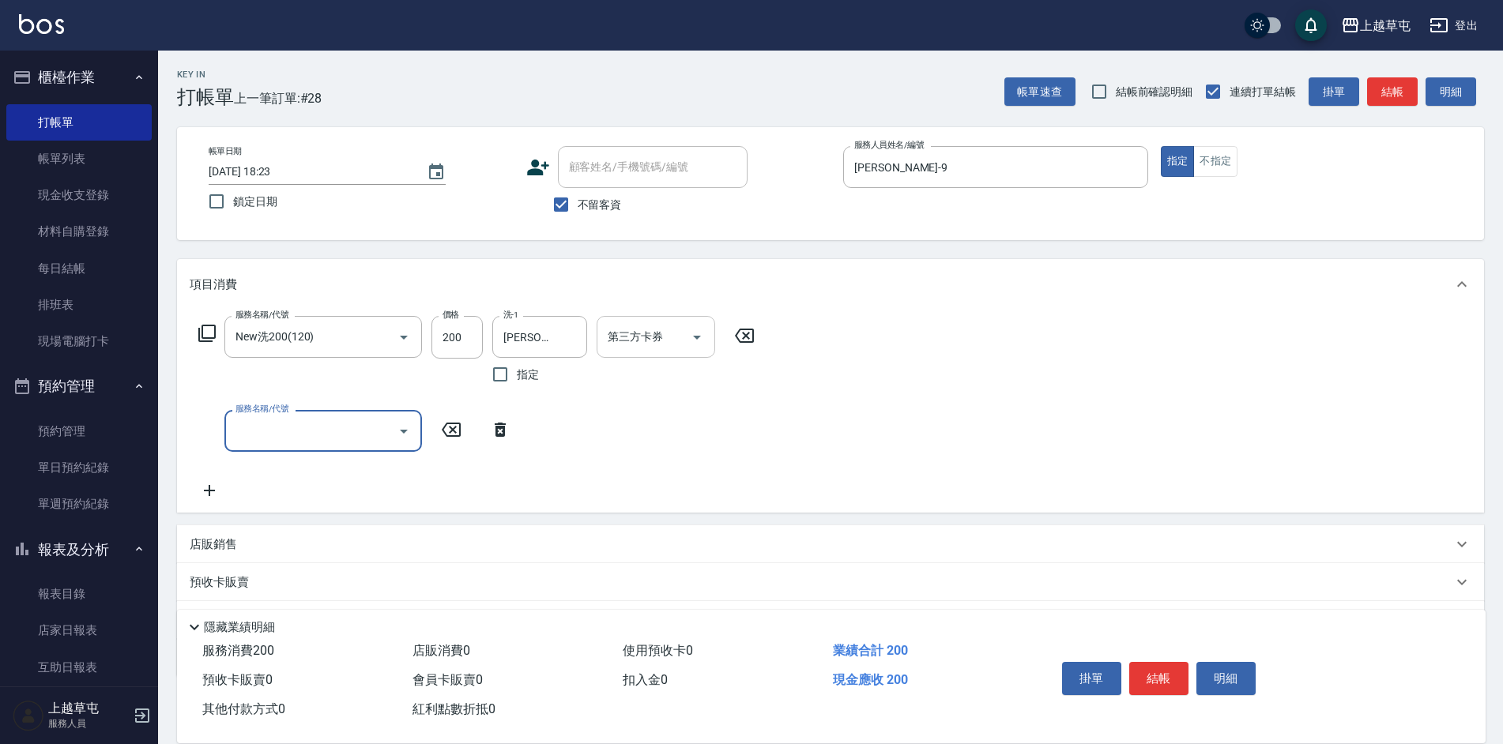
click at [648, 324] on input "第三方卡券" at bounding box center [644, 337] width 81 height 28
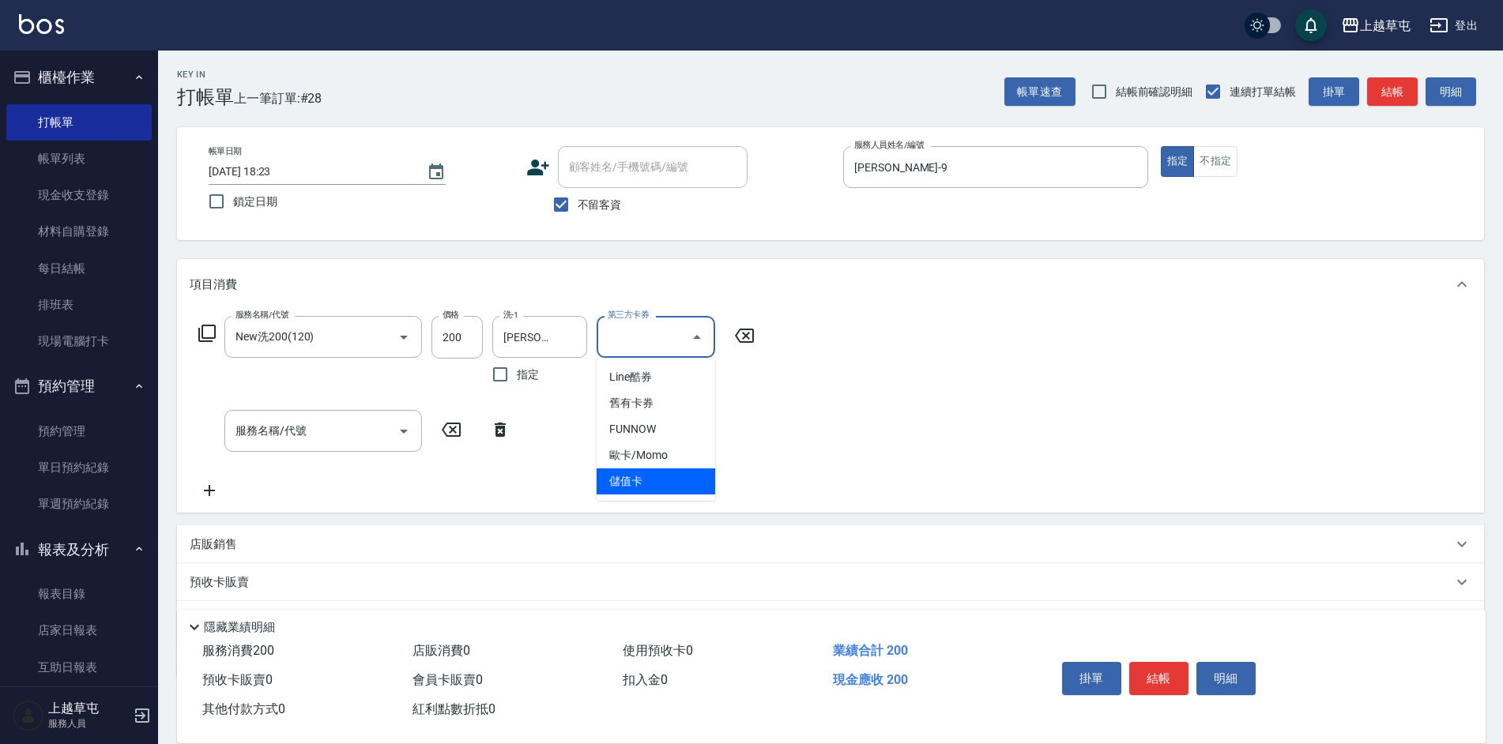
click at [652, 477] on span "儲值卡" at bounding box center [656, 482] width 119 height 26
type input "儲值卡"
click at [936, 442] on div "服務名稱/代號 New洗200(120) 服務名稱/代號 價格 200 價格 洗-1 [PERSON_NAME]-39 洗-1 指定 第三方卡券 儲值卡 第三…" at bounding box center [830, 411] width 1307 height 203
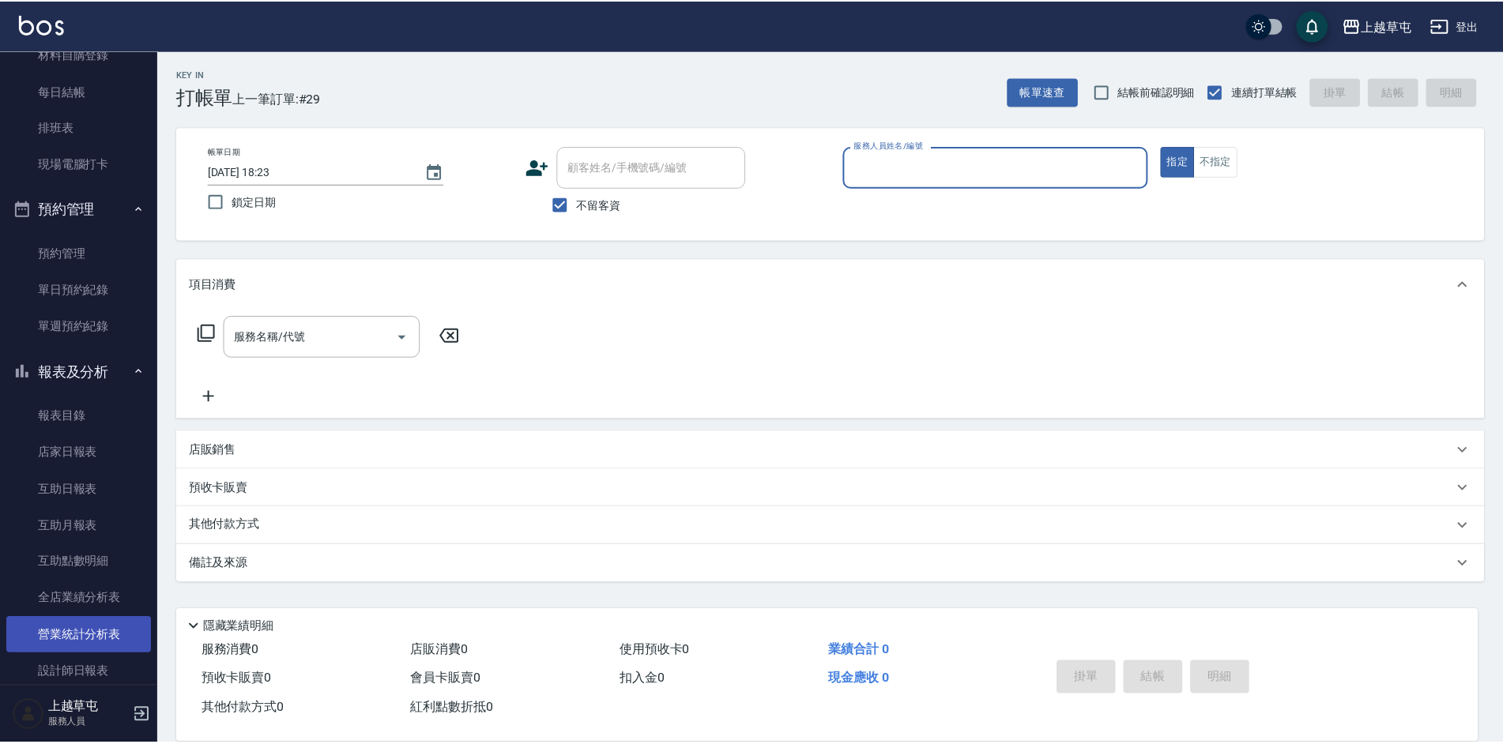
scroll to position [237, 0]
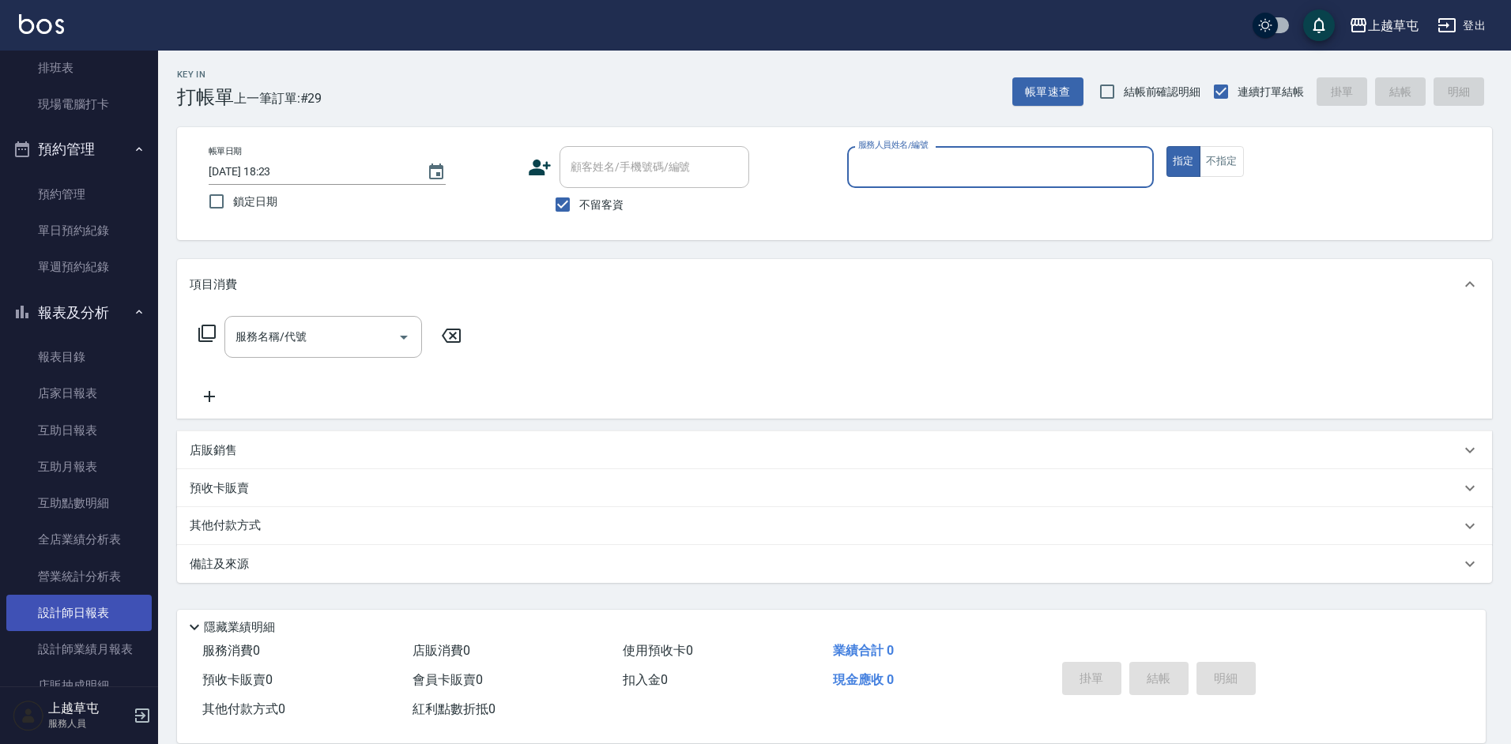
click at [96, 620] on link "設計師日報表" at bounding box center [78, 613] width 145 height 36
